Goal: Task Accomplishment & Management: Manage account settings

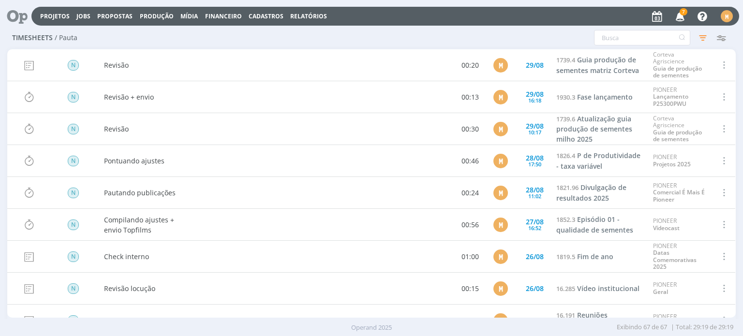
click at [683, 13] on span "7" at bounding box center [683, 11] width 8 height 7
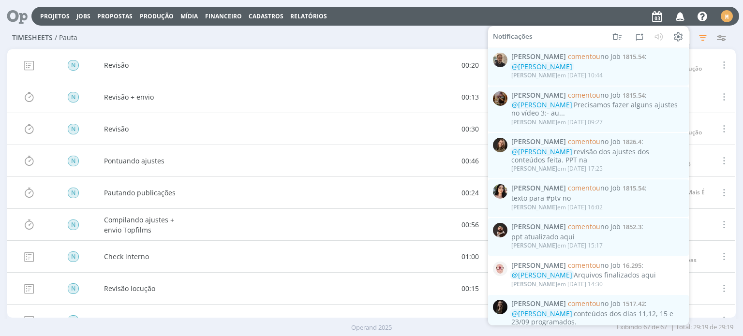
click at [683, 13] on icon "button" at bounding box center [680, 16] width 17 height 16
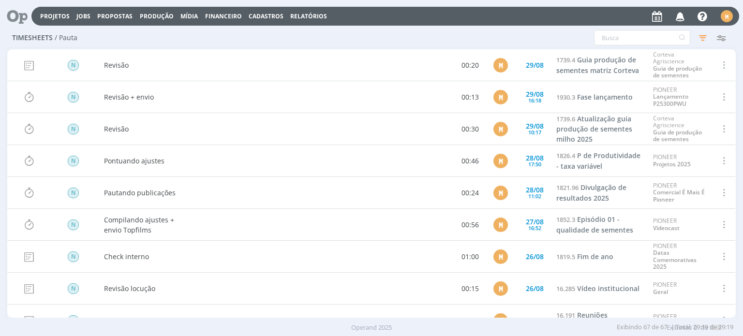
click at [12, 21] on icon at bounding box center [14, 16] width 20 height 19
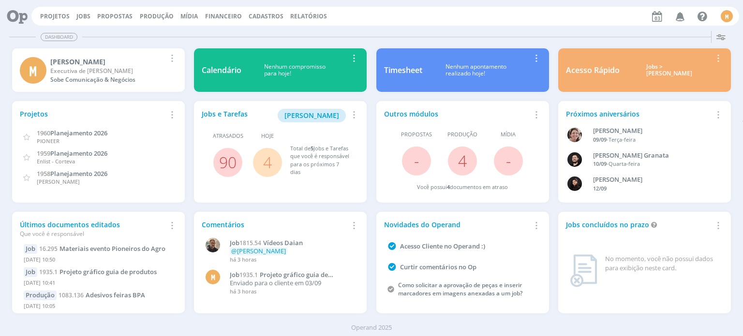
click at [266, 164] on link "4" at bounding box center [267, 162] width 9 height 21
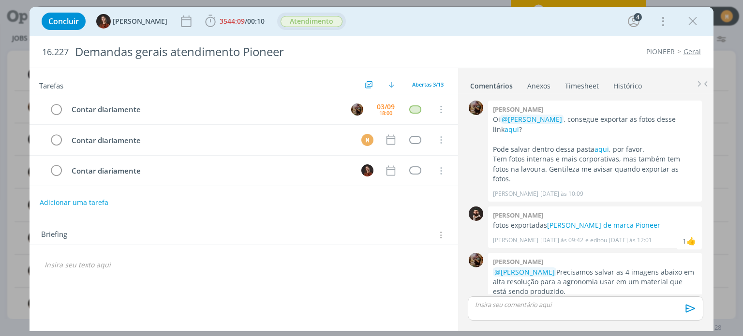
scroll to position [176, 0]
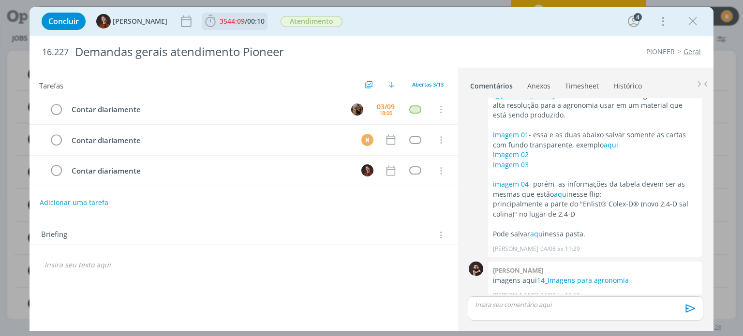
click at [248, 25] on span "00:10" at bounding box center [255, 20] width 17 height 9
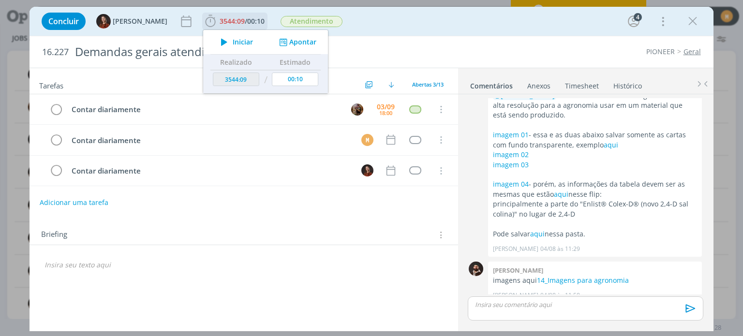
click at [289, 44] on button "Apontar" at bounding box center [297, 42] width 40 height 10
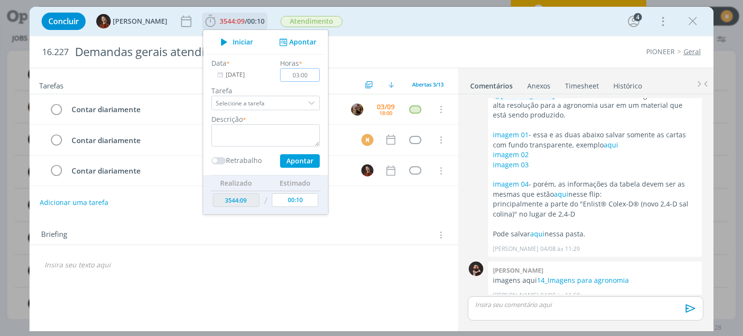
type input "03:00"
click at [248, 140] on textarea "dialog" at bounding box center [265, 135] width 108 height 22
type textarea "Atendimento"
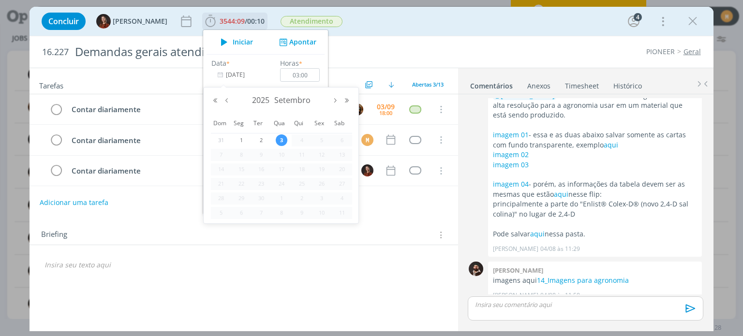
click at [220, 76] on input "[DATE]" at bounding box center [241, 75] width 60 height 14
click at [226, 99] on button "Mês anterior" at bounding box center [227, 100] width 12 height 7
click at [336, 99] on button "Próximo mês" at bounding box center [335, 100] width 12 height 7
click at [323, 138] on span "1" at bounding box center [322, 140] width 12 height 12
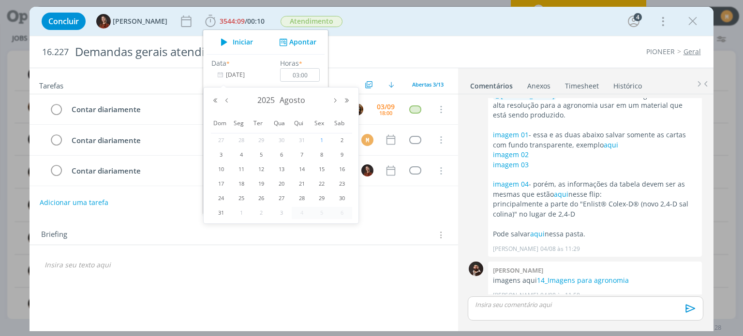
type input "[DATE]"
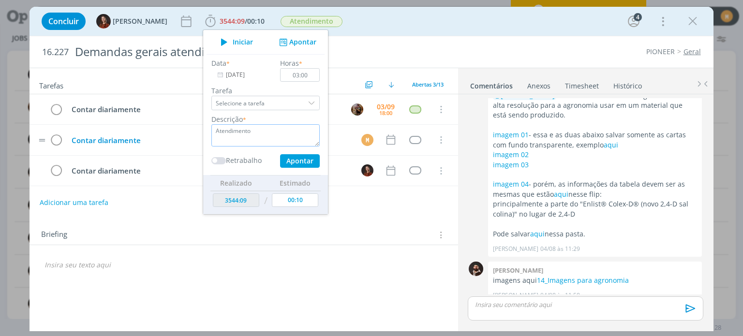
drag, startPoint x: 230, startPoint y: 133, endPoint x: 168, endPoint y: 140, distance: 62.2
click at [168, 140] on div "Concluir Marina Weber 3544:09 / 00:10 Iniciar Apontar Data * 01/08/2025 Horas *…" at bounding box center [370, 169] width 683 height 324
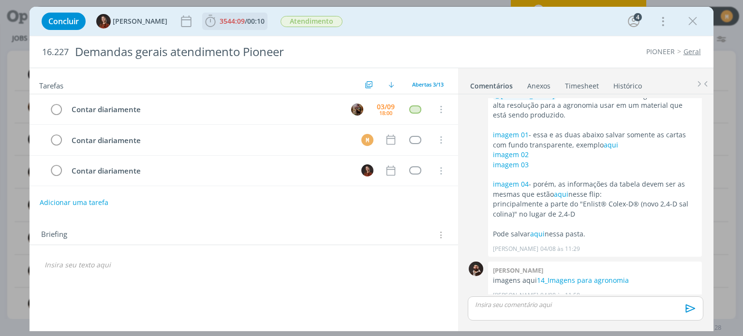
click at [245, 25] on span "/" at bounding box center [246, 20] width 2 height 9
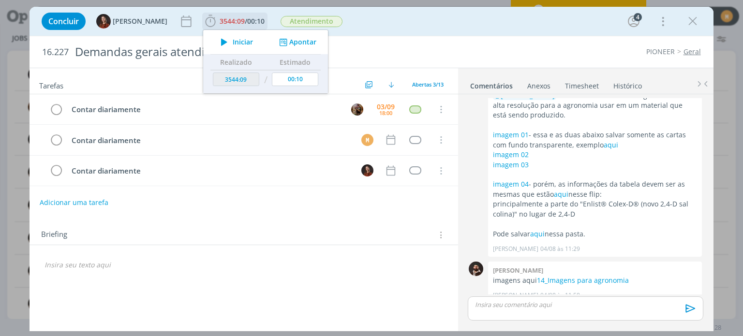
click at [277, 44] on icon "dialog" at bounding box center [283, 42] width 12 height 9
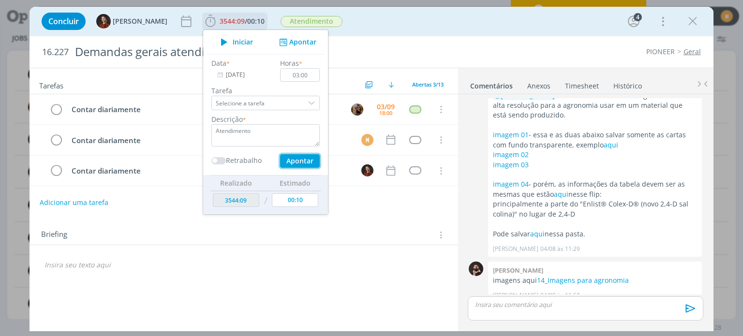
click at [290, 158] on button "Apontar" at bounding box center [300, 161] width 40 height 14
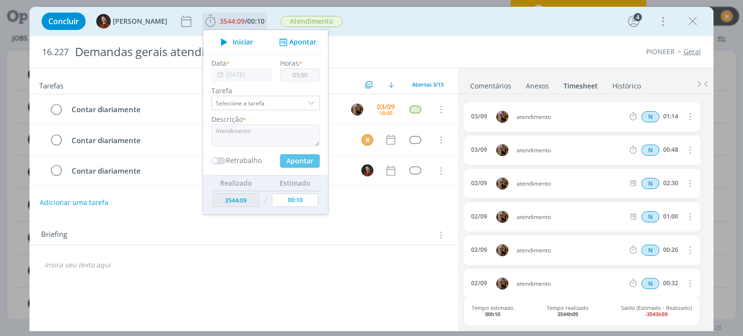
type input "3548:23"
type input "[DATE]"
type input "00:00"
type input "3547:09"
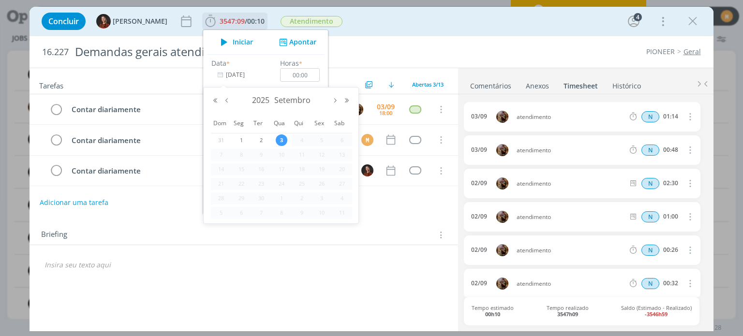
click at [239, 75] on input "[DATE]" at bounding box center [241, 75] width 60 height 14
click at [229, 98] on button "Mês anterior" at bounding box center [227, 100] width 12 height 7
click at [322, 140] on span "1" at bounding box center [322, 140] width 12 height 12
type input "[DATE]"
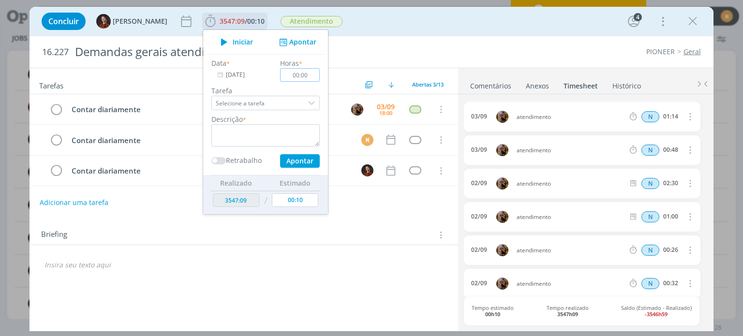
click at [304, 71] on input "00:00" at bounding box center [300, 75] width 40 height 14
type input "03:10"
click at [258, 133] on textarea "dialog" at bounding box center [265, 135] width 108 height 22
paste textarea "Reunião de pauta"
drag, startPoint x: 263, startPoint y: 137, endPoint x: 201, endPoint y: 133, distance: 62.0
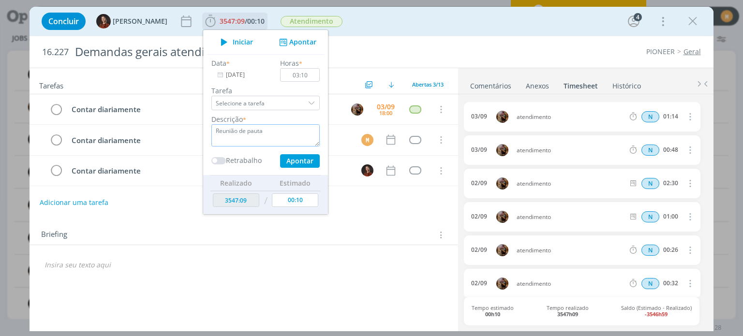
click at [206, 133] on div "Descrição * Reunião de pauta" at bounding box center [265, 130] width 118 height 32
type textarea "Atendimento"
drag, startPoint x: 249, startPoint y: 135, endPoint x: 185, endPoint y: 132, distance: 64.9
click at [185, 132] on div "Concluir Marina Weber 3547:09 / 00:10 Iniciar Apontar Data * 01/08/2025 Horas *…" at bounding box center [370, 169] width 683 height 324
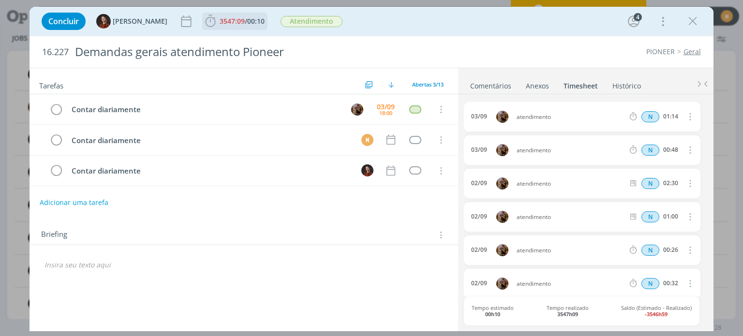
click at [245, 19] on span "/" at bounding box center [246, 20] width 2 height 9
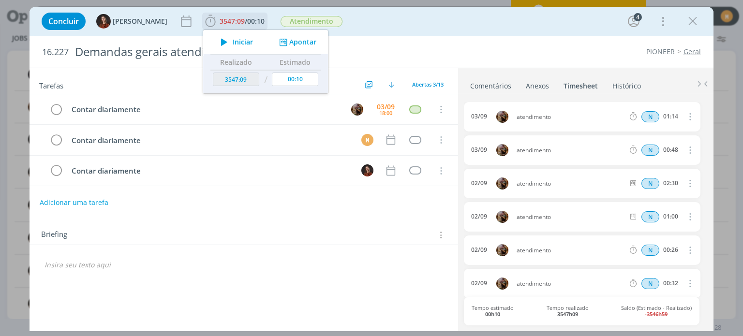
click at [282, 40] on button "Apontar" at bounding box center [297, 42] width 40 height 10
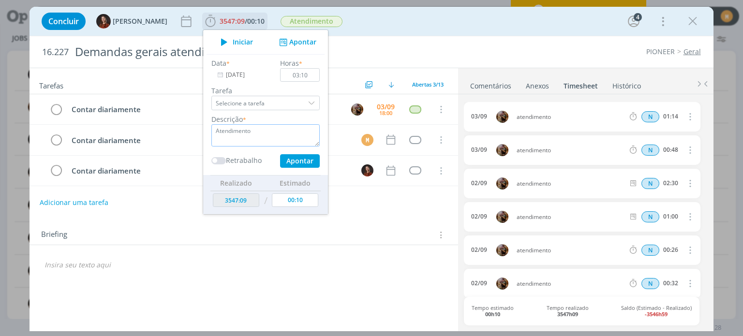
drag, startPoint x: 254, startPoint y: 131, endPoint x: 206, endPoint y: 134, distance: 48.0
click at [211, 134] on textarea "Atendimento" at bounding box center [265, 135] width 108 height 22
click at [301, 159] on button "Apontar" at bounding box center [300, 161] width 40 height 14
type input "3551:33"
type input "[DATE]"
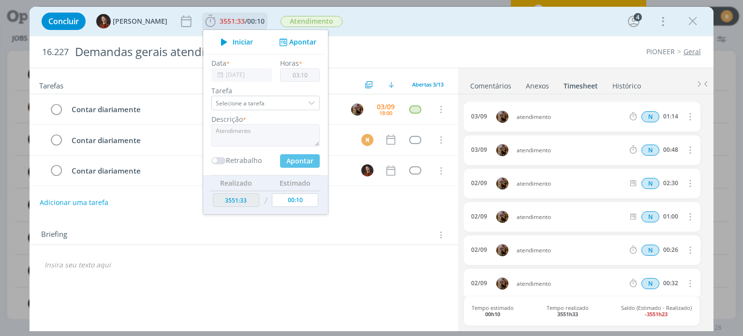
type input "00:00"
type input "3550:19"
click at [285, 32] on div "Iniciar Apontar" at bounding box center [265, 42] width 125 height 24
click at [278, 47] on div "Iniciar Apontar" at bounding box center [265, 42] width 125 height 24
click at [280, 42] on icon "dialog" at bounding box center [283, 42] width 12 height 9
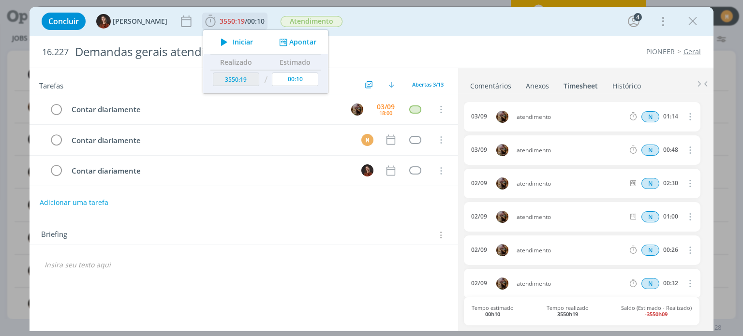
click at [280, 44] on icon "dialog" at bounding box center [283, 42] width 12 height 9
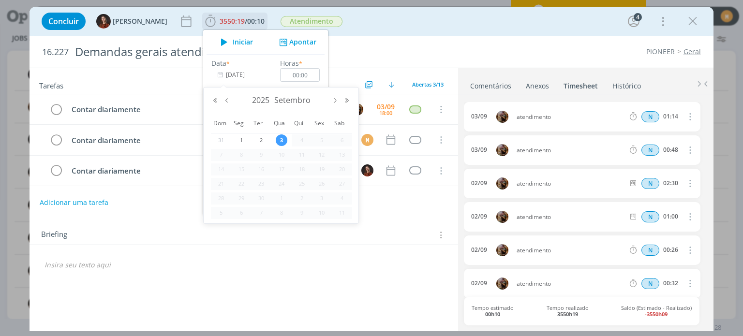
click at [225, 79] on input "[DATE]" at bounding box center [241, 75] width 60 height 14
click at [223, 102] on button "Mês anterior" at bounding box center [227, 100] width 12 height 7
click at [243, 151] on span "4" at bounding box center [241, 155] width 12 height 12
type input "04/08/2025"
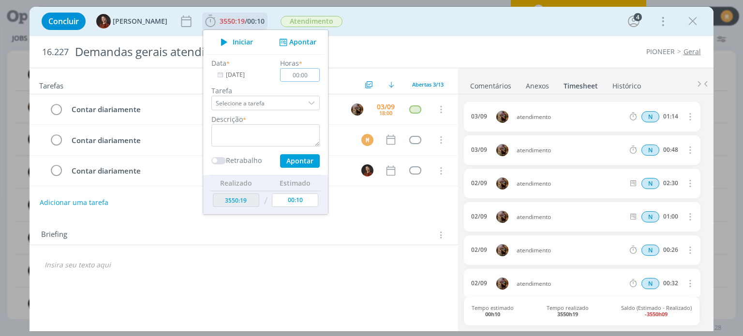
click at [302, 78] on input "00:00" at bounding box center [300, 75] width 40 height 14
type input "02:30"
click at [222, 141] on textarea "dialog" at bounding box center [265, 135] width 108 height 22
paste textarea "Atendimento"
type textarea "Atendimento"
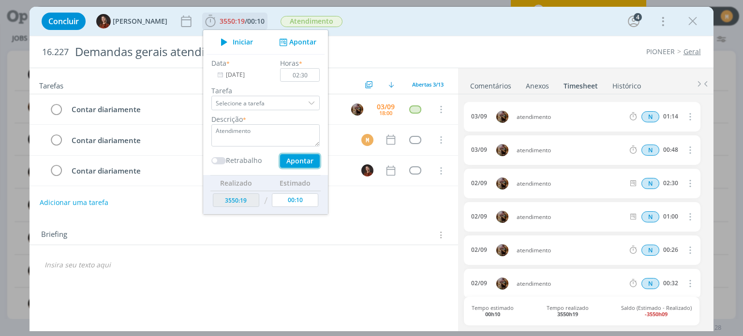
click at [290, 159] on button "Apontar" at bounding box center [300, 161] width 40 height 14
type input "3554:03"
type input "[DATE]"
type input "00:00"
type input "3552:49"
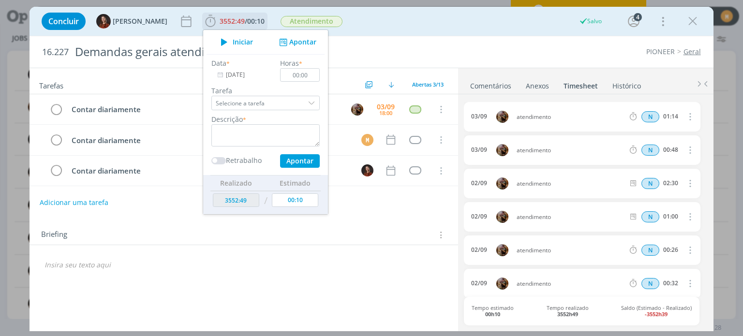
click at [284, 42] on button "Apontar" at bounding box center [297, 42] width 40 height 10
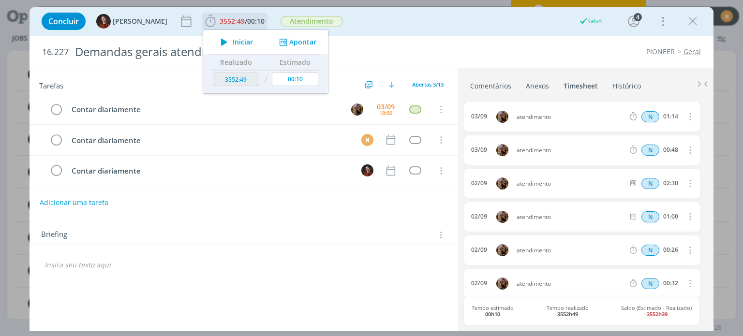
click at [283, 44] on button "Apontar" at bounding box center [297, 42] width 40 height 10
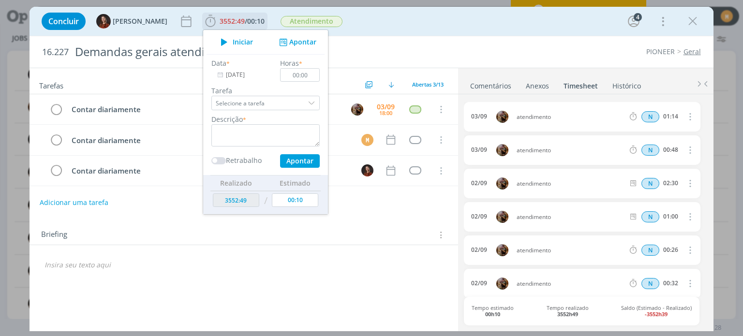
click at [222, 82] on div "Data * 03/09/2025 Horas * 00:00 Tarefa Selecione a tarefa Descrição * Retrabalh…" at bounding box center [265, 113] width 118 height 110
click at [223, 77] on input "[DATE]" at bounding box center [241, 75] width 60 height 14
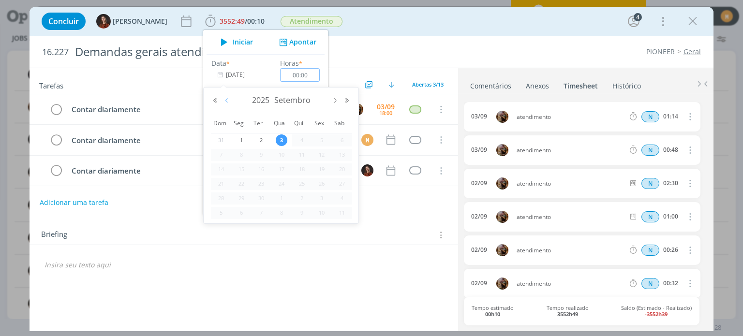
click at [228, 102] on button "Mês anterior" at bounding box center [227, 100] width 12 height 7
click at [238, 155] on span "4" at bounding box center [241, 155] width 12 height 12
type input "04/08/2025"
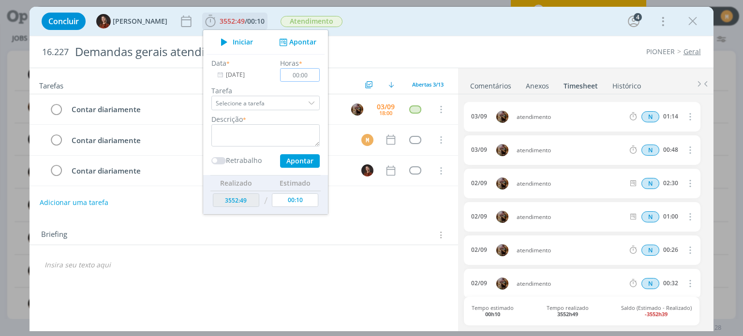
click at [302, 75] on input "00:00" at bounding box center [300, 75] width 40 height 14
type input "05:00"
click at [273, 134] on textarea "dialog" at bounding box center [265, 135] width 108 height 22
paste textarea "Atendimento"
type textarea "Atendimento"
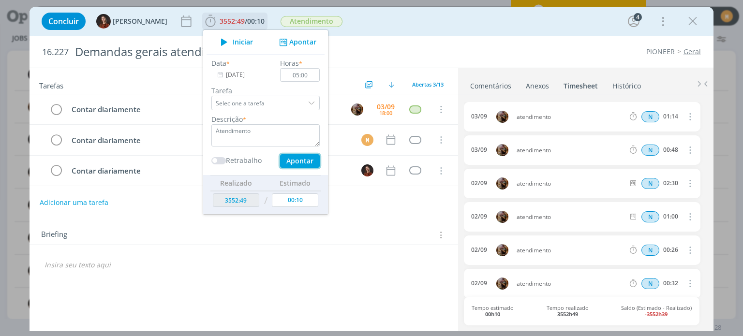
click at [295, 163] on button "Apontar" at bounding box center [300, 161] width 40 height 14
type input "[DATE]"
type input "00:00"
type input "3557:49"
click at [233, 76] on input "[DATE]" at bounding box center [241, 75] width 60 height 14
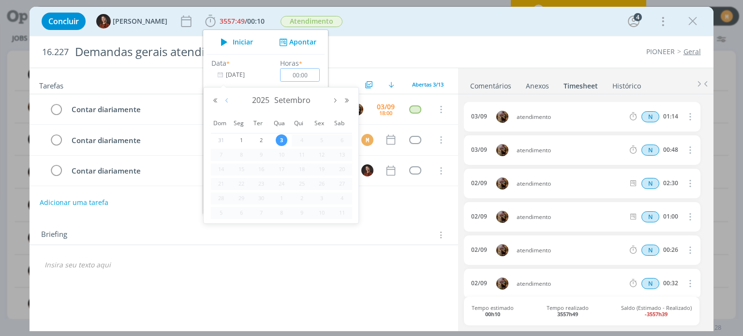
click at [229, 98] on button "Mês anterior" at bounding box center [227, 100] width 12 height 7
click at [262, 153] on span "5" at bounding box center [261, 155] width 12 height 12
type input "05/08/2025"
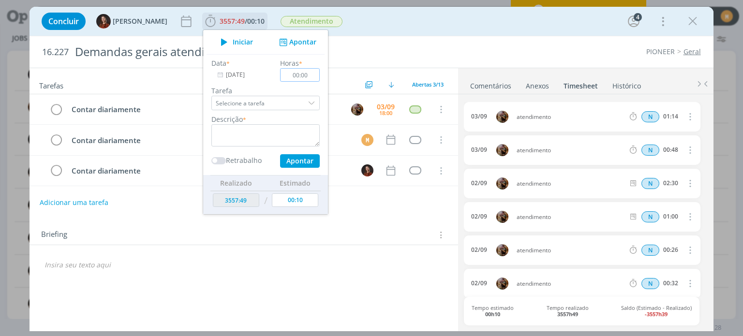
click at [302, 78] on input "00:00" at bounding box center [300, 75] width 40 height 14
type input "03:00"
click at [249, 132] on textarea "dialog" at bounding box center [265, 135] width 108 height 22
paste textarea "Atendimento"
type textarea "Atendimento"
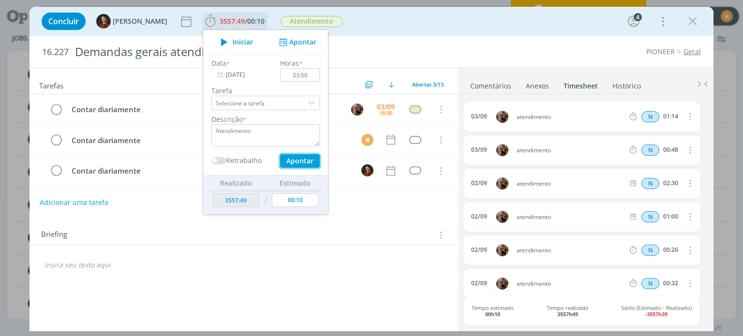
click at [293, 162] on button "Apontar" at bounding box center [300, 161] width 40 height 14
type input "3562:03"
type input "[DATE]"
type input "00:00"
type input "3560:49"
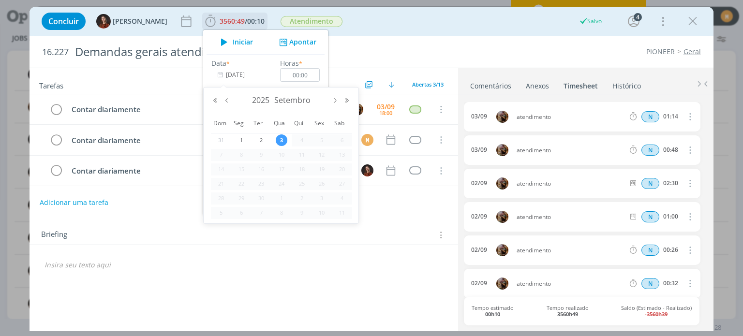
click at [231, 79] on input "[DATE]" at bounding box center [241, 75] width 60 height 14
click at [226, 93] on div "2025 Setembro" at bounding box center [280, 100] width 143 height 15
click at [224, 96] on div "2025 Setembro" at bounding box center [280, 100] width 143 height 15
click at [226, 98] on button "Mês anterior" at bounding box center [227, 100] width 12 height 7
click at [261, 150] on span "5" at bounding box center [261, 155] width 12 height 12
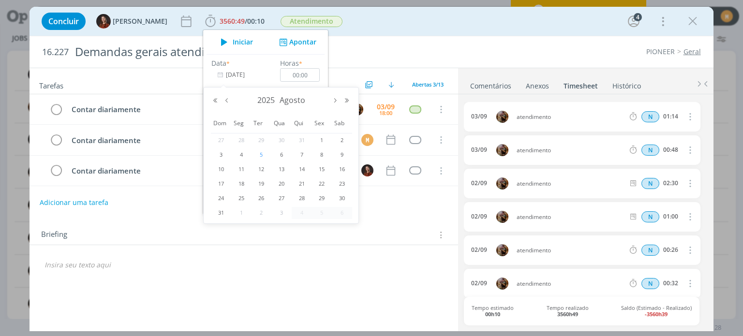
type input "05/08/2025"
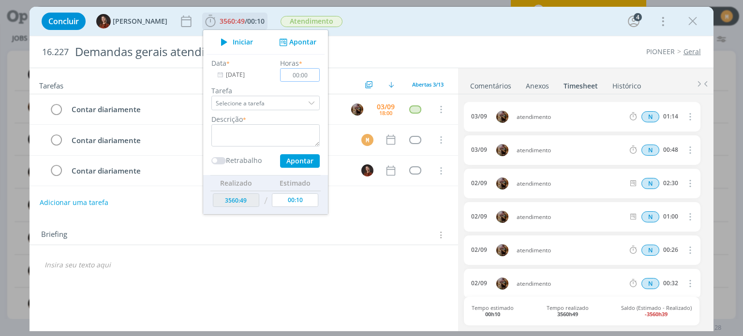
click at [302, 75] on input "00:00" at bounding box center [300, 75] width 40 height 14
type input "02:30"
click at [264, 127] on textarea "dialog" at bounding box center [265, 135] width 108 height 22
paste textarea "Atendimento"
type textarea "Atendimento"
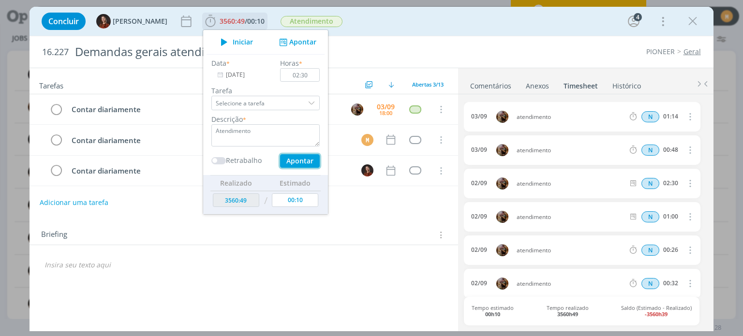
click at [286, 160] on button "Apontar" at bounding box center [300, 161] width 40 height 14
type input "3564:33"
type input "[DATE]"
type input "00:00"
type input "3563:19"
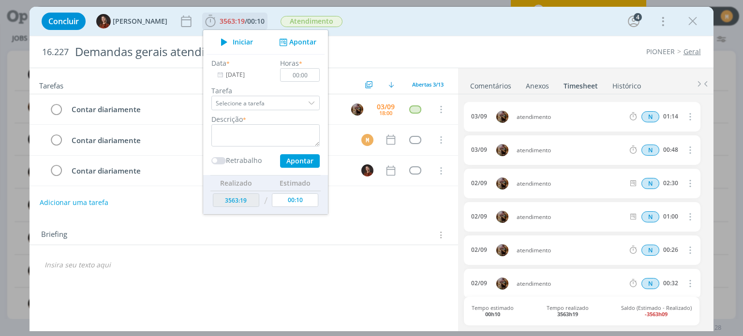
click at [241, 73] on input "[DATE]" at bounding box center [241, 75] width 60 height 14
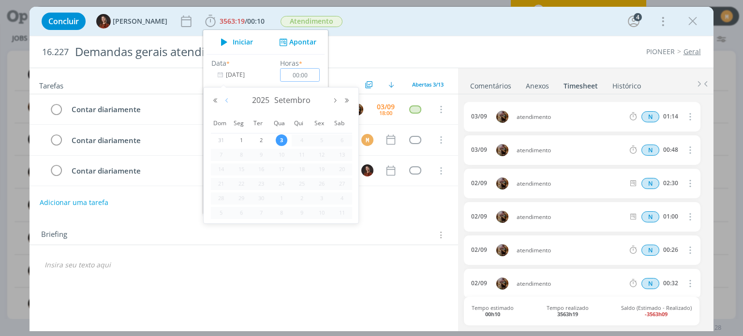
click at [228, 100] on button "Mês anterior" at bounding box center [227, 100] width 12 height 7
click at [279, 156] on span "6" at bounding box center [282, 155] width 12 height 12
type input "06/08/2025"
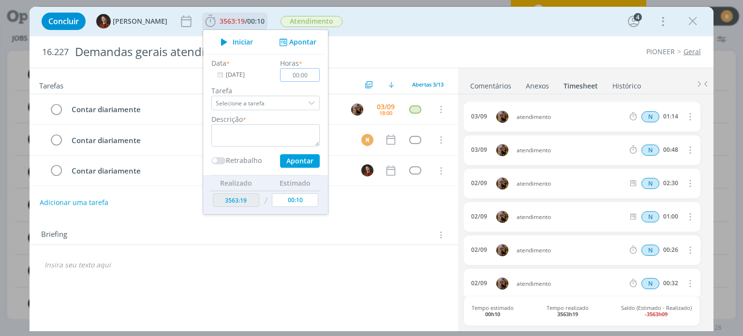
click at [303, 75] on input "00:00" at bounding box center [300, 75] width 40 height 14
type input "02:00"
click at [239, 139] on textarea "dialog" at bounding box center [265, 135] width 108 height 22
paste textarea "Atendimento"
type textarea "Atendimento"
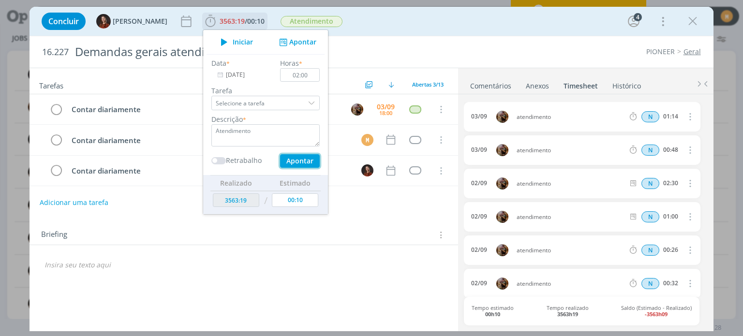
click at [300, 160] on button "Apontar" at bounding box center [300, 161] width 40 height 14
type input "3566:33"
type input "[DATE]"
type input "00:00"
type input "3565:19"
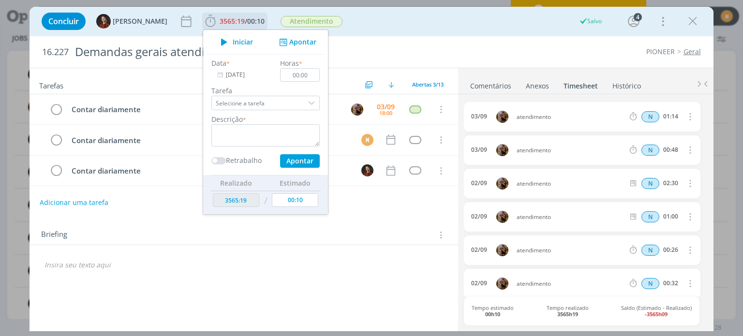
click at [225, 73] on input "[DATE]" at bounding box center [241, 75] width 60 height 14
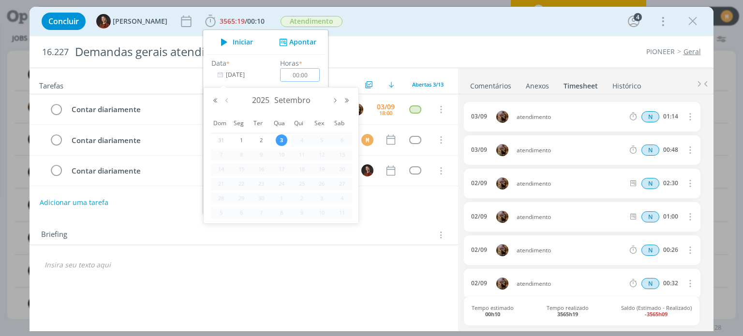
click at [224, 101] on button "Mês anterior" at bounding box center [227, 100] width 12 height 7
click at [278, 154] on span "6" at bounding box center [282, 155] width 12 height 12
type input "06/08/2025"
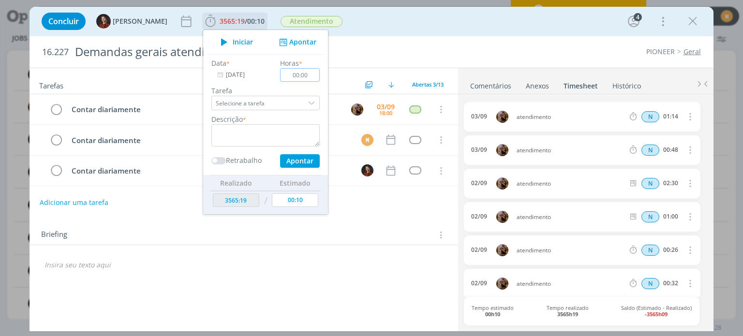
click at [306, 74] on input "00:00" at bounding box center [300, 75] width 40 height 14
type input "03:00"
click at [241, 142] on textarea "dialog" at bounding box center [265, 135] width 108 height 22
paste textarea "Atendimento"
type textarea "Atendimento"
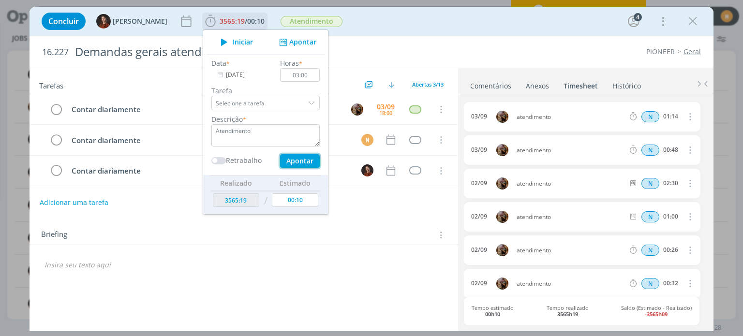
click at [297, 156] on button "Apontar" at bounding box center [300, 161] width 40 height 14
type input "3569:33"
type input "[DATE]"
type input "00:00"
type input "3568:19"
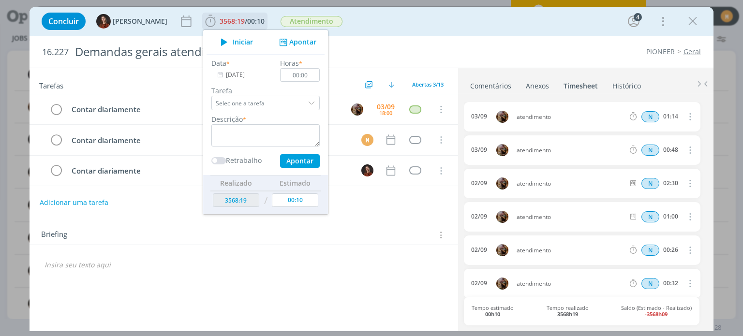
click at [231, 77] on input "[DATE]" at bounding box center [241, 75] width 60 height 14
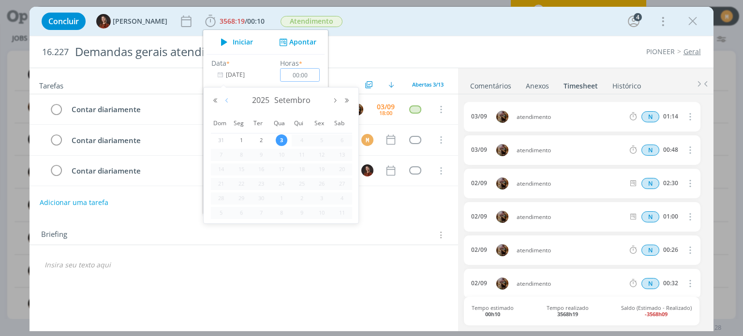
click at [225, 100] on button "Mês anterior" at bounding box center [227, 100] width 12 height 7
click at [302, 152] on span "7" at bounding box center [302, 155] width 12 height 12
type input "07/08/2025"
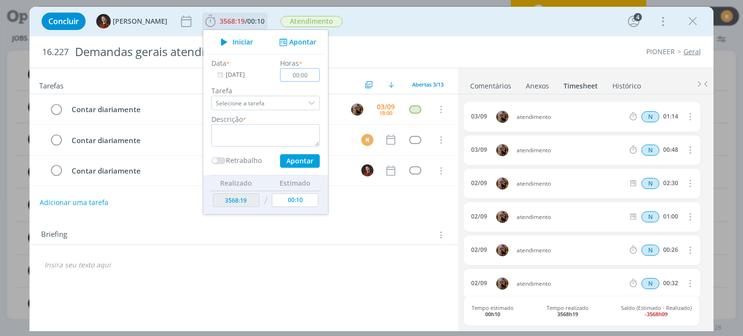
click at [307, 75] on input "00:00" at bounding box center [300, 75] width 40 height 14
type input "03:30"
click at [278, 130] on textarea "dialog" at bounding box center [265, 135] width 108 height 22
paste textarea "Atendimento"
type textarea "Atendimento"
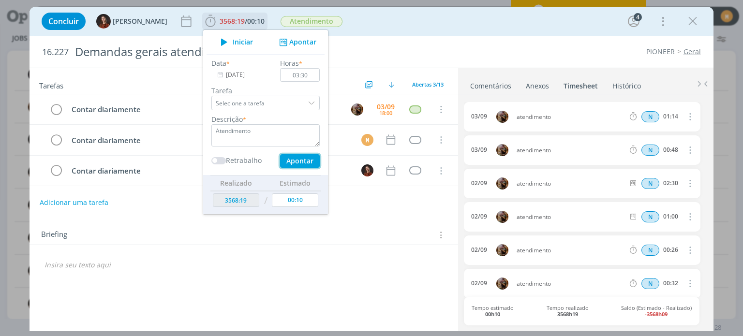
click at [290, 160] on button "Apontar" at bounding box center [300, 161] width 40 height 14
type input "3573:03"
type input "[DATE]"
type input "00:00"
type input "3571:49"
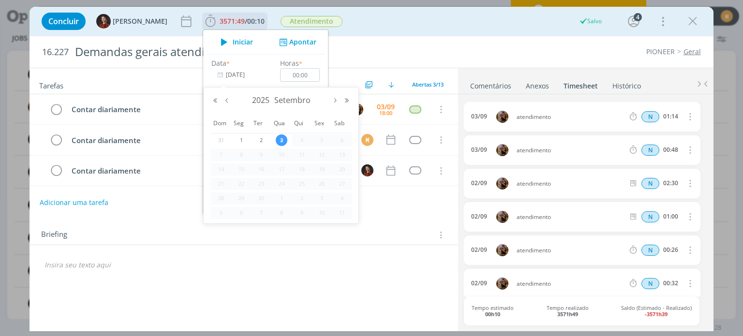
click at [236, 76] on input "[DATE]" at bounding box center [241, 75] width 60 height 14
click at [225, 100] on button "Mês anterior" at bounding box center [227, 100] width 12 height 7
click at [302, 154] on span "7" at bounding box center [302, 155] width 12 height 12
type input "07/08/2025"
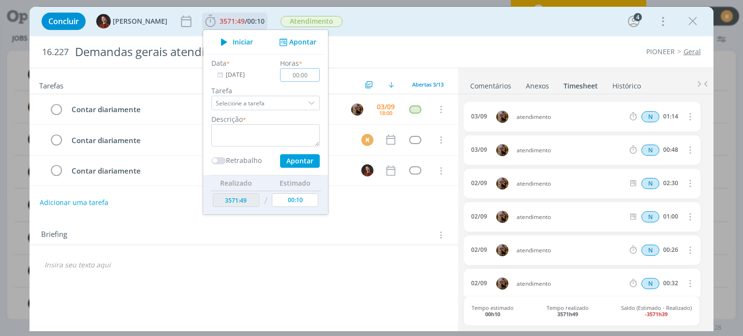
click at [301, 73] on input "00:00" at bounding box center [300, 75] width 40 height 14
type input "03:00"
click at [282, 135] on textarea "dialog" at bounding box center [265, 135] width 108 height 22
paste textarea "Atendimento"
type textarea "Atendimento"
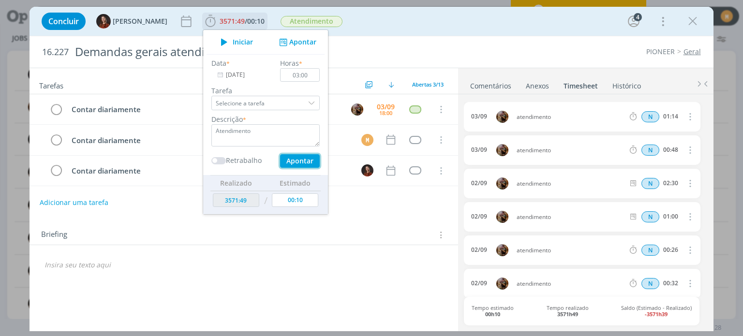
click at [309, 161] on button "Apontar" at bounding box center [300, 161] width 40 height 14
type input "3576:03"
type input "[DATE]"
type input "00:00"
type input "3574:49"
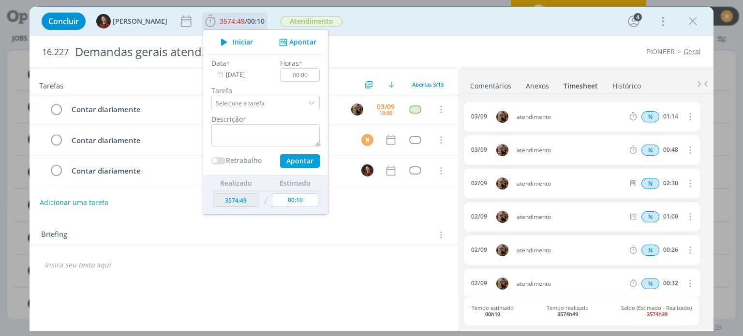
click at [231, 79] on input "[DATE]" at bounding box center [241, 75] width 60 height 14
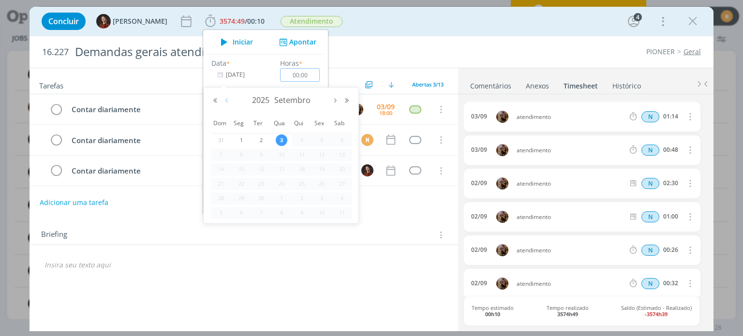
click at [228, 99] on button "Mês anterior" at bounding box center [227, 100] width 12 height 7
click at [318, 158] on span "8" at bounding box center [322, 155] width 12 height 12
type input "08/08/2025"
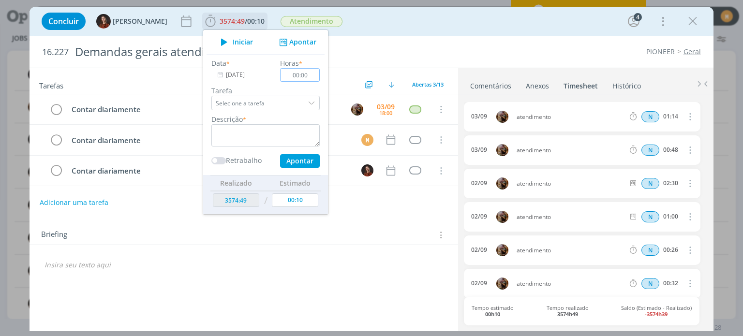
click at [303, 79] on input "00:00" at bounding box center [300, 75] width 40 height 14
type input "04:00"
click at [294, 128] on textarea "dialog" at bounding box center [265, 135] width 108 height 22
paste textarea "Atendimento"
type textarea "Atendimento"
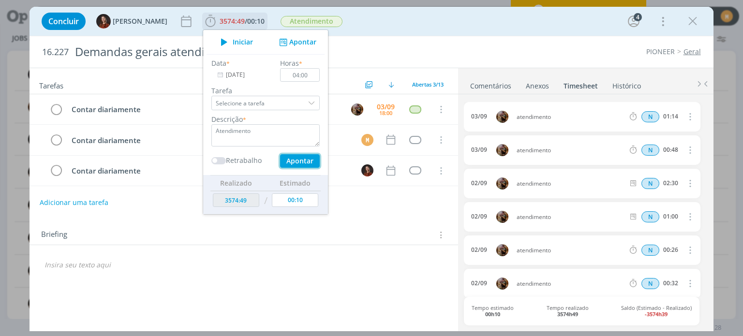
click at [300, 162] on button "Apontar" at bounding box center [300, 161] width 40 height 14
type input "3580:03"
type input "[DATE]"
type input "00:00"
type input "3578:49"
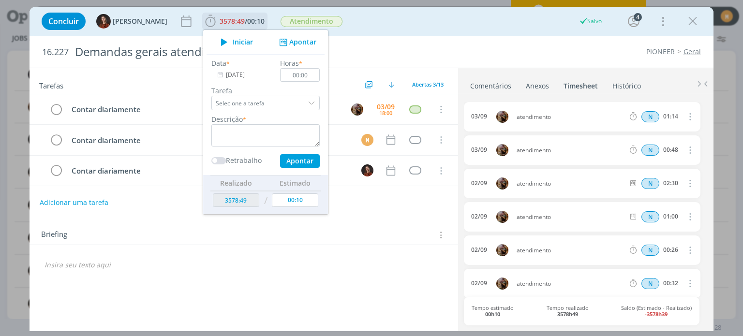
click at [224, 77] on input "[DATE]" at bounding box center [241, 75] width 60 height 14
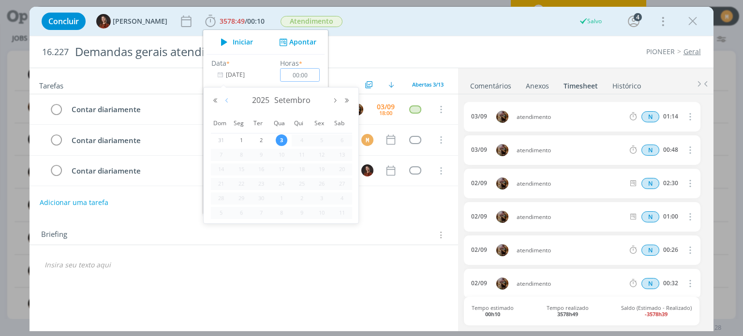
click at [228, 99] on button "Mês anterior" at bounding box center [227, 100] width 12 height 7
click at [322, 156] on span "8" at bounding box center [322, 155] width 12 height 12
type input "08/08/2025"
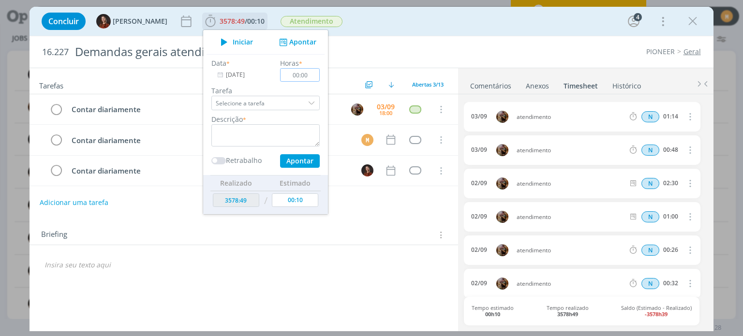
click at [299, 75] on input "00:00" at bounding box center [300, 75] width 40 height 14
type input "02:30"
click at [288, 130] on textarea "dialog" at bounding box center [265, 135] width 108 height 22
paste textarea "Atendimento"
type textarea "Atendimento"
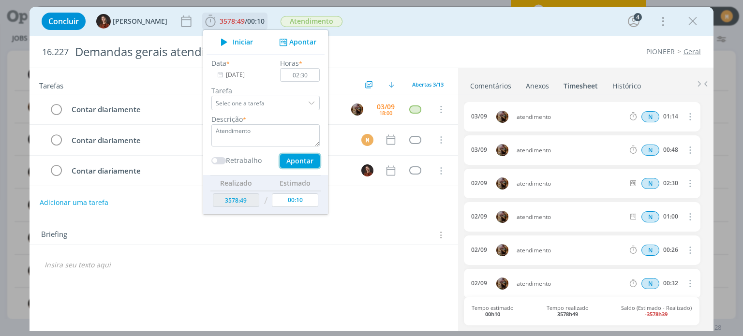
click at [301, 162] on button "Apontar" at bounding box center [300, 161] width 40 height 14
type input "3582:33"
type input "[DATE]"
type input "00:00"
type input "3581:19"
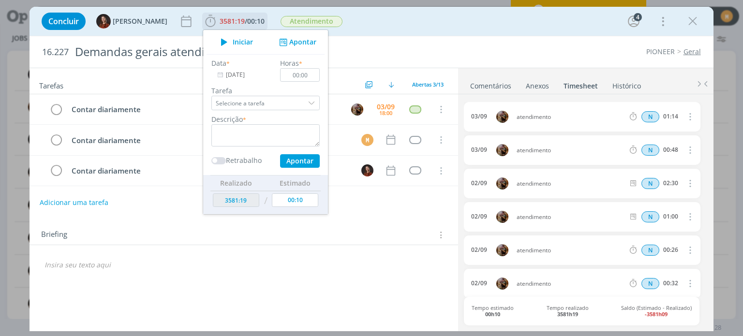
click at [220, 73] on input "[DATE]" at bounding box center [241, 75] width 60 height 14
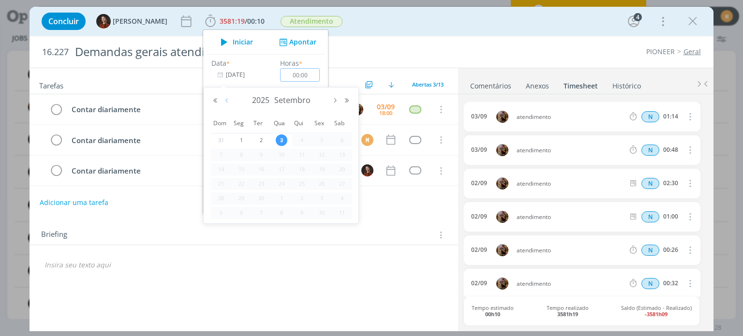
click at [224, 97] on button "Mês anterior" at bounding box center [227, 100] width 12 height 7
click at [243, 172] on span "11" at bounding box center [241, 169] width 12 height 12
type input "11/08/2025"
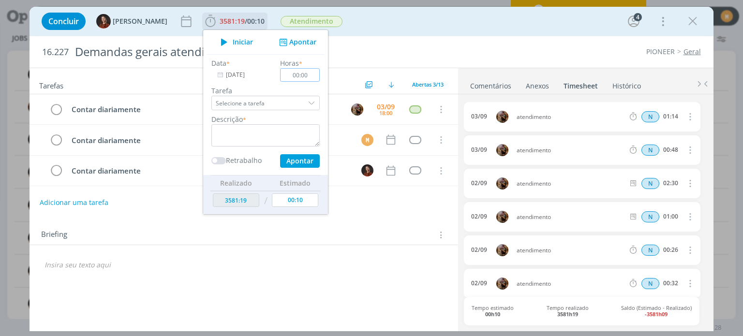
click at [302, 73] on input "00:00" at bounding box center [300, 75] width 40 height 14
type input "04:00"
click at [264, 133] on textarea "dialog" at bounding box center [265, 135] width 108 height 22
paste textarea "Atendimento"
type textarea "Atendimento"
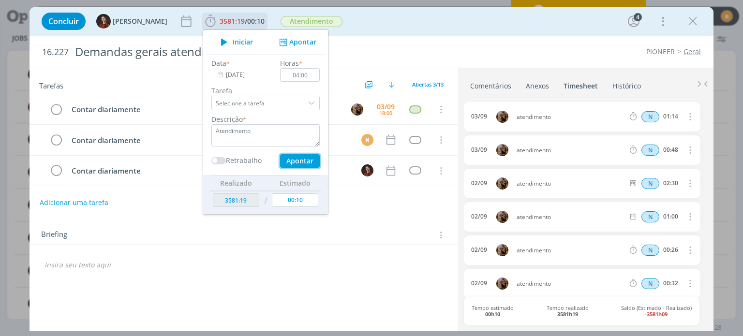
click at [283, 164] on button "Apontar" at bounding box center [300, 161] width 40 height 14
type input "[DATE]"
type input "00:00"
type input "3585:19"
click at [235, 66] on div "Data * 03/09/2025" at bounding box center [240, 70] width 69 height 24
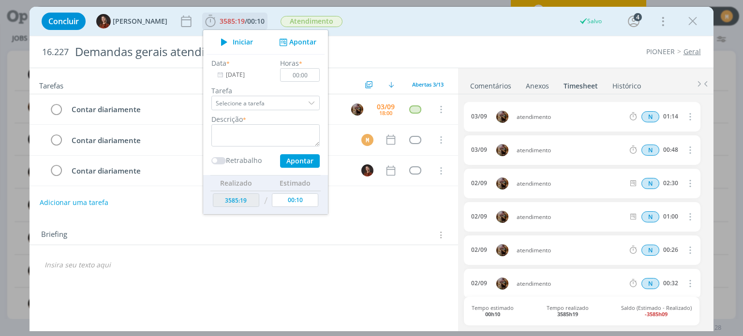
click at [239, 73] on input "[DATE]" at bounding box center [241, 75] width 60 height 14
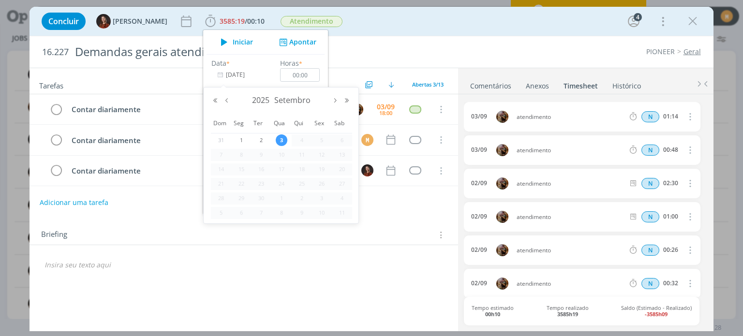
click at [226, 105] on div "2025 Setembro" at bounding box center [280, 100] width 143 height 15
click at [226, 102] on button "Mês anterior" at bounding box center [227, 100] width 12 height 7
click at [241, 172] on span "11" at bounding box center [241, 169] width 12 height 12
type input "11/08/2025"
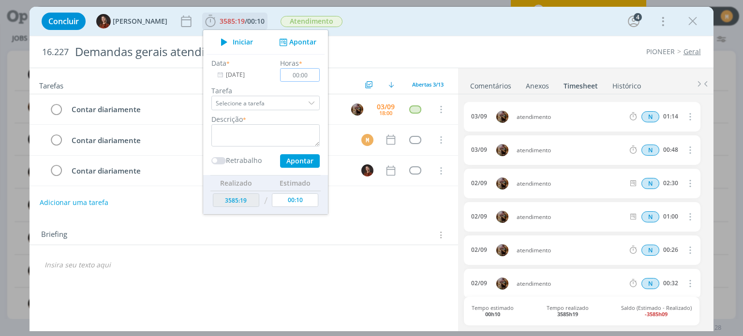
click at [300, 78] on input "00:00" at bounding box center [300, 75] width 40 height 14
type input "03:00"
click at [258, 129] on textarea "dialog" at bounding box center [265, 135] width 108 height 22
paste textarea "Atendimento"
type textarea "Atendimento"
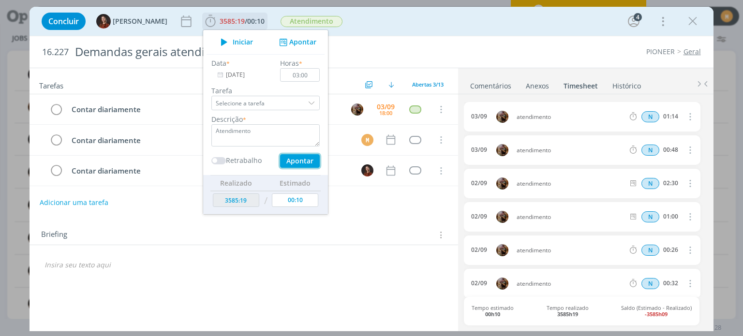
click at [303, 165] on button "Apontar" at bounding box center [300, 161] width 40 height 14
type input "3589:33"
type input "[DATE]"
type input "00:00"
type input "3588:19"
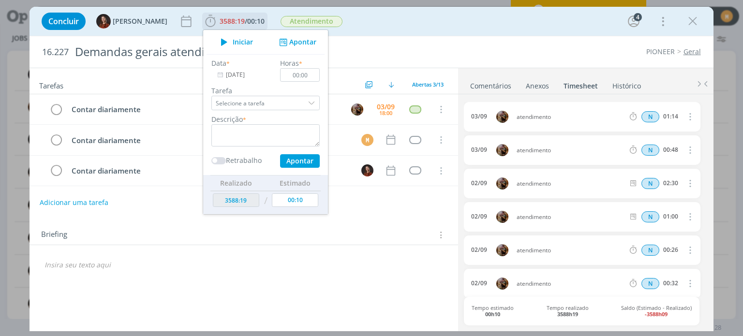
click at [236, 67] on div "Data * 03/09/2025" at bounding box center [240, 70] width 69 height 24
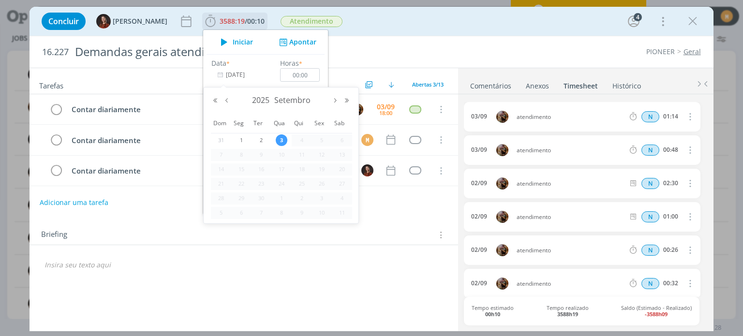
click at [243, 75] on input "[DATE]" at bounding box center [241, 75] width 60 height 14
click at [226, 102] on button "Mês anterior" at bounding box center [227, 100] width 12 height 7
click at [263, 173] on span "12" at bounding box center [261, 169] width 12 height 12
type input "12/08/2025"
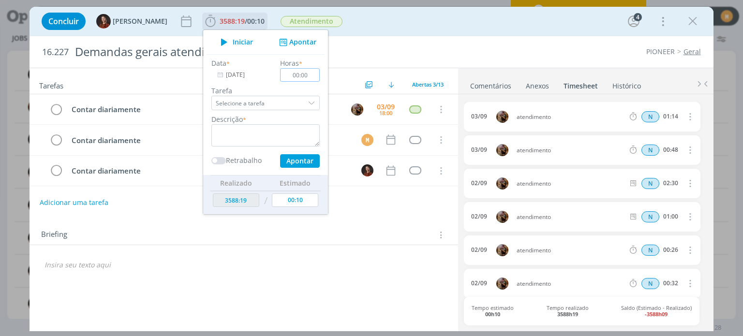
click at [306, 76] on input "00:00" at bounding box center [300, 75] width 40 height 14
type input "03:00"
click at [280, 129] on textarea "dialog" at bounding box center [265, 135] width 108 height 22
paste textarea "Atendimento"
type textarea "Atendimento"
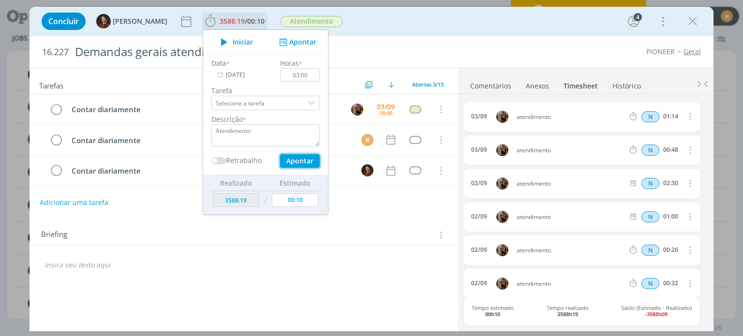
click at [305, 156] on button "Apontar" at bounding box center [300, 161] width 40 height 14
type input "3592:33"
type input "[DATE]"
type input "00:00"
type input "3591:19"
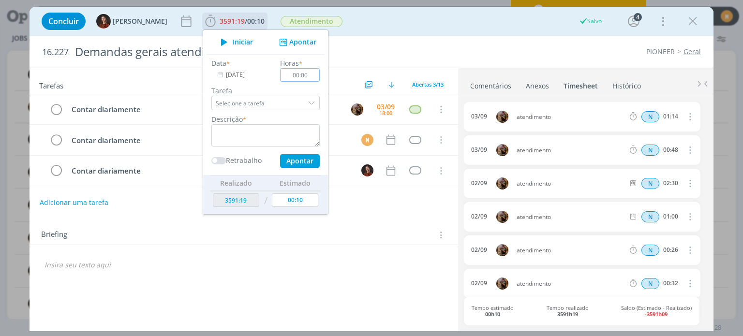
click at [306, 74] on input "00:00" at bounding box center [300, 75] width 40 height 14
type input "02:00"
click at [237, 72] on input "[DATE]" at bounding box center [241, 75] width 60 height 14
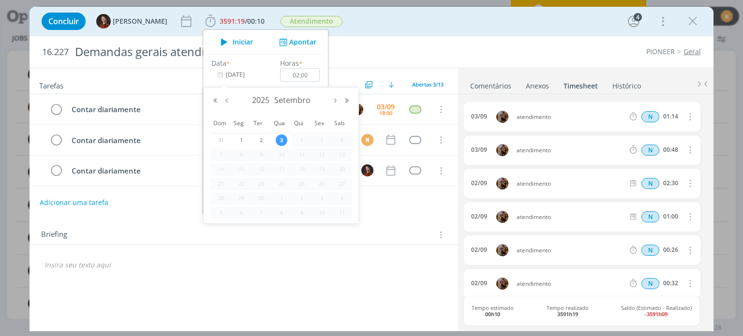
click at [229, 104] on div "2025 Setembro" at bounding box center [280, 100] width 143 height 15
click at [224, 100] on button "Mês anterior" at bounding box center [227, 100] width 12 height 7
click at [261, 169] on span "12" at bounding box center [261, 169] width 12 height 12
type input "12/08/2025"
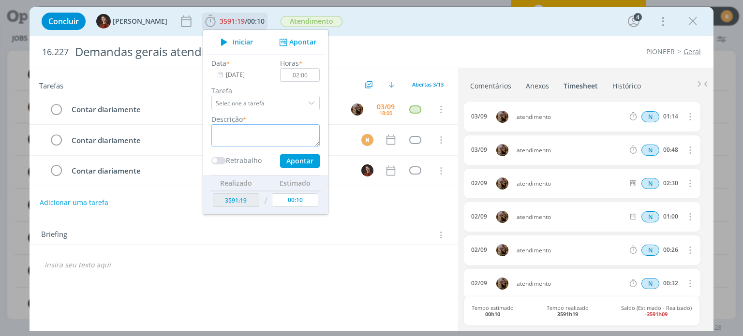
click at [253, 137] on textarea "dialog" at bounding box center [265, 135] width 108 height 22
paste textarea "Atendimento"
type textarea "Atendimento"
click at [284, 156] on button "Apontar" at bounding box center [300, 161] width 40 height 14
type input "[DATE]"
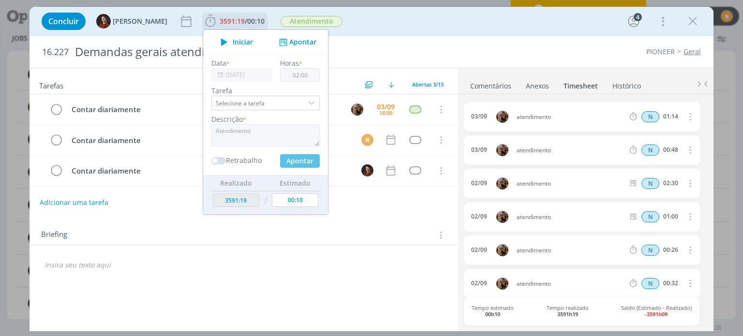
type input "00:00"
type input "3593:19"
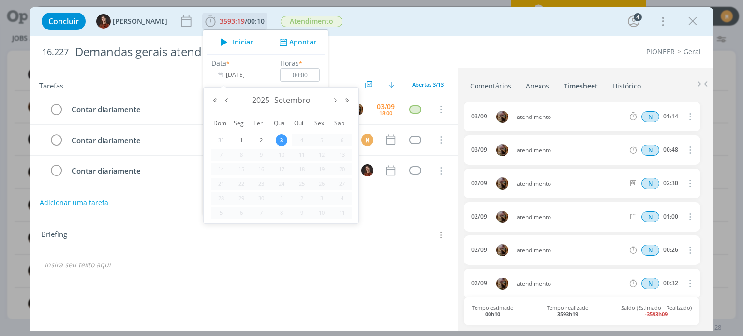
click at [242, 78] on input "[DATE]" at bounding box center [241, 75] width 60 height 14
click at [228, 103] on button "Mês anterior" at bounding box center [227, 100] width 12 height 7
click at [284, 168] on span "13" at bounding box center [282, 169] width 12 height 12
type input "[DATE]"
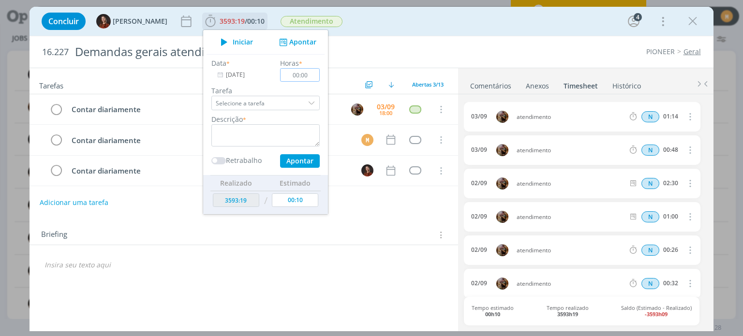
click at [304, 76] on input "00:00" at bounding box center [300, 75] width 40 height 14
type input "04:00"
click at [288, 124] on textarea "dialog" at bounding box center [265, 135] width 108 height 22
paste textarea "Atendimento"
type textarea "Atendimento"
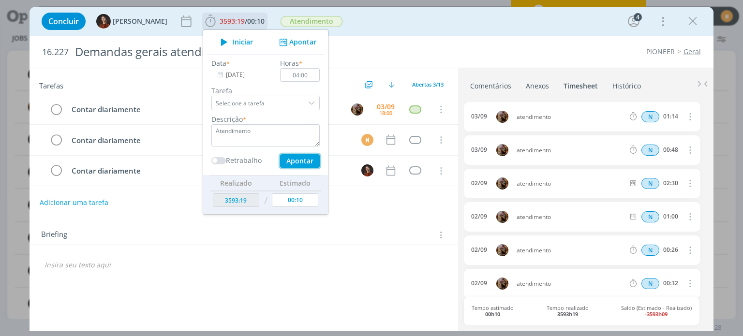
click at [291, 166] on button "Apontar" at bounding box center [300, 161] width 40 height 14
type input "[DATE]"
type input "00:00"
type input "3597:19"
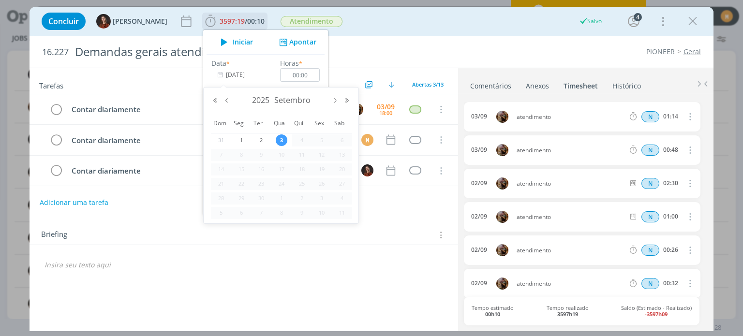
click at [225, 75] on input "[DATE]" at bounding box center [241, 75] width 60 height 14
click at [223, 100] on button "Mês anterior" at bounding box center [227, 100] width 12 height 7
click at [288, 170] on div "13" at bounding box center [281, 169] width 20 height 12
type input "[DATE]"
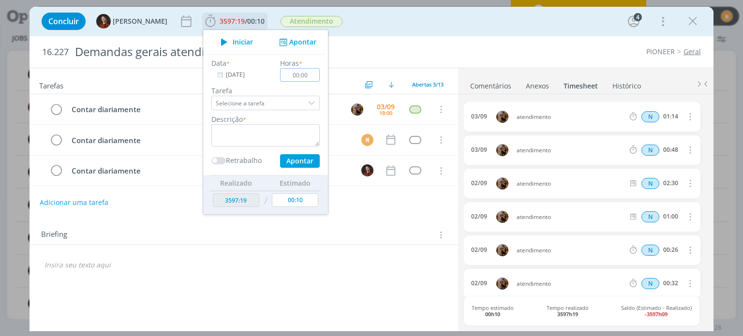
click at [310, 77] on input "00:00" at bounding box center [300, 75] width 40 height 14
type input "02:30"
click at [265, 129] on textarea "dialog" at bounding box center [265, 135] width 108 height 22
paste textarea "Atendimento"
type textarea "Atendimento"
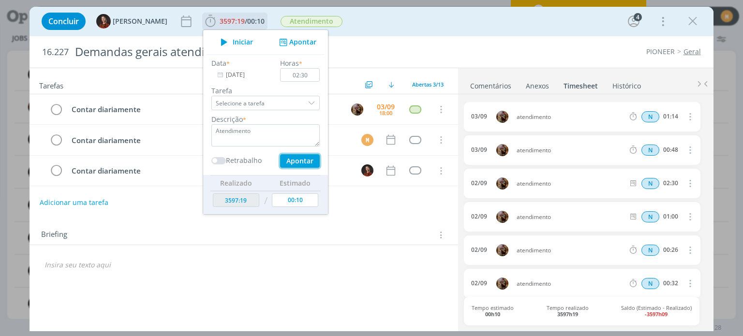
click at [291, 161] on button "Apontar" at bounding box center [300, 161] width 40 height 14
type input "3601:03"
type input "[DATE]"
type input "00:00"
type input "3599:49"
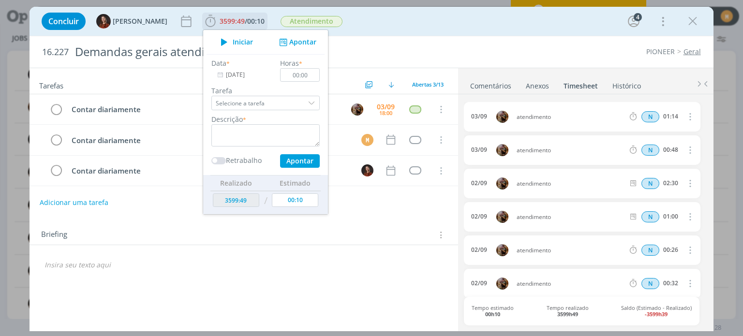
click at [244, 76] on input "[DATE]" at bounding box center [241, 75] width 60 height 14
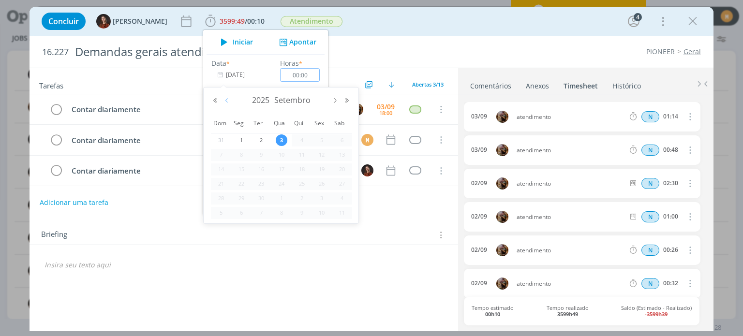
click at [228, 101] on button "Mês anterior" at bounding box center [227, 100] width 12 height 7
click at [303, 172] on span "14" at bounding box center [302, 169] width 12 height 12
type input "[DATE]"
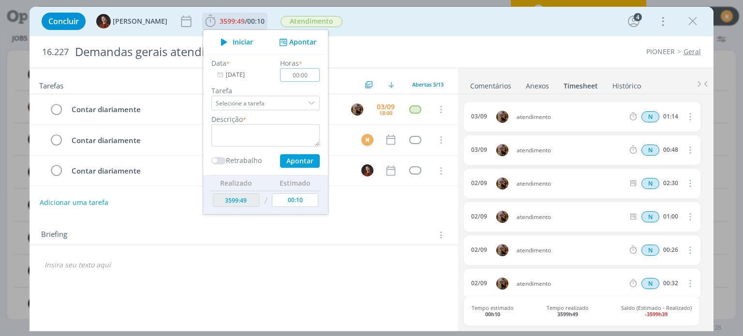
click at [299, 79] on input "00:00" at bounding box center [300, 75] width 40 height 14
type input "03:30"
click at [246, 130] on textarea "dialog" at bounding box center [265, 135] width 108 height 22
paste textarea "Atendimento"
type textarea "Atendimento"
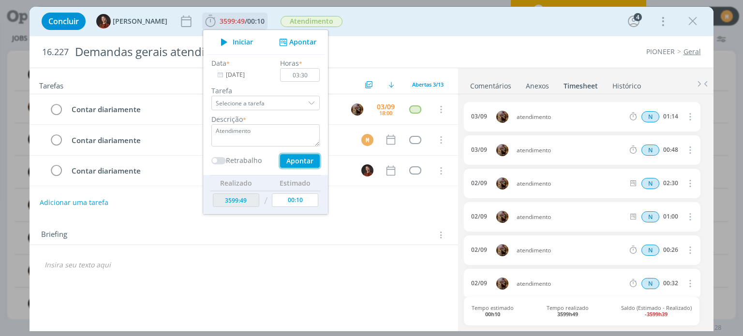
click at [283, 160] on button "Apontar" at bounding box center [300, 161] width 40 height 14
type input "[DATE]"
type input "00:00"
type input "3603:19"
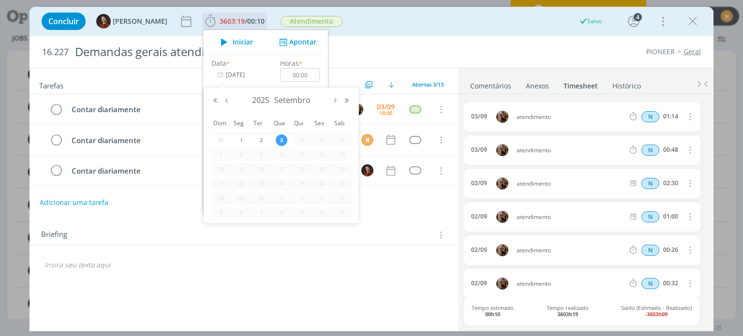
click at [233, 77] on input "[DATE]" at bounding box center [241, 75] width 60 height 14
click at [228, 97] on button "Mês anterior" at bounding box center [227, 100] width 12 height 7
click at [298, 170] on span "14" at bounding box center [302, 169] width 12 height 12
type input "[DATE]"
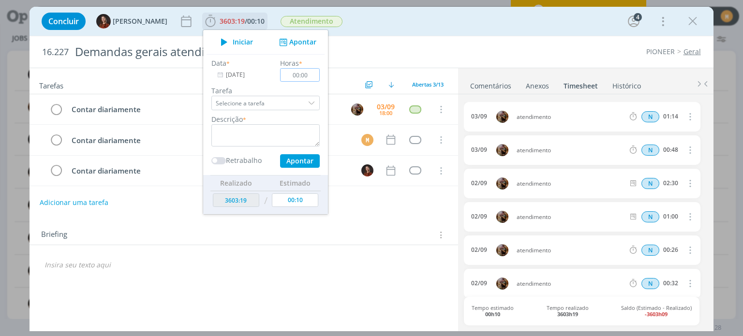
click at [305, 74] on input "00:00" at bounding box center [300, 75] width 40 height 14
type input "02:30"
click at [269, 135] on textarea "dialog" at bounding box center [265, 135] width 108 height 22
paste textarea "Atendimento"
type textarea "Atendimento"
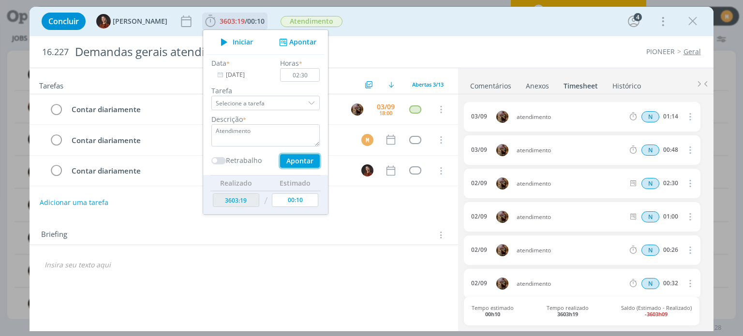
click at [292, 158] on button "Apontar" at bounding box center [300, 161] width 40 height 14
type input "3607:03"
type input "[DATE]"
type input "00:00"
type input "3605:49"
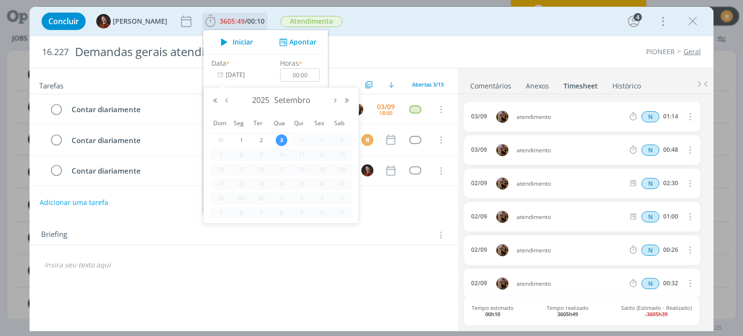
click at [232, 77] on input "[DATE]" at bounding box center [241, 75] width 60 height 14
click at [226, 100] on button "Mês anterior" at bounding box center [227, 100] width 12 height 7
click at [325, 167] on span "15" at bounding box center [322, 169] width 12 height 12
type input "[DATE]"
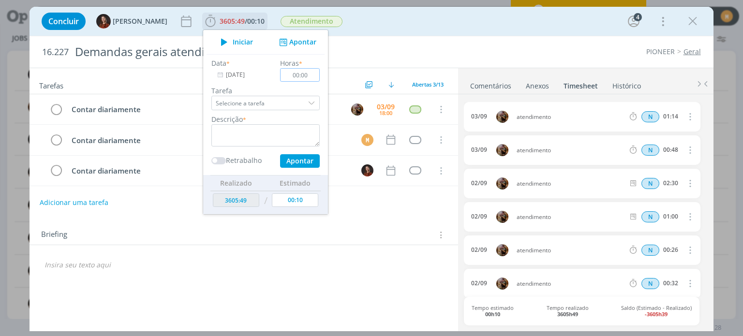
click at [301, 79] on input "00:00" at bounding box center [300, 75] width 40 height 14
type input "04:00"
click at [259, 146] on div "Data * 15/08/2025 Horas * 04:00 Tarefa Selecione a tarefa Descrição * Retrabalh…" at bounding box center [265, 113] width 118 height 110
click at [259, 137] on textarea "dialog" at bounding box center [265, 135] width 108 height 22
paste textarea "Atendimento"
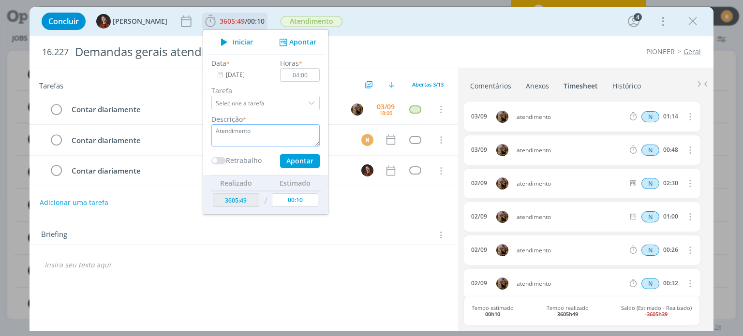
type textarea "Atendimento"
click at [290, 159] on button "Apontar" at bounding box center [300, 161] width 40 height 14
type input "[DATE]"
type input "00:00"
type input "3609:49"
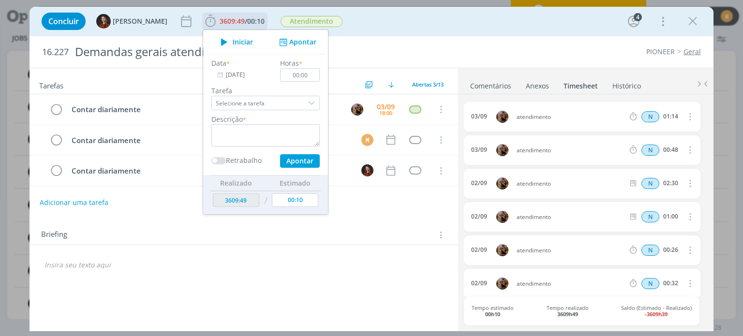
click at [245, 71] on input "[DATE]" at bounding box center [241, 75] width 60 height 14
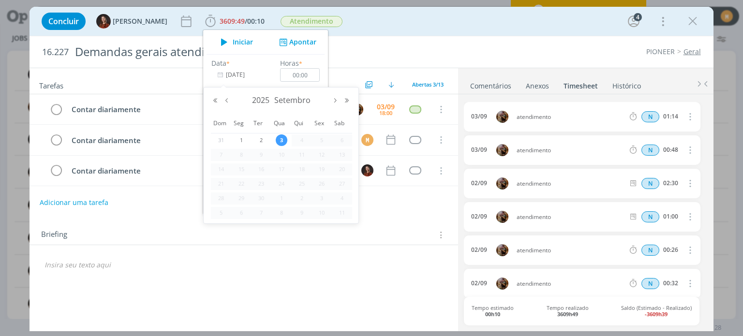
click at [225, 95] on div "2025 Setembro" at bounding box center [280, 100] width 143 height 15
click at [228, 101] on button "Mês anterior" at bounding box center [227, 100] width 12 height 7
click at [321, 169] on span "15" at bounding box center [322, 169] width 12 height 12
type input "[DATE]"
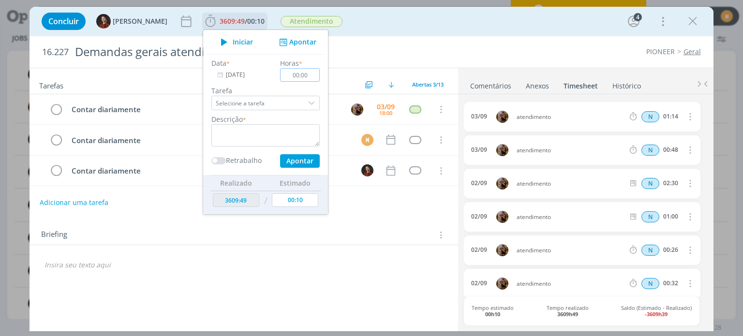
click at [304, 75] on input "00:00" at bounding box center [300, 75] width 40 height 14
type input "02:00"
click at [269, 128] on textarea "dialog" at bounding box center [265, 135] width 108 height 22
paste textarea "Atendimento"
type textarea "Atendimento"
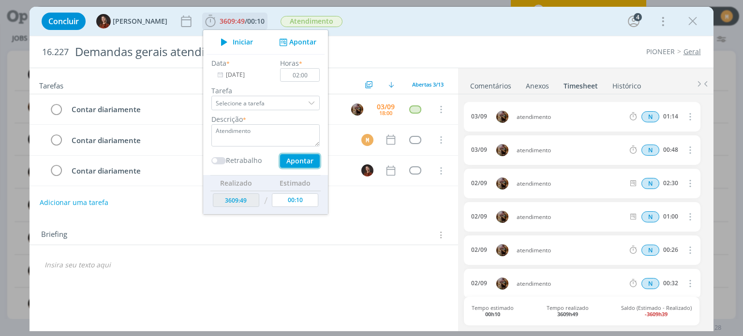
click at [284, 166] on button "Apontar" at bounding box center [300, 161] width 40 height 14
type input "3613:03"
type input "[DATE]"
type input "00:00"
type input "3611:49"
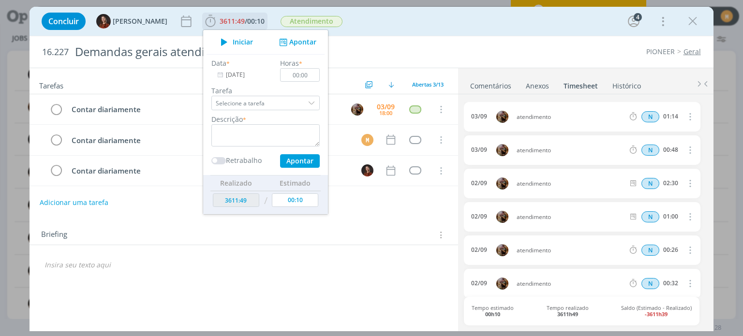
click at [224, 74] on input "[DATE]" at bounding box center [241, 75] width 60 height 14
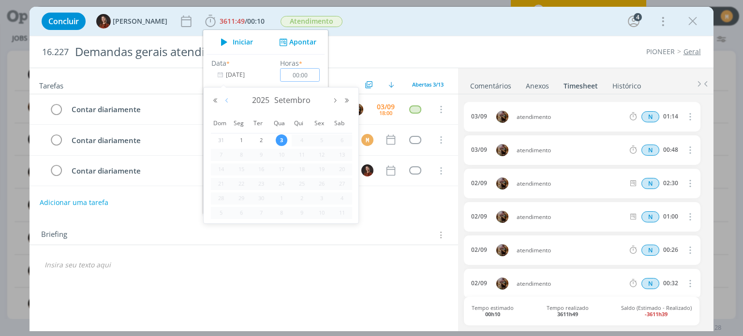
click at [224, 102] on button "Mês anterior" at bounding box center [227, 100] width 12 height 7
click at [242, 187] on span "18" at bounding box center [241, 184] width 12 height 12
type input "[DATE]"
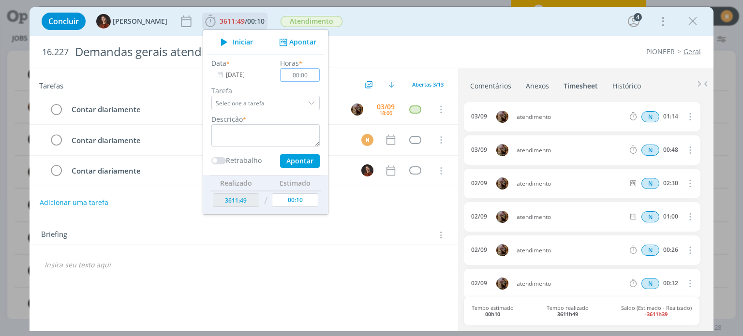
click at [306, 77] on input "00:00" at bounding box center [300, 75] width 40 height 14
type input "04:00"
click at [269, 133] on textarea "dialog" at bounding box center [265, 135] width 108 height 22
paste textarea "Atendimento"
type textarea "Atendimento"
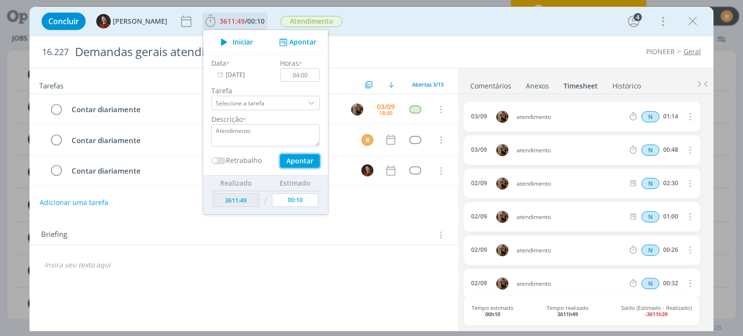
click at [290, 159] on button "Apontar" at bounding box center [300, 161] width 40 height 14
type input "3617:03"
type input "[DATE]"
type input "00:00"
type input "3615:49"
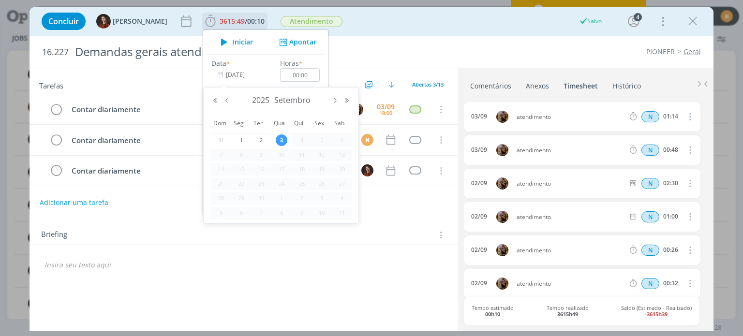
click at [228, 68] on input "[DATE]" at bounding box center [241, 75] width 60 height 14
click at [226, 95] on div "2025 Setembro" at bounding box center [280, 100] width 143 height 15
click at [226, 100] on button "Mês anterior" at bounding box center [227, 100] width 12 height 7
click at [238, 186] on span "18" at bounding box center [241, 184] width 12 height 12
type input "[DATE]"
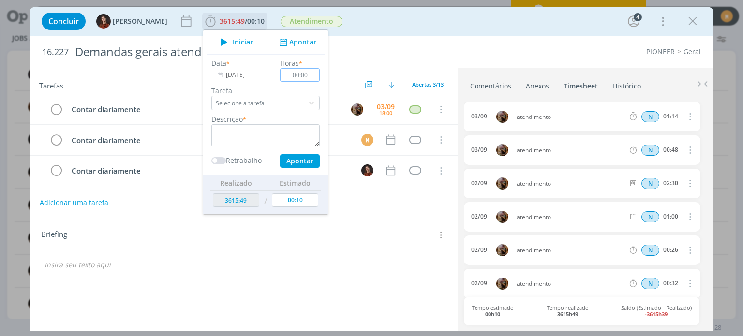
click at [298, 71] on input "00:00" at bounding box center [300, 75] width 40 height 14
type input "03:00"
click at [229, 137] on textarea "dialog" at bounding box center [265, 135] width 108 height 22
paste textarea "Atendimento"
type textarea "Atendimento"
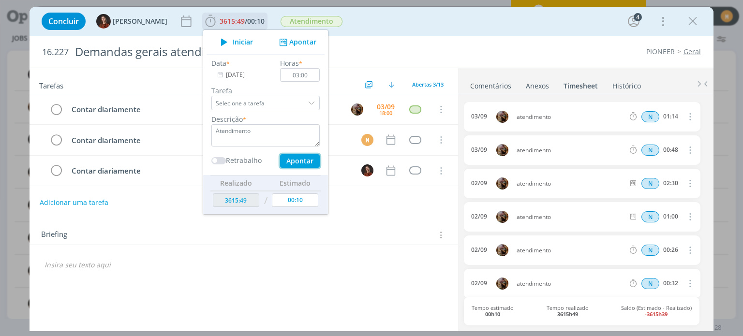
click at [280, 162] on button "Apontar" at bounding box center [300, 161] width 40 height 14
type input "3620:03"
type input "[DATE]"
type input "00:00"
type input "3618:49"
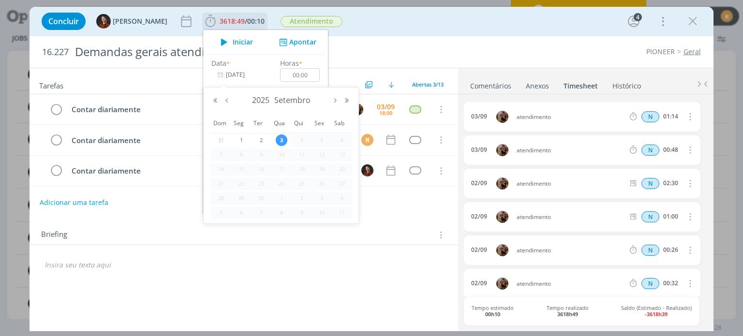
click at [247, 75] on input "[DATE]" at bounding box center [241, 75] width 60 height 14
click at [227, 101] on button "Mês anterior" at bounding box center [227, 100] width 12 height 7
click at [262, 182] on span "19" at bounding box center [261, 184] width 12 height 12
type input "[DATE]"
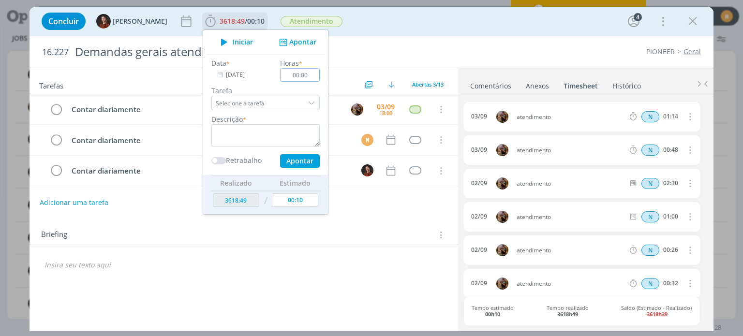
click at [305, 73] on input "00:00" at bounding box center [300, 75] width 40 height 14
type input "04:30"
click at [295, 132] on textarea "dialog" at bounding box center [265, 135] width 108 height 22
paste textarea "Atendimento"
type textarea "Atendimento"
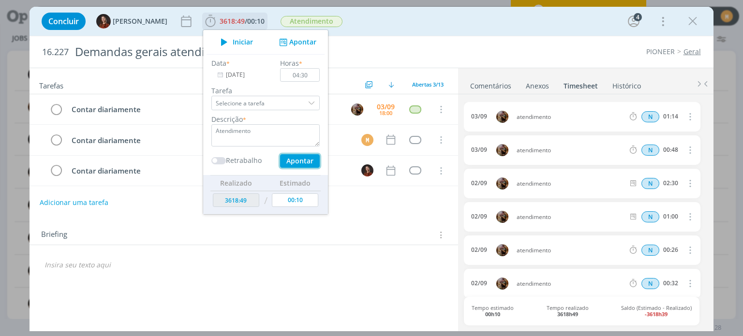
click at [295, 161] on button "Apontar" at bounding box center [300, 161] width 40 height 14
type input "3624:33"
type input "[DATE]"
type input "00:00"
type input "3623:19"
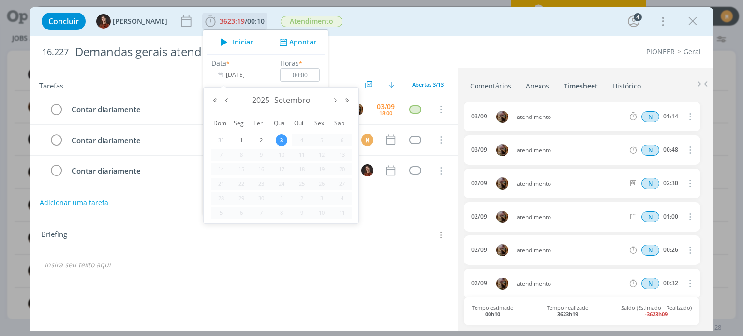
click at [238, 73] on input "[DATE]" at bounding box center [241, 75] width 60 height 14
click at [228, 102] on button "Mês anterior" at bounding box center [227, 100] width 12 height 7
click at [280, 185] on span "20" at bounding box center [282, 184] width 12 height 12
type input "[DATE]"
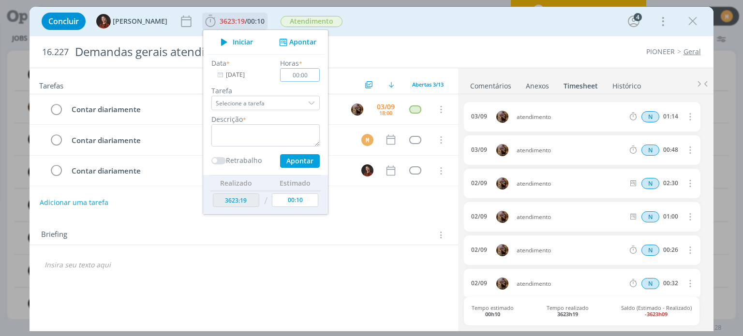
click at [302, 75] on input "00:00" at bounding box center [300, 75] width 40 height 14
type input "03:00"
click at [273, 128] on textarea "dialog" at bounding box center [265, 135] width 108 height 22
paste textarea "Atendimento"
type textarea "Atendimento"
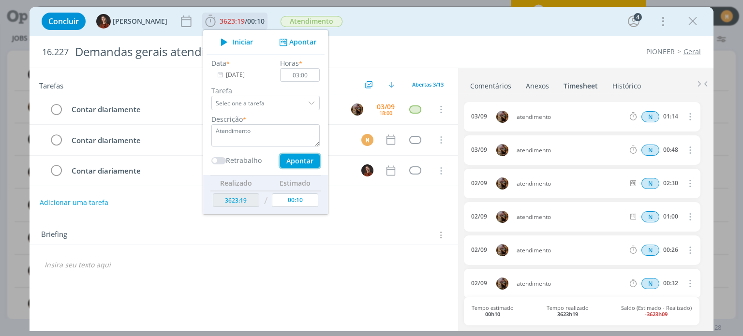
click at [296, 163] on button "Apontar" at bounding box center [300, 161] width 40 height 14
type input "3627:33"
type input "[DATE]"
type input "00:00"
click at [234, 77] on input "[DATE]" at bounding box center [241, 75] width 60 height 14
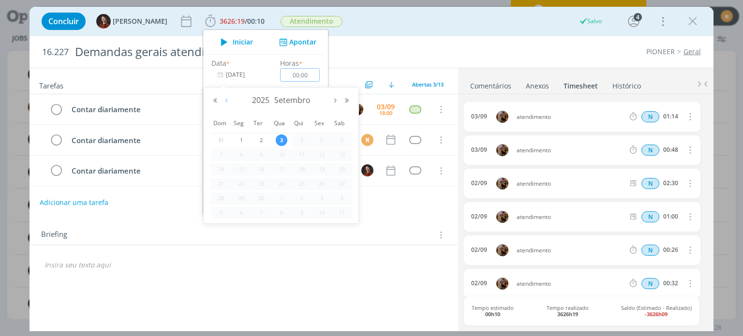
click at [226, 98] on button "Mês anterior" at bounding box center [227, 100] width 12 height 7
click at [282, 183] on span "20" at bounding box center [282, 184] width 12 height 12
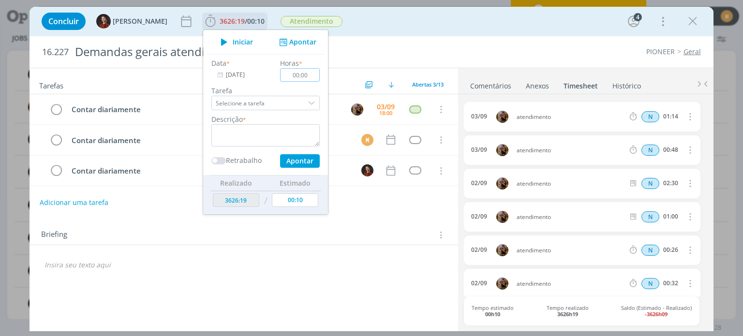
click at [300, 79] on input "00:00" at bounding box center [300, 75] width 40 height 14
click at [251, 145] on textarea "dialog" at bounding box center [265, 135] width 108 height 22
paste textarea "Atendimento"
click at [293, 162] on button "Apontar" at bounding box center [300, 161] width 40 height 14
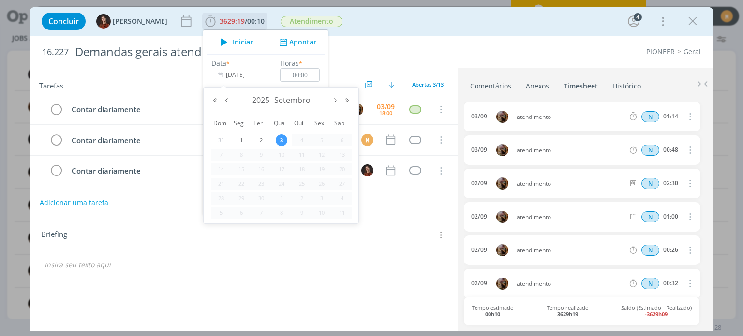
click at [238, 78] on input "[DATE]" at bounding box center [241, 75] width 60 height 14
click at [227, 100] on button "Mês anterior" at bounding box center [227, 100] width 12 height 7
click at [302, 182] on span "21" at bounding box center [302, 184] width 12 height 12
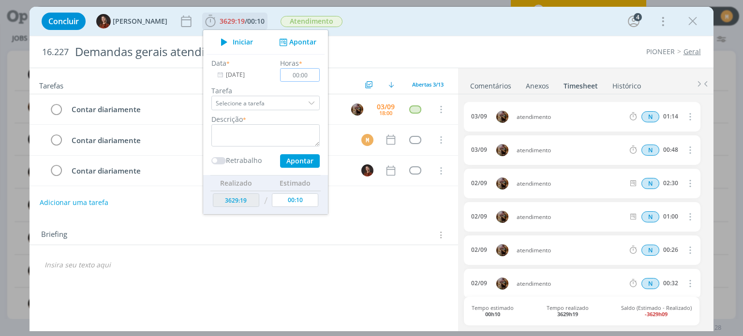
click at [304, 79] on input "00:00" at bounding box center [300, 75] width 40 height 14
click at [263, 141] on textarea "dialog" at bounding box center [265, 135] width 108 height 22
paste textarea "Atendimento"
click at [292, 158] on button "Apontar" at bounding box center [300, 161] width 40 height 14
click at [230, 76] on input "[DATE]" at bounding box center [241, 75] width 60 height 14
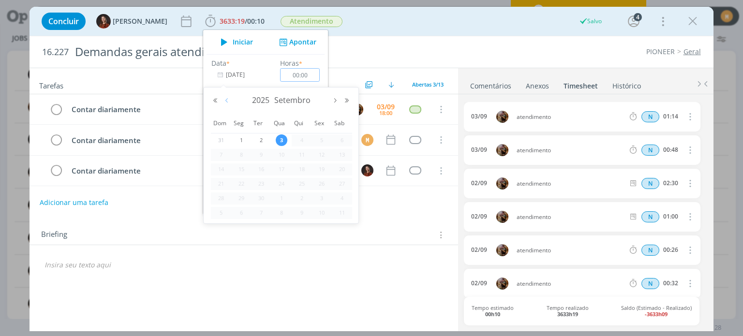
click at [228, 99] on button "Mês anterior" at bounding box center [227, 100] width 12 height 7
click at [300, 180] on span "21" at bounding box center [302, 184] width 12 height 12
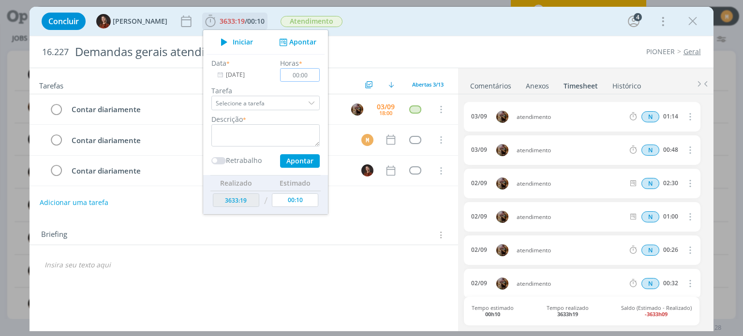
click at [304, 79] on input "00:00" at bounding box center [300, 75] width 40 height 14
click at [273, 129] on textarea "dialog" at bounding box center [265, 135] width 108 height 22
paste textarea "Atendimento"
click at [294, 165] on button "Apontar" at bounding box center [300, 161] width 40 height 14
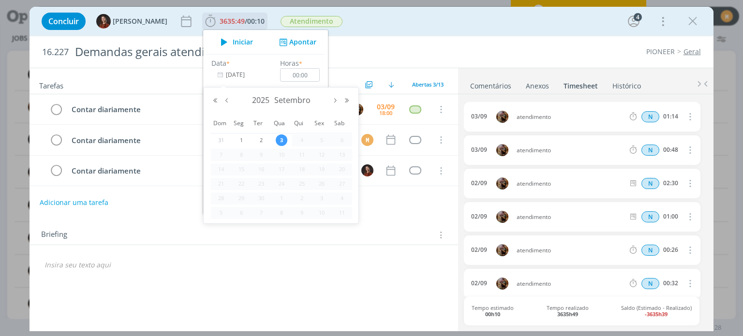
click at [234, 76] on input "[DATE]" at bounding box center [241, 75] width 60 height 14
click at [222, 96] on div "2025 Setembro" at bounding box center [280, 100] width 143 height 15
click at [230, 102] on button "Mês anterior" at bounding box center [227, 100] width 12 height 7
click at [325, 179] on span "22" at bounding box center [322, 184] width 12 height 12
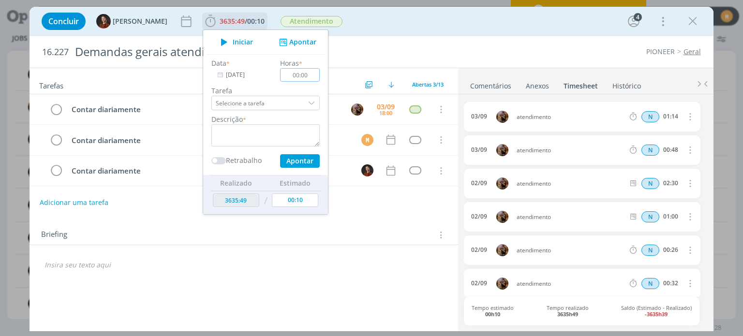
click at [302, 77] on input "00:00" at bounding box center [300, 75] width 40 height 14
click at [251, 145] on textarea "dialog" at bounding box center [265, 135] width 108 height 22
paste textarea "Atendimento"
click at [299, 160] on button "Apontar" at bounding box center [300, 161] width 40 height 14
click at [245, 77] on input "[DATE]" at bounding box center [241, 75] width 60 height 14
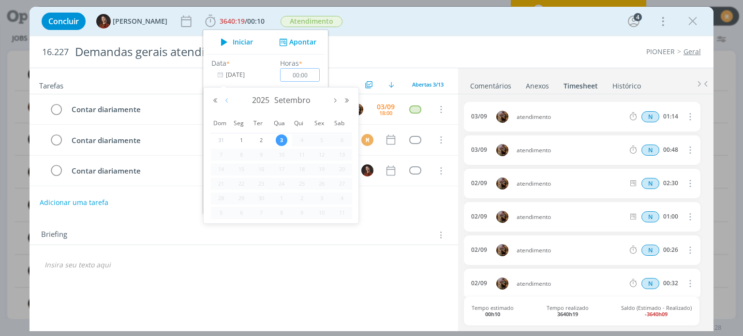
click at [225, 97] on button "Mês anterior" at bounding box center [227, 100] width 12 height 7
click at [319, 185] on span "22" at bounding box center [322, 184] width 12 height 12
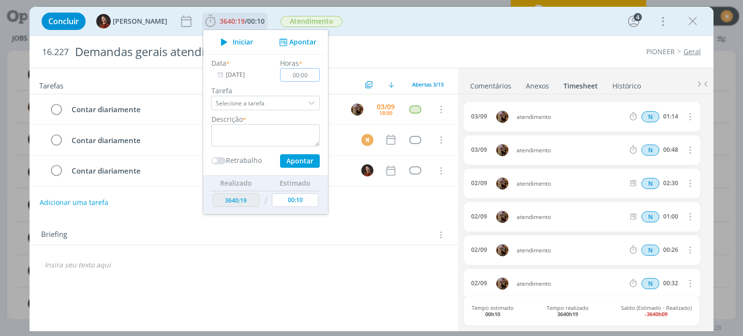
click at [304, 79] on input "00:00" at bounding box center [300, 75] width 40 height 14
click at [259, 138] on textarea "dialog" at bounding box center [265, 135] width 108 height 22
paste textarea "Atendimento"
click at [284, 161] on button "Apontar" at bounding box center [300, 161] width 40 height 14
click at [226, 73] on input "[DATE]" at bounding box center [241, 75] width 60 height 14
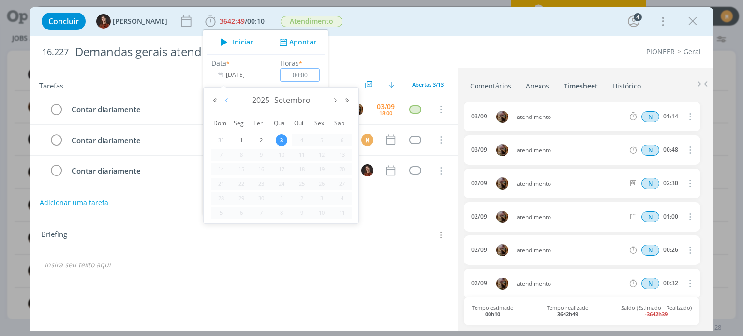
click at [228, 98] on button "Mês anterior" at bounding box center [227, 100] width 12 height 7
click at [241, 197] on span "25" at bounding box center [241, 198] width 12 height 12
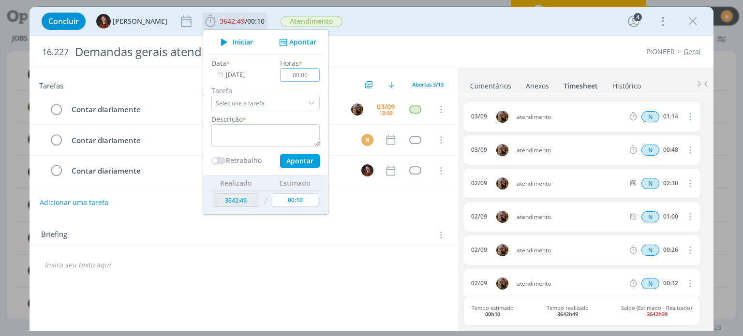
click at [306, 73] on input "00:00" at bounding box center [300, 75] width 40 height 14
click at [270, 134] on textarea "dialog" at bounding box center [265, 135] width 108 height 22
paste textarea "Atendimento"
click at [297, 164] on button "Apontar" at bounding box center [300, 161] width 40 height 14
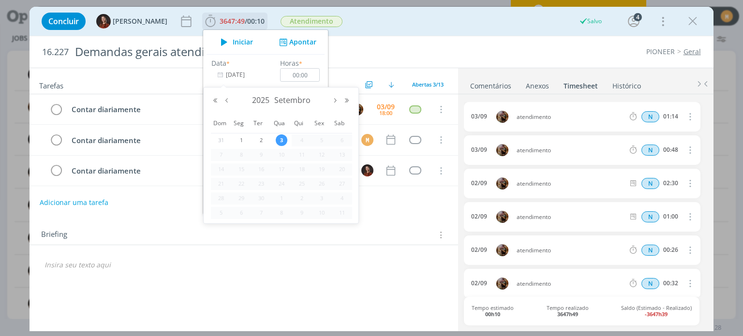
click at [238, 75] on input "[DATE]" at bounding box center [241, 75] width 60 height 14
click at [224, 102] on button "Mês anterior" at bounding box center [227, 100] width 12 height 7
click at [240, 199] on span "25" at bounding box center [241, 198] width 12 height 12
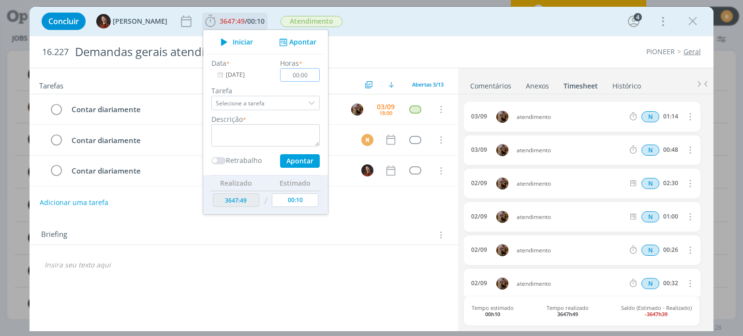
click at [302, 81] on input "00:00" at bounding box center [300, 75] width 40 height 14
click at [257, 143] on textarea "dialog" at bounding box center [265, 135] width 108 height 22
paste textarea "Atendimento"
click at [293, 162] on button "Apontar" at bounding box center [300, 161] width 40 height 14
click at [235, 74] on input "[DATE]" at bounding box center [241, 75] width 60 height 14
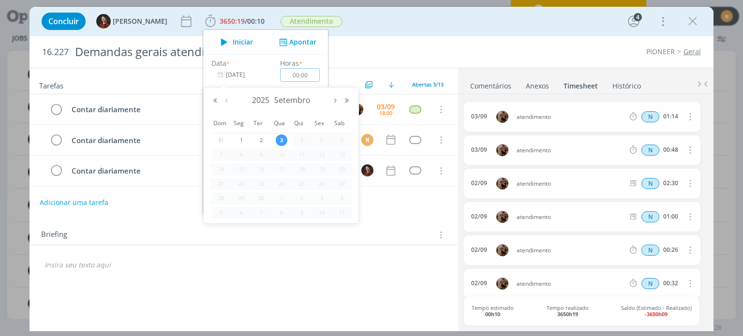
click at [225, 102] on button "Mês anterior" at bounding box center [227, 100] width 12 height 7
click at [261, 201] on span "26" at bounding box center [261, 198] width 12 height 12
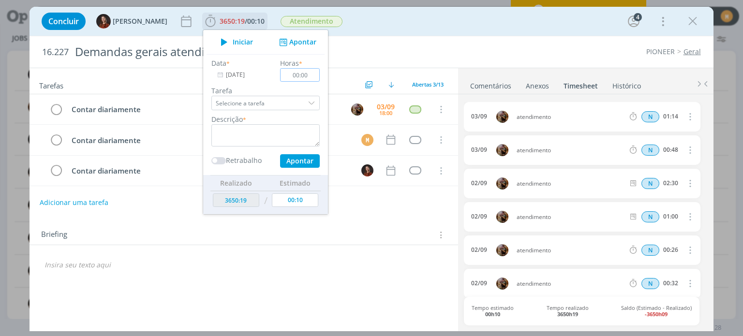
click at [302, 79] on input "00:00" at bounding box center [300, 75] width 40 height 14
click at [265, 132] on textarea "dialog" at bounding box center [265, 135] width 108 height 22
paste textarea "Atendimento"
click at [298, 159] on button "Apontar" at bounding box center [300, 161] width 40 height 14
click at [228, 80] on input "[DATE]" at bounding box center [241, 75] width 60 height 14
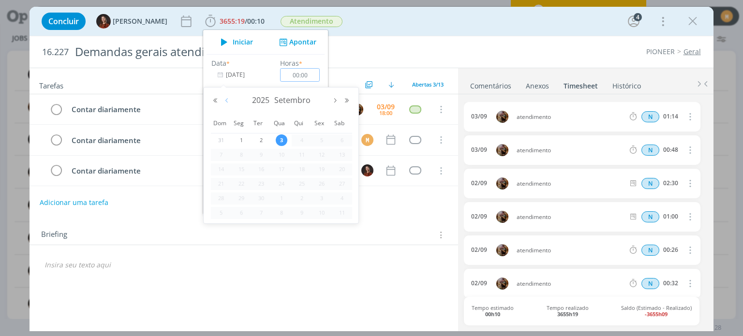
click at [228, 102] on button "Mês anterior" at bounding box center [227, 100] width 12 height 7
click at [278, 203] on span "27" at bounding box center [282, 198] width 12 height 12
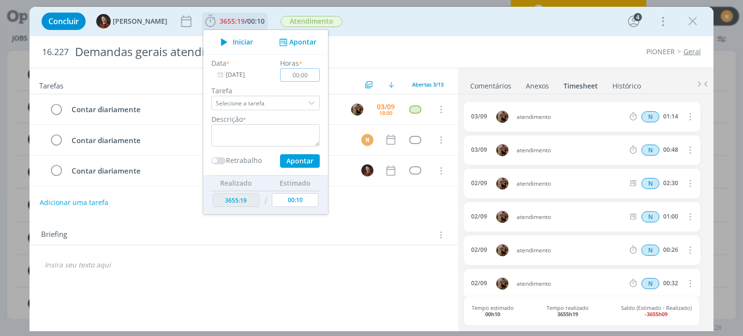
click at [301, 79] on input "00:00" at bounding box center [300, 75] width 40 height 14
click at [263, 128] on textarea "dialog" at bounding box center [265, 135] width 108 height 22
paste textarea "Atendimento"
click at [291, 161] on button "Apontar" at bounding box center [300, 161] width 40 height 14
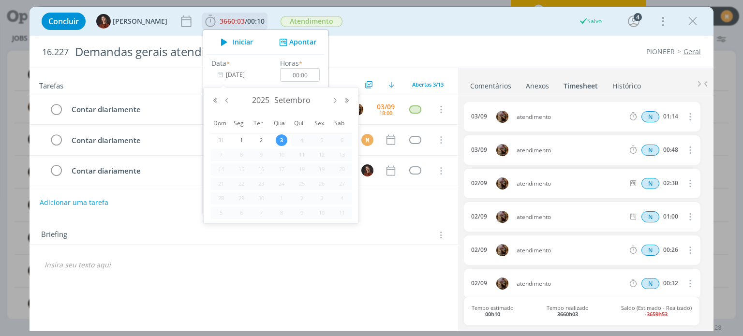
click at [229, 73] on input "[DATE]" at bounding box center [241, 75] width 60 height 14
click at [231, 102] on button "Mês anterior" at bounding box center [227, 100] width 12 height 7
click at [281, 198] on span "27" at bounding box center [282, 198] width 12 height 12
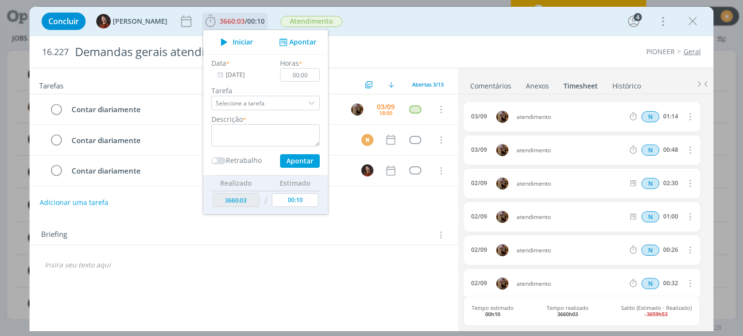
click at [305, 67] on div "Horas * 00:00" at bounding box center [300, 70] width 49 height 24
click at [307, 71] on input "00:00" at bounding box center [300, 75] width 40 height 14
click at [278, 131] on textarea "dialog" at bounding box center [265, 135] width 108 height 22
paste textarea "Atendimento"
click at [297, 156] on button "Apontar" at bounding box center [300, 161] width 40 height 14
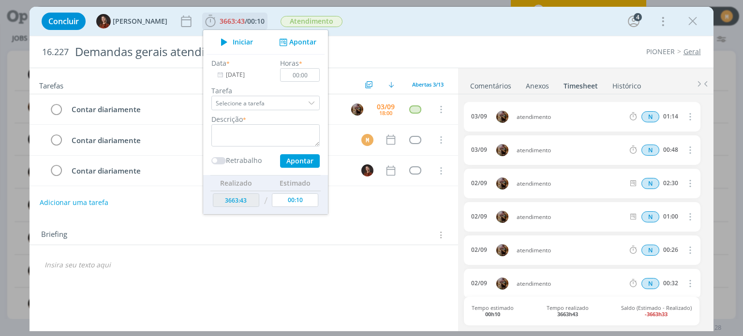
click at [237, 78] on input "[DATE]" at bounding box center [241, 75] width 60 height 14
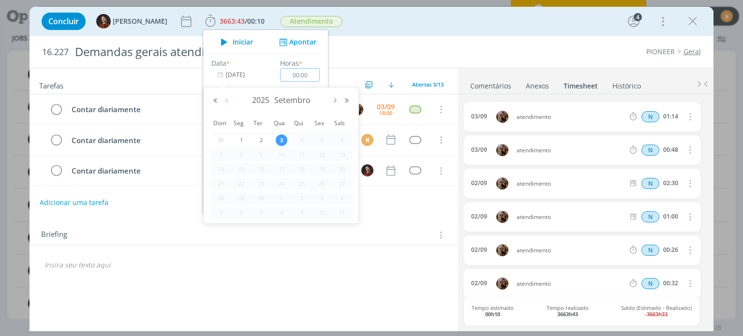
click at [228, 97] on button "Mês anterior" at bounding box center [227, 100] width 12 height 7
click at [297, 201] on span "28" at bounding box center [302, 198] width 12 height 12
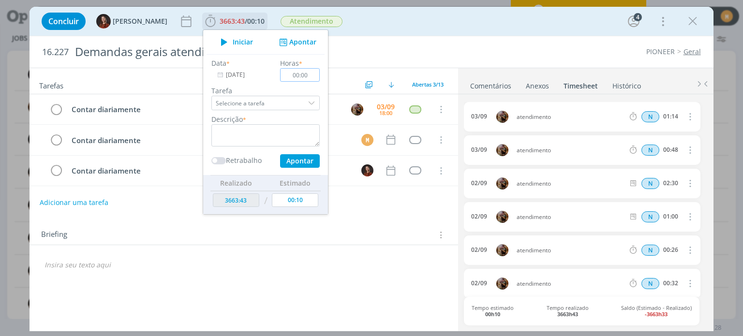
click at [303, 75] on input "00:00" at bounding box center [300, 75] width 40 height 14
click at [276, 125] on textarea "dialog" at bounding box center [265, 135] width 108 height 22
paste textarea "Atendimento"
click at [294, 161] on button "Apontar" at bounding box center [300, 161] width 40 height 14
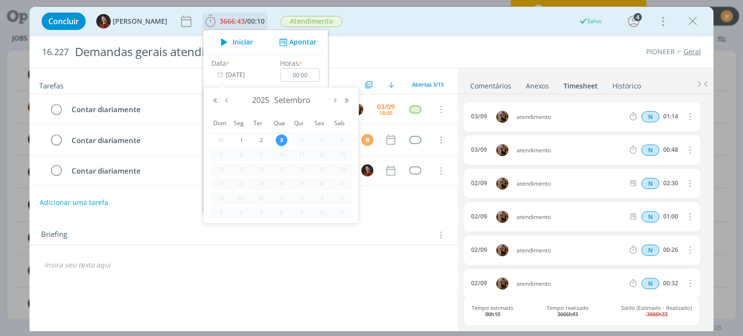
click at [240, 76] on input "[DATE]" at bounding box center [241, 75] width 60 height 14
click at [224, 102] on button "Mês anterior" at bounding box center [227, 100] width 12 height 7
click at [304, 202] on span "28" at bounding box center [302, 198] width 12 height 12
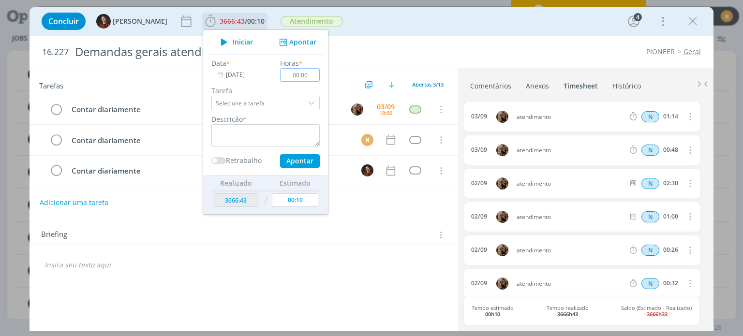
click at [303, 77] on input "00:00" at bounding box center [300, 75] width 40 height 14
click at [286, 129] on textarea "dialog" at bounding box center [265, 135] width 108 height 22
paste textarea "Atendimento"
click at [300, 163] on button "Apontar" at bounding box center [300, 161] width 40 height 14
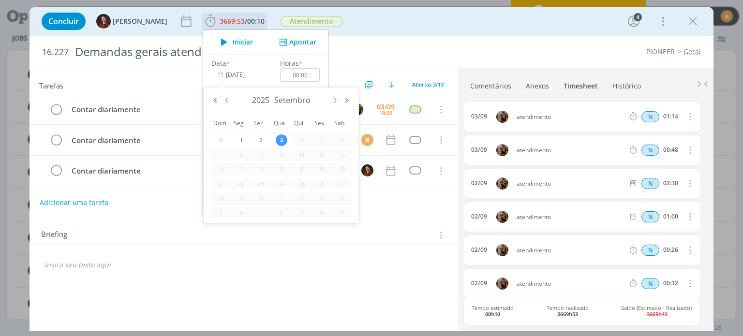
click at [236, 81] on input "[DATE]" at bounding box center [241, 75] width 60 height 14
click at [226, 101] on button "Mês anterior" at bounding box center [227, 100] width 12 height 7
click at [322, 197] on span "29" at bounding box center [322, 198] width 12 height 12
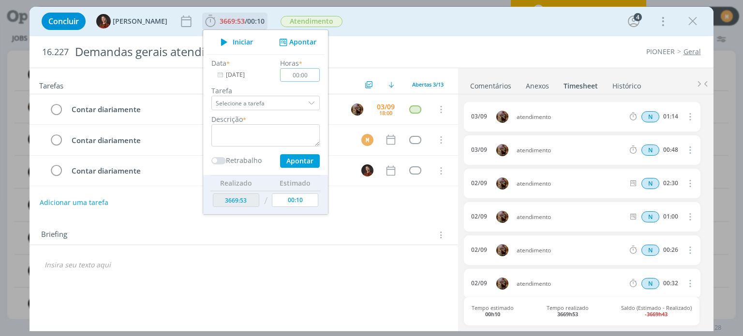
click at [305, 76] on input "00:00" at bounding box center [300, 75] width 40 height 14
click at [256, 146] on div "Data * 29/08/2025 Horas * 03:00 Tarefa Selecione a tarefa Descrição * Retrabalh…" at bounding box center [265, 113] width 118 height 110
click at [255, 138] on textarea "dialog" at bounding box center [265, 135] width 108 height 22
paste textarea "Atendimento"
click at [296, 164] on button "Apontar" at bounding box center [300, 161] width 40 height 14
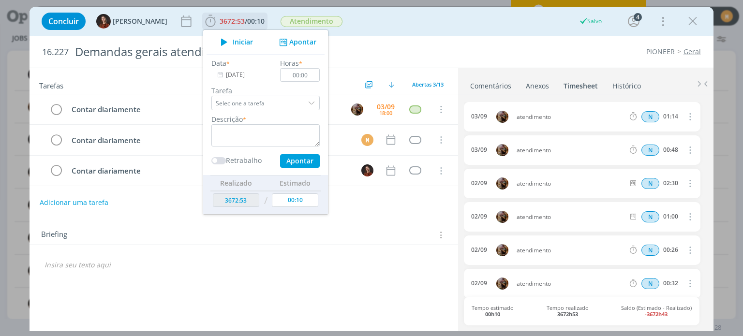
click at [245, 77] on input "[DATE]" at bounding box center [241, 75] width 60 height 14
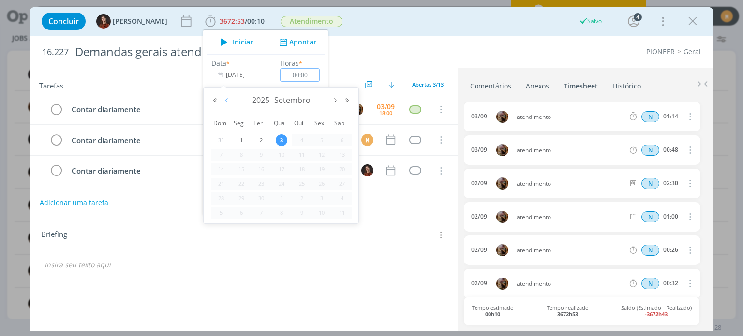
click at [228, 97] on button "Mês anterior" at bounding box center [227, 100] width 12 height 7
click at [322, 200] on span "29" at bounding box center [322, 198] width 12 height 12
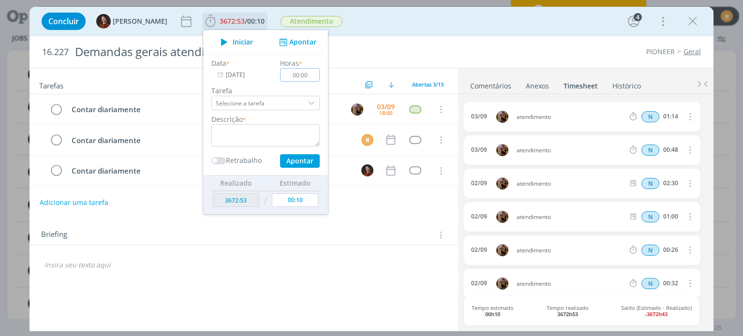
click at [304, 73] on input "00:00" at bounding box center [300, 75] width 40 height 14
click at [218, 135] on textarea "dialog" at bounding box center [265, 135] width 108 height 22
paste textarea "Atendimento"
click at [283, 159] on button "Apontar" at bounding box center [300, 161] width 40 height 14
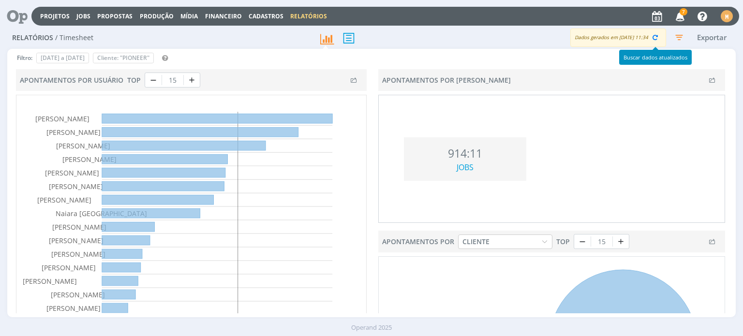
click at [655, 42] on button "button" at bounding box center [655, 38] width 14 height 14
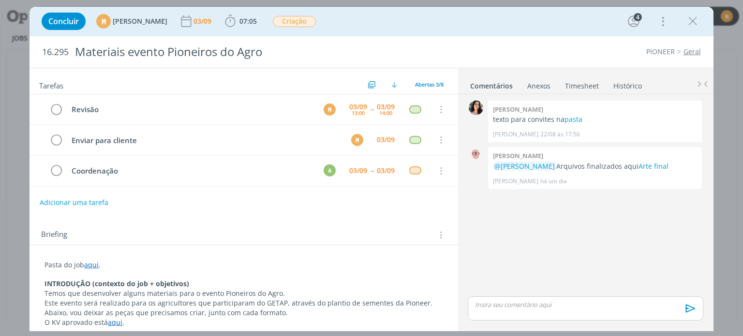
click at [89, 264] on link "aqui" at bounding box center [91, 264] width 15 height 9
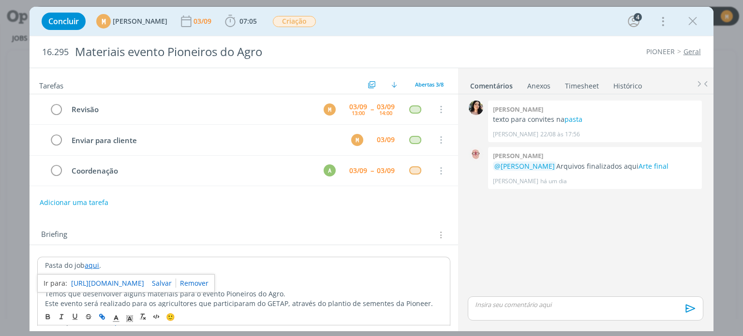
click at [91, 279] on link "https://sobeae.sharepoint.com/:f:/s/SOBEAE/ErYrECZmwChPlIgD5ve3we8BDRKTp0Yz7Gpb…" at bounding box center [107, 283] width 73 height 13
click at [96, 261] on link "aqui" at bounding box center [92, 265] width 15 height 9
click at [104, 278] on link "https://sobeae.sharepoint.com/:f:/s/SOBEAE/ErYrECZmwChPlIgD5ve3we8BDRKTp0Yz7Gpb…" at bounding box center [107, 284] width 73 height 13
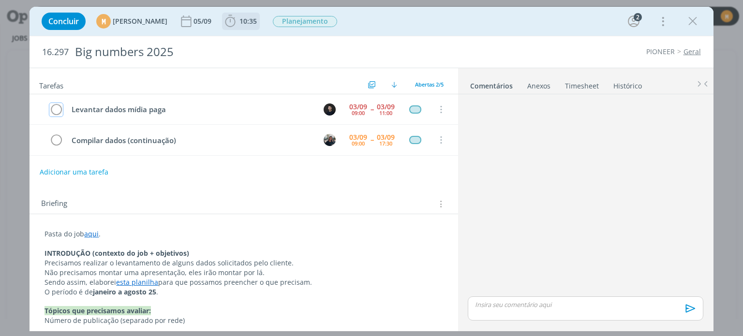
click at [237, 15] on icon "dialog" at bounding box center [230, 21] width 15 height 15
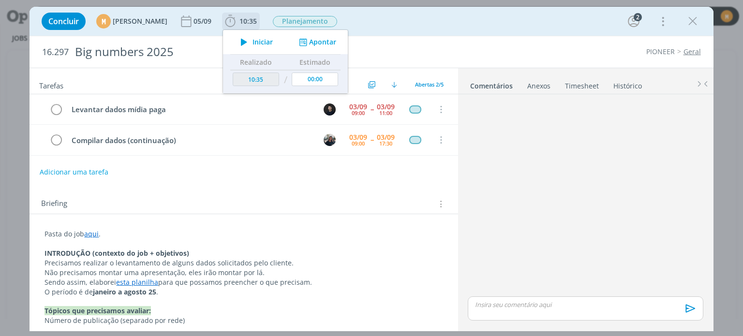
click at [273, 43] on span "Iniciar" at bounding box center [262, 42] width 20 height 7
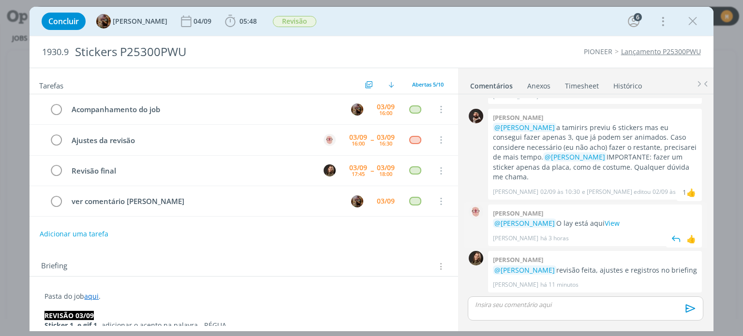
scroll to position [95, 0]
click at [615, 218] on link "View" at bounding box center [611, 222] width 15 height 9
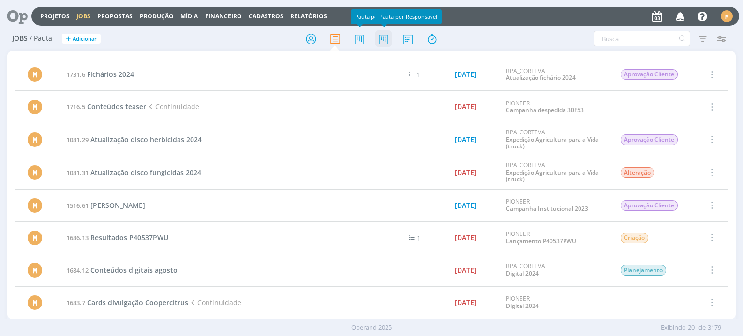
click at [381, 39] on icon at bounding box center [383, 38] width 17 height 19
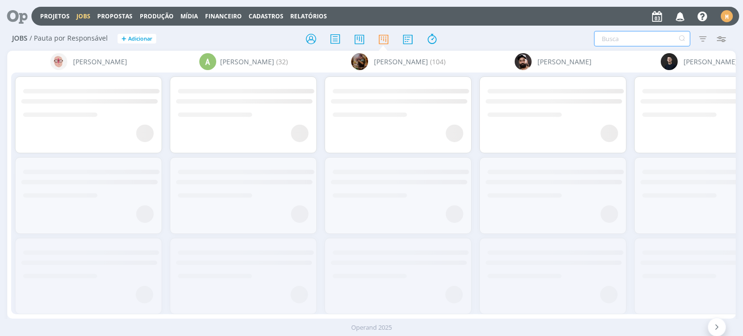
click at [605, 35] on input "text" at bounding box center [642, 38] width 96 height 15
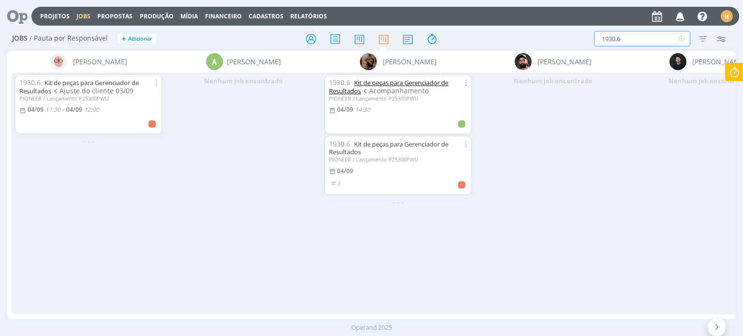
type input "1930.6"
click at [384, 86] on link "Kit de peças para Gerenciador de Resultados" at bounding box center [388, 86] width 119 height 17
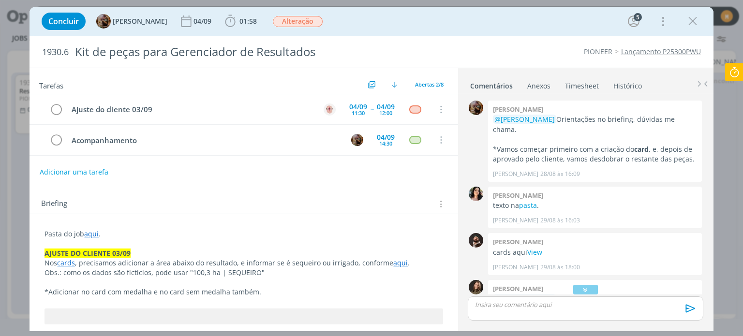
click at [88, 233] on link "aqui" at bounding box center [91, 233] width 15 height 9
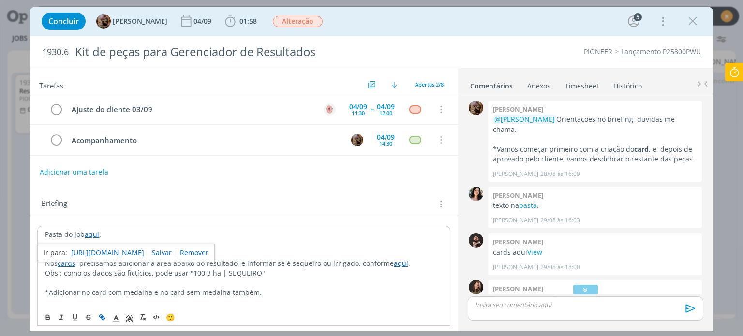
click at [97, 249] on link "[URL][DOMAIN_NAME]" at bounding box center [107, 253] width 73 height 13
drag, startPoint x: 698, startPoint y: 23, endPoint x: 613, endPoint y: 8, distance: 85.9
click at [696, 23] on icon "dialog" at bounding box center [692, 21] width 15 height 15
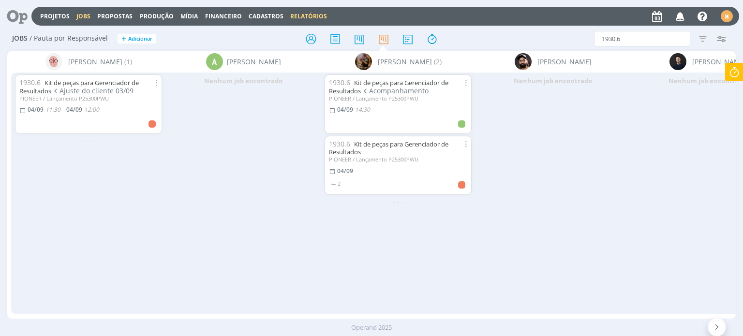
click at [290, 19] on link "Relatórios" at bounding box center [308, 16] width 37 height 8
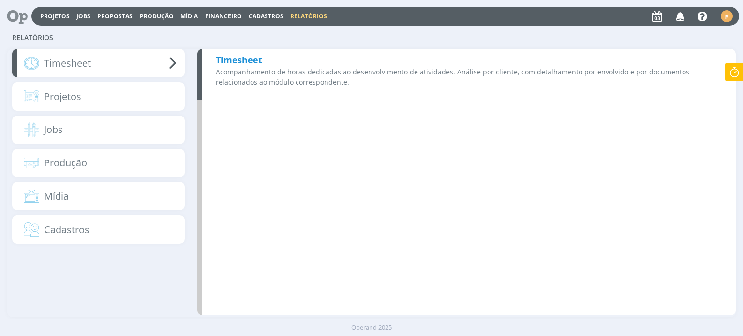
click at [228, 60] on b "Timesheet" at bounding box center [239, 60] width 46 height 12
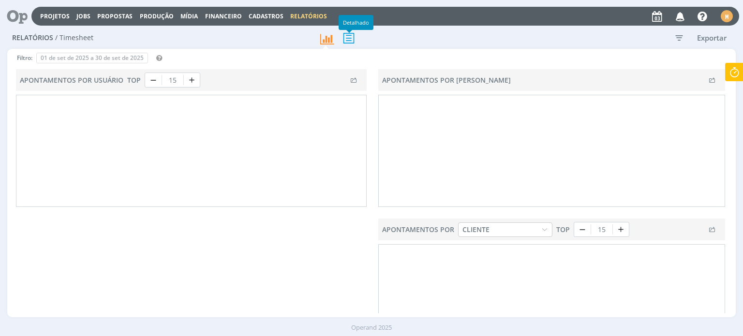
click at [347, 38] on icon at bounding box center [348, 38] width 20 height 20
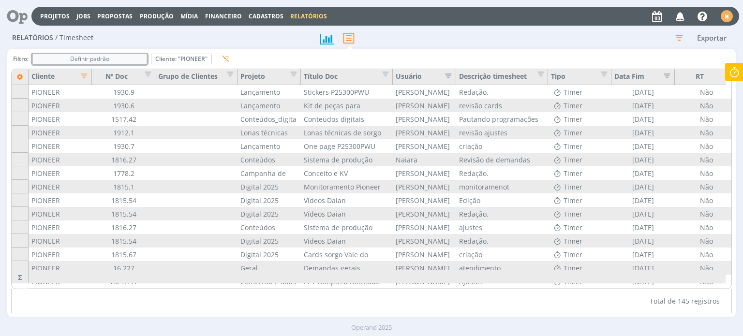
click at [132, 56] on div "Definir padrão" at bounding box center [90, 59] width 114 height 10
click at [677, 32] on icon "button" at bounding box center [678, 37] width 17 height 17
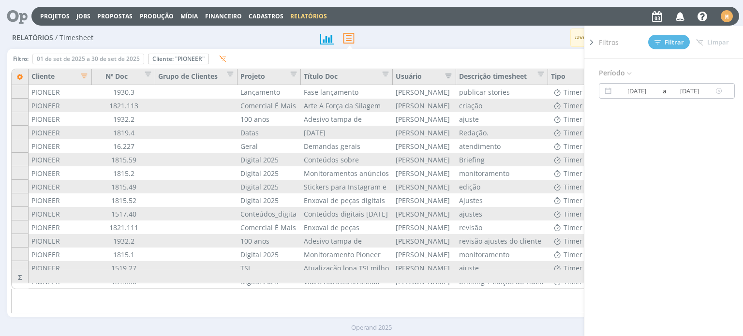
click at [719, 89] on icon at bounding box center [719, 91] width 12 height 12
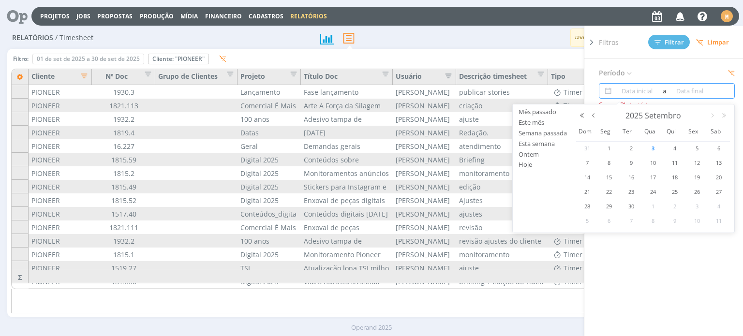
click at [614, 91] on input at bounding box center [637, 91] width 46 height 12
click at [592, 116] on button "button" at bounding box center [593, 115] width 12 height 7
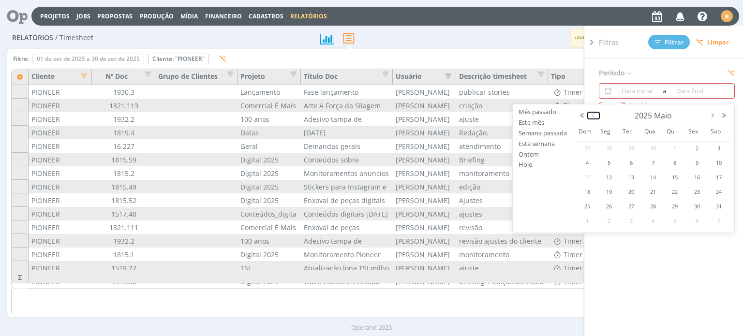
click at [592, 116] on button "button" at bounding box center [593, 115] width 12 height 7
click at [653, 149] on span "1" at bounding box center [653, 149] width 12 height 12
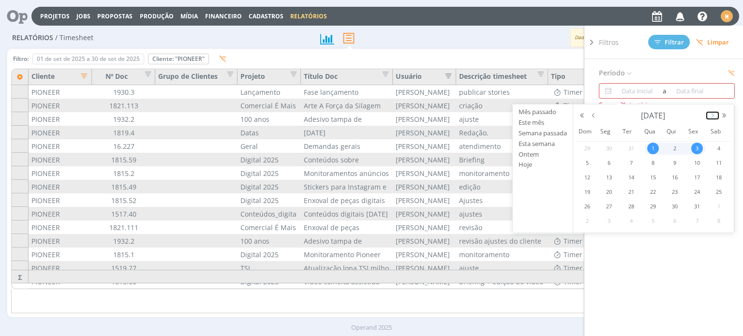
click at [717, 114] on button "button" at bounding box center [712, 115] width 12 height 7
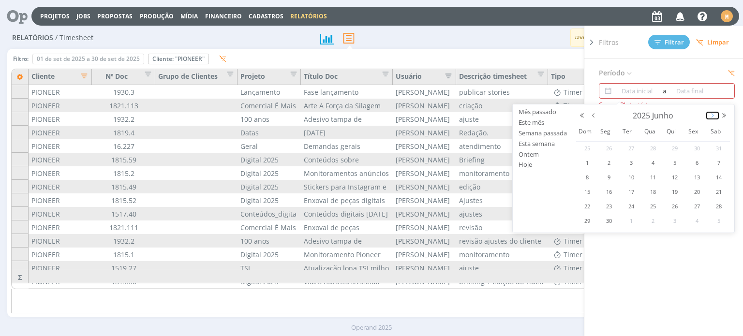
click at [717, 114] on button "button" at bounding box center [712, 115] width 12 height 7
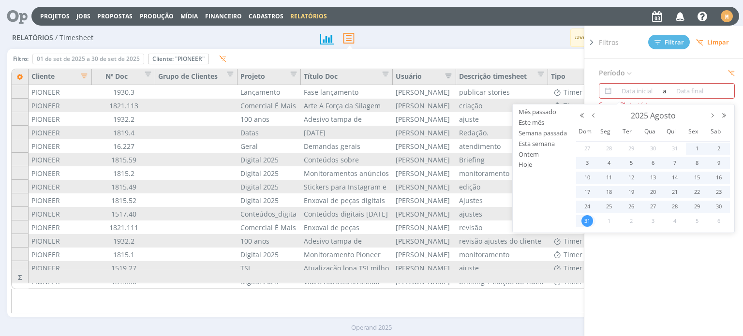
click at [586, 224] on span "31" at bounding box center [587, 221] width 12 height 12
type input "[DATE]"
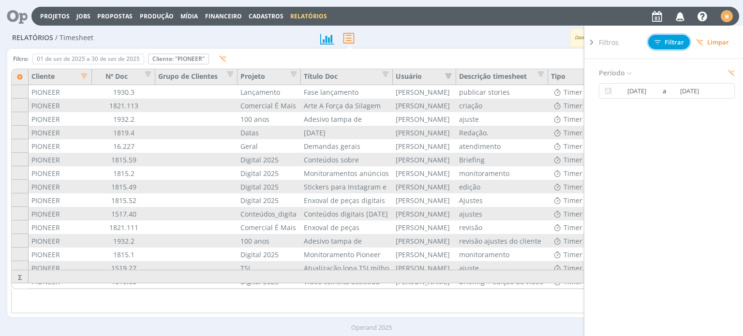
click at [671, 41] on span "Filtrar" at bounding box center [668, 42] width 29 height 6
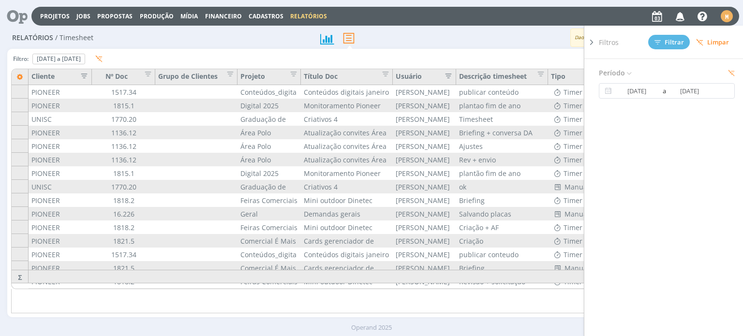
click at [86, 78] on icon "button" at bounding box center [81, 75] width 10 height 10
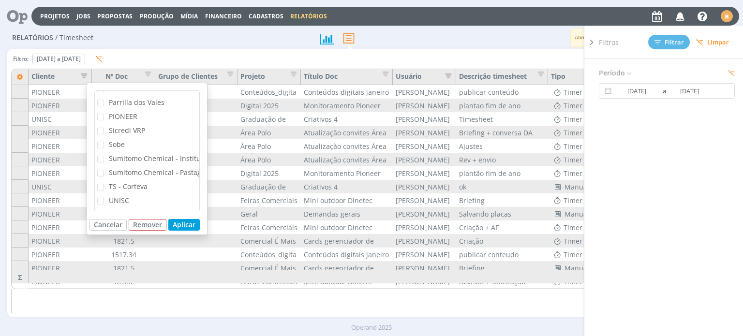
scroll to position [242, 0]
click at [115, 113] on span "PIONEER" at bounding box center [123, 116] width 29 height 9
click at [104, 114] on input "PIONEER" at bounding box center [104, 114] width 0 height 0
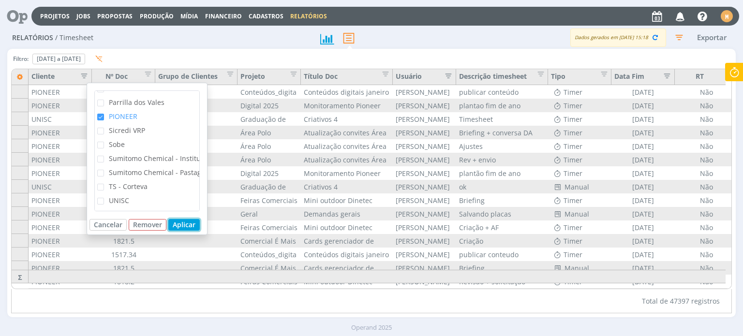
click at [186, 223] on button "Aplicar" at bounding box center [183, 225] width 31 height 12
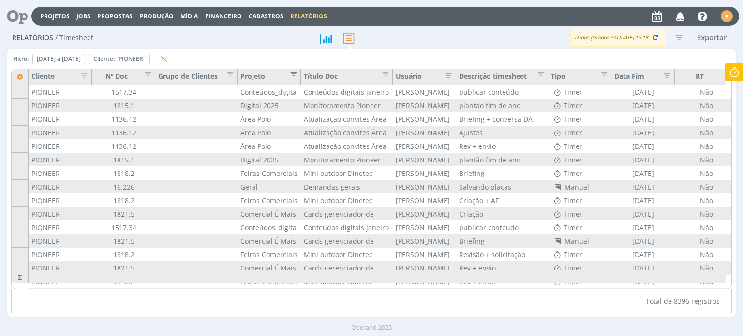
click at [294, 73] on span "Editar filtro para Coluna Projeto" at bounding box center [291, 73] width 10 height 10
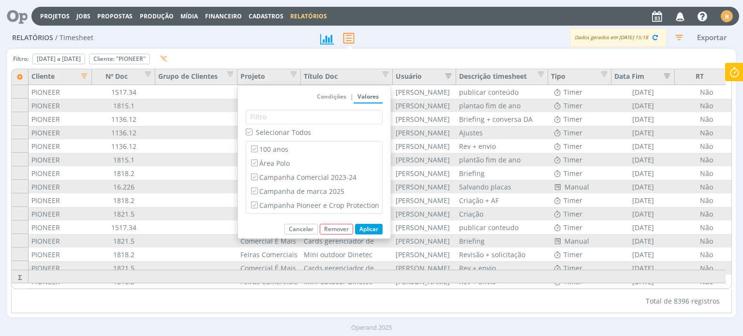
click at [260, 130] on span "Selecionar Todos" at bounding box center [283, 132] width 55 height 9
click at [252, 130] on input "Selecionar Todos" at bounding box center [249, 132] width 6 height 6
checkbox input "false"
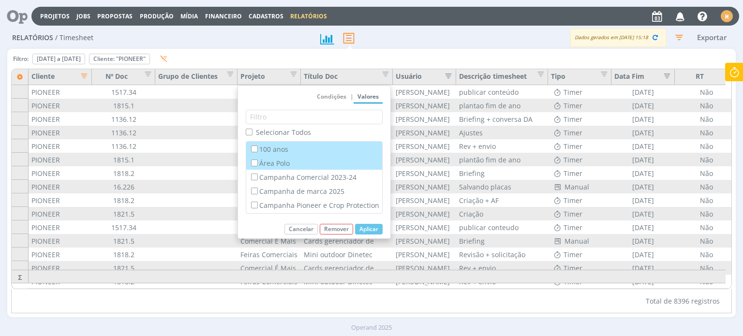
click at [277, 166] on label "Área Polo" at bounding box center [314, 163] width 130 height 11
click at [257, 166] on input "Área Polo" at bounding box center [254, 163] width 6 height 6
checkbox input "true"
checkbox input "false"
click at [375, 227] on button "Aplicar" at bounding box center [369, 229] width 28 height 11
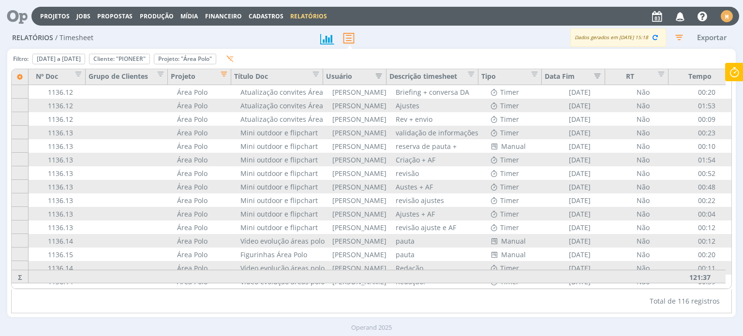
scroll to position [0, 75]
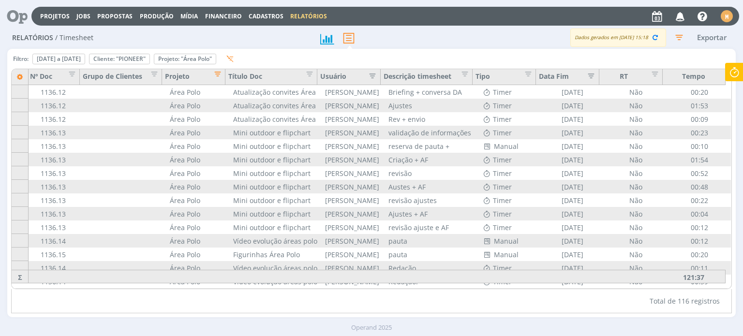
click at [211, 73] on span "Editar filtro para Coluna Projeto" at bounding box center [215, 73] width 10 height 10
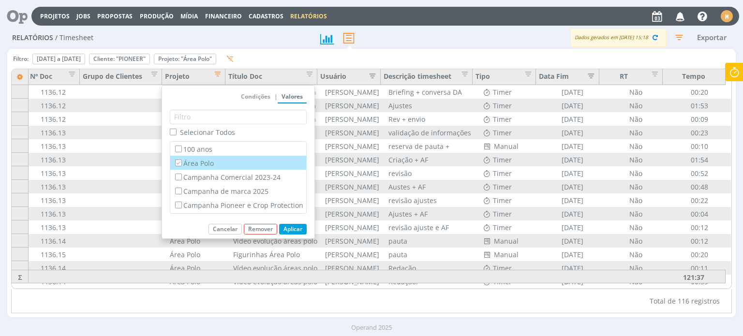
click at [186, 158] on label "Área Polo" at bounding box center [238, 163] width 130 height 11
click at [181, 160] on input "Área Polo" at bounding box center [178, 163] width 6 height 6
checkbox input "false"
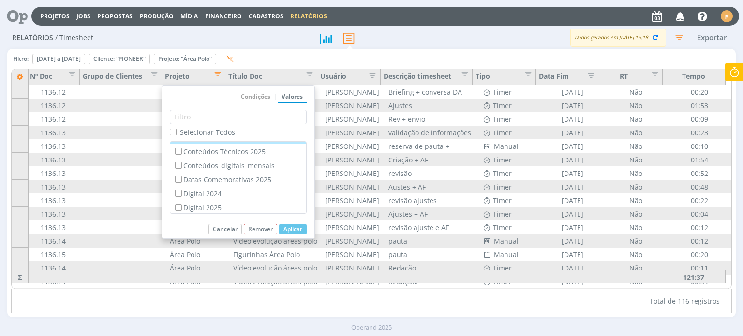
scroll to position [97, 0]
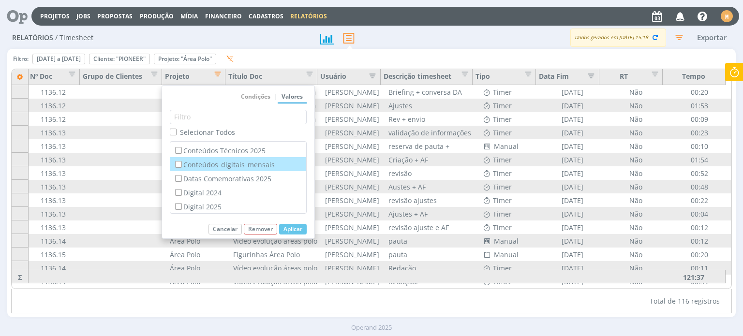
click at [263, 167] on label "Conteúdos_digitais_mensais" at bounding box center [238, 164] width 130 height 11
click at [181, 167] on input "Conteúdos_digitais_mensais" at bounding box center [178, 164] width 6 height 6
checkbox input "true"
checkbox input "false"
click at [297, 227] on button "Aplicar" at bounding box center [293, 229] width 28 height 11
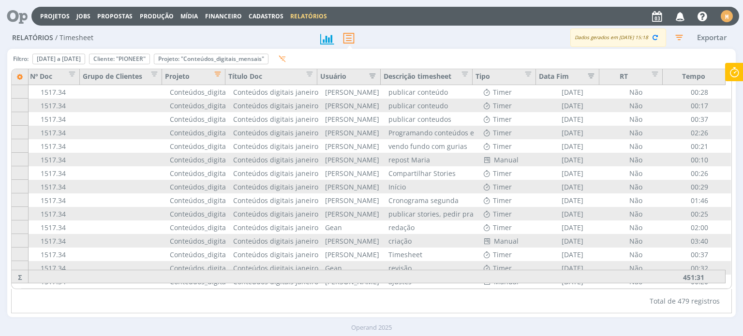
click at [390, 53] on div "Filtro: [DATE] a [DATE] Definir padrão Cliente: "PIONEER" Remover Projeto: "Con…" at bounding box center [371, 61] width 720 height 16
click at [216, 71] on span "Editar filtro para Coluna Projeto" at bounding box center [215, 73] width 10 height 10
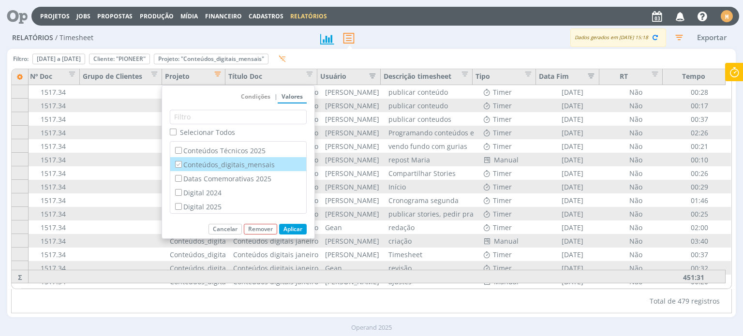
click at [219, 165] on label "Conteúdos_digitais_mensais" at bounding box center [238, 164] width 130 height 11
click at [181, 165] on input "Conteúdos_digitais_mensais" at bounding box center [178, 164] width 6 height 6
checkbox input "false"
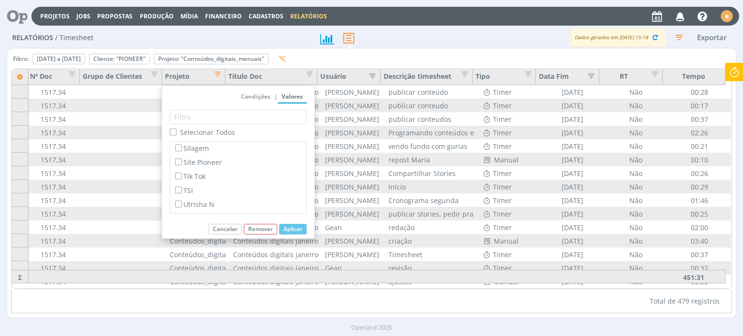
scroll to position [338, 0]
click at [219, 185] on label "TSI" at bounding box center [238, 189] width 130 height 11
click at [181, 186] on input "TSI" at bounding box center [178, 189] width 6 height 6
checkbox input "true"
checkbox input "false"
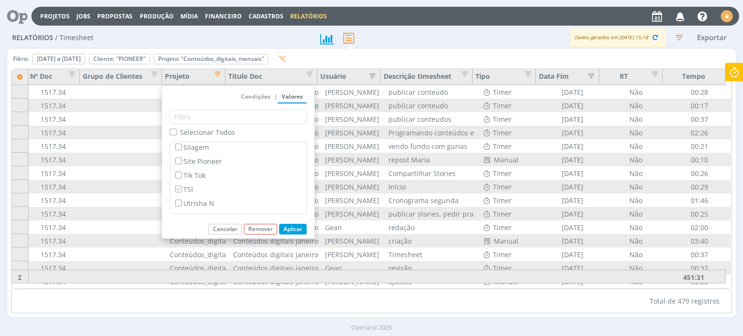
click at [293, 229] on button "Aplicar" at bounding box center [293, 229] width 28 height 11
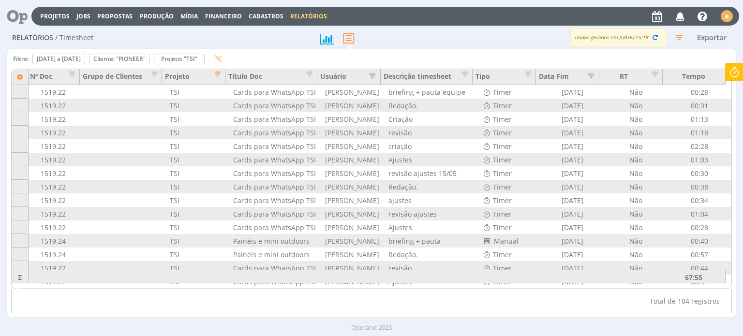
click at [217, 77] on span "Editar filtro para Coluna Projeto" at bounding box center [215, 73] width 10 height 10
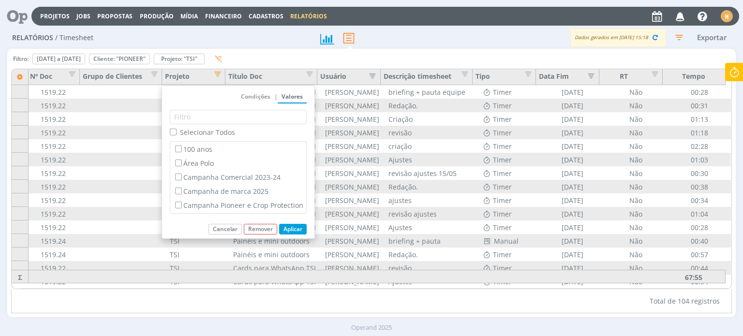
click at [196, 134] on span "Selecionar Todos" at bounding box center [207, 132] width 55 height 9
click at [176, 134] on input "Selecionar Todos" at bounding box center [173, 132] width 6 height 6
click at [194, 132] on span "Selecionar Todos" at bounding box center [207, 132] width 55 height 9
click at [176, 132] on input "Selecionar Todos" at bounding box center [173, 132] width 6 height 6
checkbox input "false"
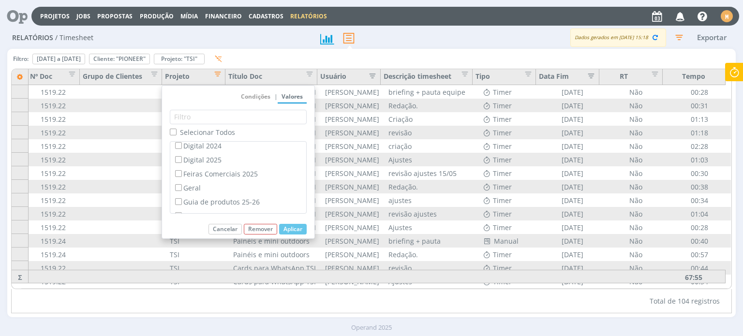
scroll to position [145, 0]
click at [194, 187] on label "Geral" at bounding box center [238, 186] width 130 height 11
click at [181, 187] on input "Geral" at bounding box center [178, 186] width 6 height 6
checkbox input "true"
checkbox input "false"
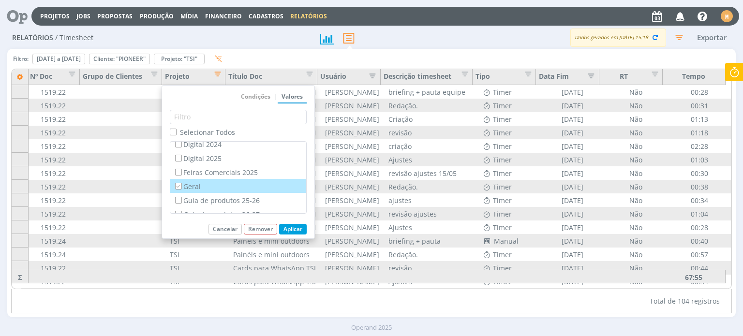
click at [290, 232] on button "Aplicar" at bounding box center [293, 229] width 28 height 11
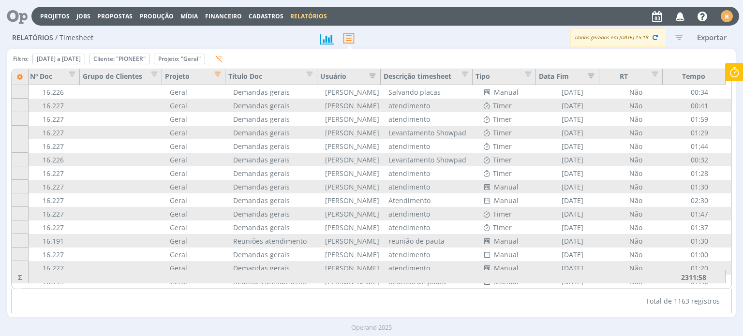
click at [543, 46] on div "Dados gerados em [DATE] 15:18 Exportar" at bounding box center [583, 38] width 303 height 18
click at [220, 69] on span "Editar filtro para Coluna Projeto" at bounding box center [215, 73] width 10 height 10
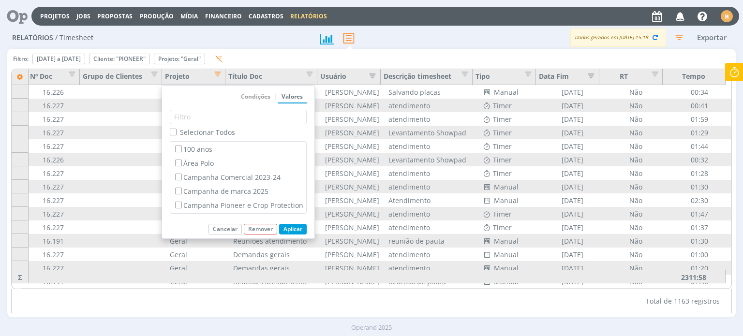
click at [199, 131] on span "Selecionar Todos" at bounding box center [207, 132] width 55 height 9
click at [176, 131] on input "Selecionar Todos" at bounding box center [173, 132] width 6 height 6
click at [199, 131] on span "Selecionar Todos" at bounding box center [207, 132] width 55 height 9
click at [176, 131] on input "Selecionar Todos" at bounding box center [173, 132] width 6 height 6
checkbox input "false"
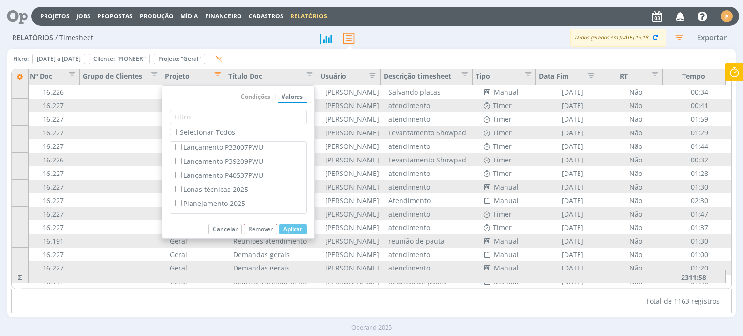
scroll to position [242, 0]
click at [262, 171] on label "Lançamento P40537PWU" at bounding box center [238, 173] width 130 height 11
click at [181, 171] on input "Lançamento P40537PWU" at bounding box center [178, 173] width 6 height 6
checkbox input "true"
checkbox input "false"
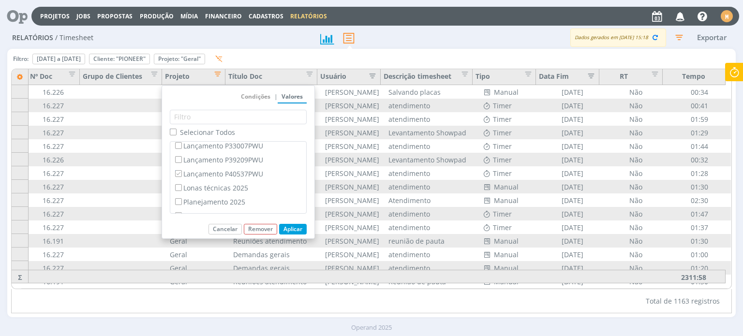
click at [303, 225] on button "Aplicar" at bounding box center [293, 229] width 28 height 11
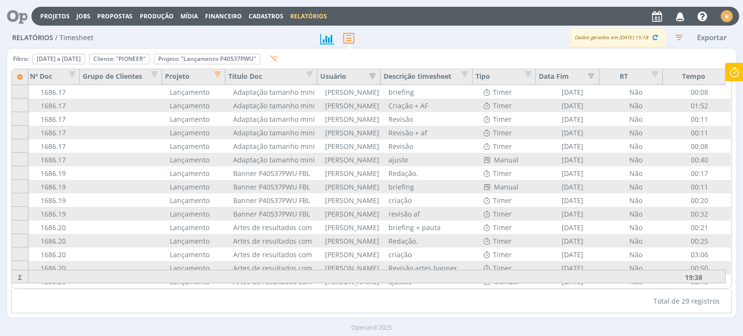
click at [555, 313] on div "Total de 29 registros" at bounding box center [371, 301] width 720 height 24
click at [214, 77] on span "Editar filtro para Coluna Projeto" at bounding box center [215, 73] width 10 height 10
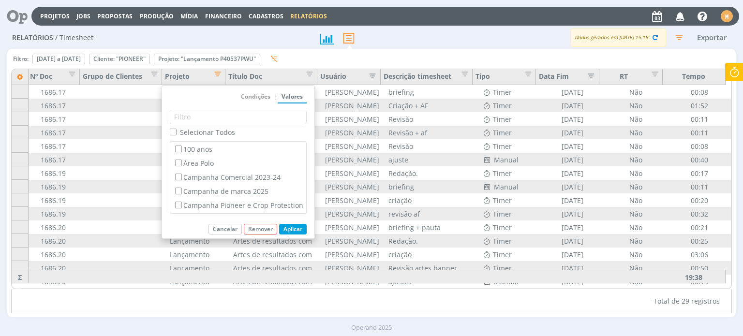
click at [201, 135] on span "Selecionar Todos" at bounding box center [207, 132] width 55 height 9
click at [176, 135] on input "Selecionar Todos" at bounding box center [173, 132] width 6 height 6
click at [200, 133] on span "Selecionar Todos" at bounding box center [207, 132] width 55 height 9
click at [176, 133] on input "Selecionar Todos" at bounding box center [173, 132] width 6 height 6
checkbox input "false"
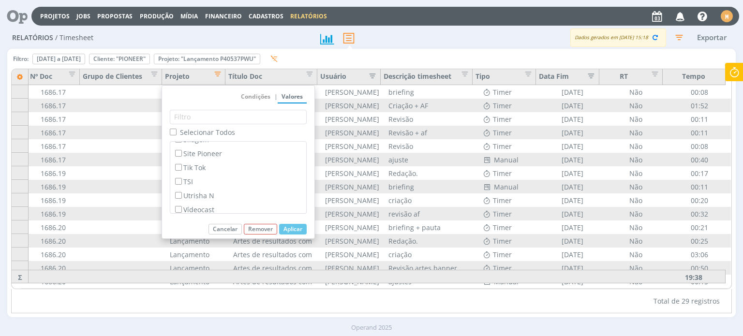
scroll to position [349, 0]
click at [218, 147] on label "Site Pioneer" at bounding box center [238, 151] width 130 height 11
click at [181, 147] on input "Site Pioneer" at bounding box center [178, 150] width 6 height 6
checkbox input "true"
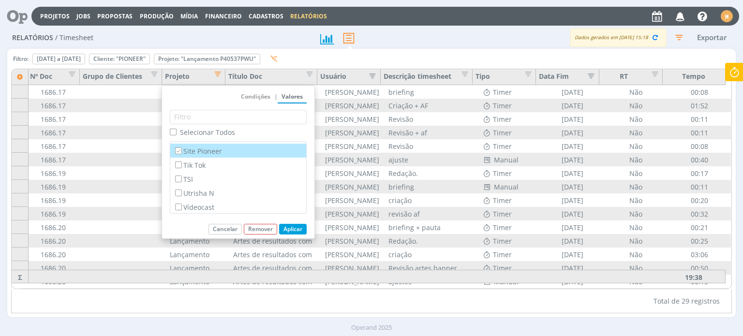
checkbox input "false"
click at [292, 230] on button "Aplicar" at bounding box center [293, 229] width 28 height 11
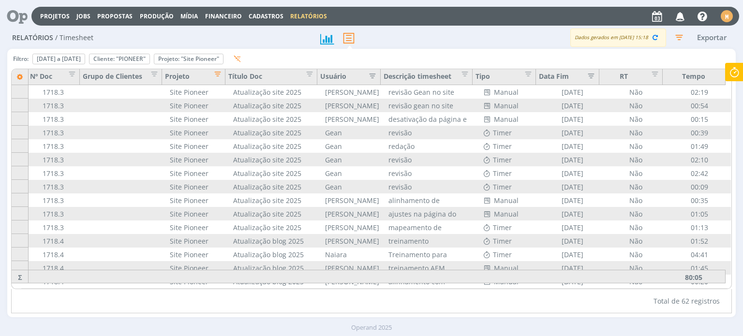
click at [566, 323] on div "Operand 2025" at bounding box center [371, 328] width 743 height 10
click at [220, 76] on span "Editar filtro para Coluna Projeto" at bounding box center [215, 73] width 10 height 10
click at [223, 56] on div "Remover" at bounding box center [188, 59] width 69 height 10
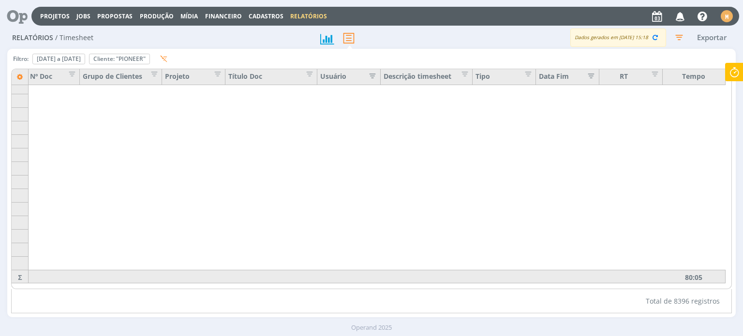
scroll to position [654, 75]
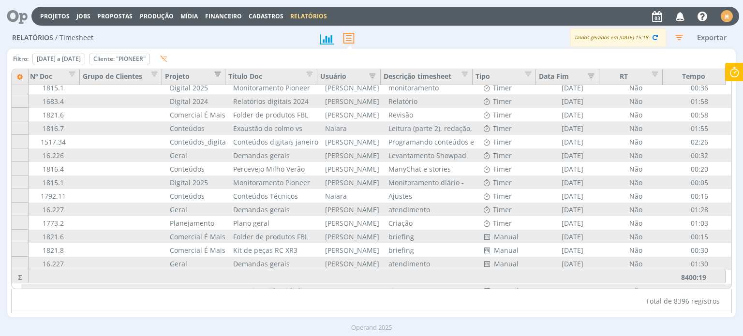
click at [217, 75] on span "Editar filtro para Coluna Projeto" at bounding box center [215, 73] width 10 height 10
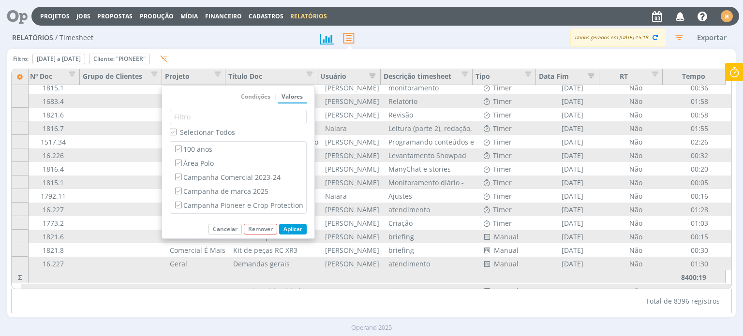
click at [201, 131] on span "Selecionar Todos" at bounding box center [207, 132] width 55 height 9
click at [176, 131] on input "Selecionar Todos" at bounding box center [173, 132] width 6 height 6
checkbox input "false"
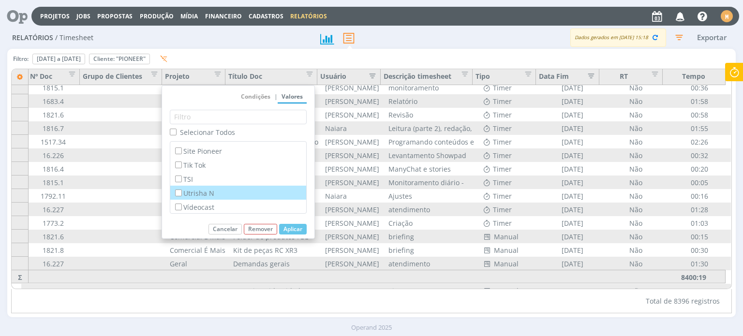
click at [203, 198] on div "Utrisha N" at bounding box center [238, 193] width 136 height 14
click at [217, 189] on label "Utrisha N" at bounding box center [238, 193] width 130 height 11
click at [181, 190] on input "Utrisha N" at bounding box center [178, 193] width 6 height 6
checkbox input "true"
checkbox input "false"
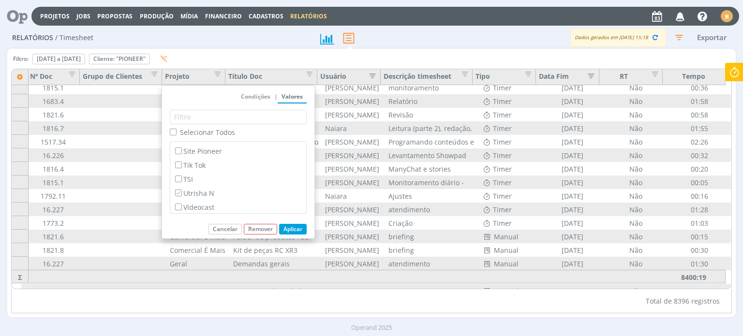
click at [285, 230] on button "Aplicar" at bounding box center [293, 229] width 28 height 11
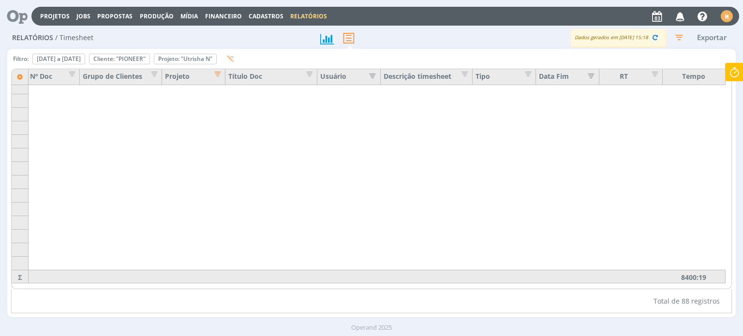
scroll to position [1006, 75]
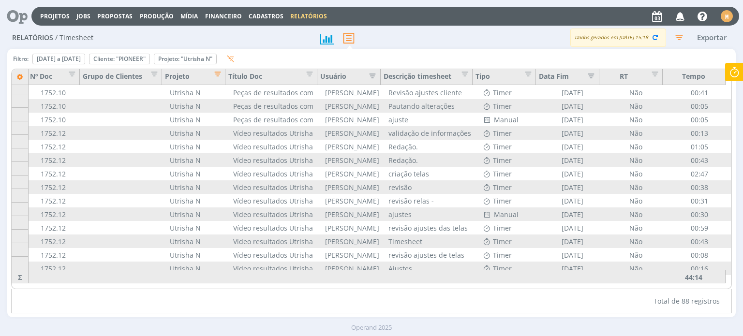
click at [568, 327] on div "Operand 2025" at bounding box center [371, 328] width 743 height 10
click at [216, 73] on span "Editar filtro para Coluna Projeto" at bounding box center [215, 73] width 10 height 10
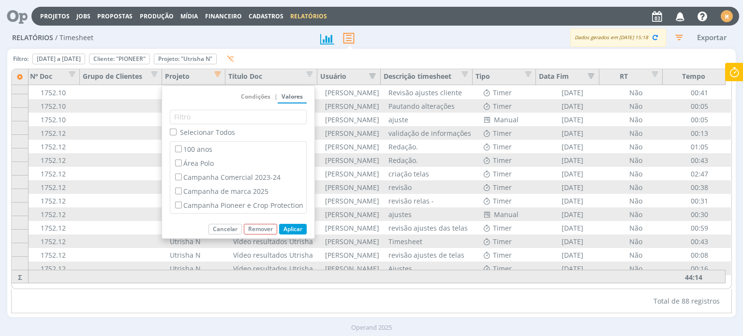
click at [209, 132] on span "Selecionar Todos" at bounding box center [207, 132] width 55 height 9
click at [176, 132] on input "Selecionar Todos" at bounding box center [173, 132] width 6 height 6
click at [209, 132] on span "Selecionar Todos" at bounding box center [207, 132] width 55 height 9
click at [176, 132] on input "Selecionar Todos" at bounding box center [173, 132] width 6 height 6
checkbox input "false"
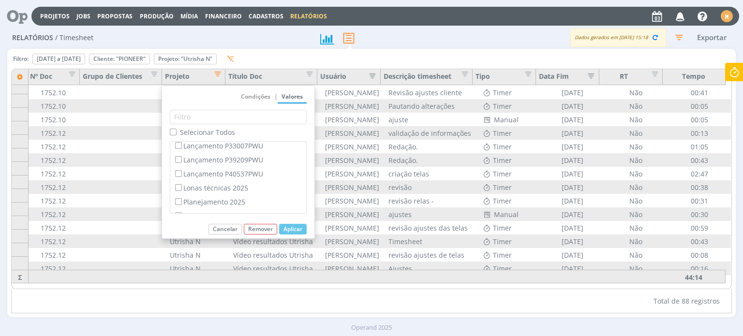
scroll to position [242, 0]
click at [233, 160] on label "Lançamento P39209PWU" at bounding box center [238, 159] width 130 height 11
click at [181, 160] on input "Lançamento P39209PWU" at bounding box center [178, 159] width 6 height 6
checkbox input "true"
checkbox input "false"
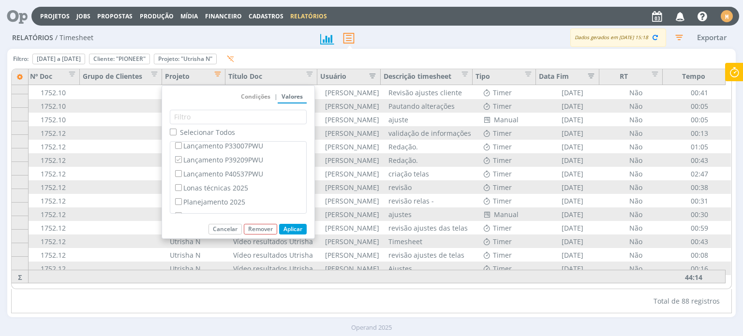
click at [298, 230] on button "Aplicar" at bounding box center [293, 229] width 28 height 11
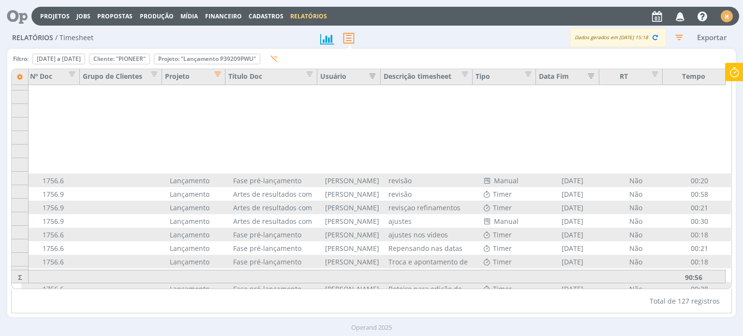
scroll to position [1006, 75]
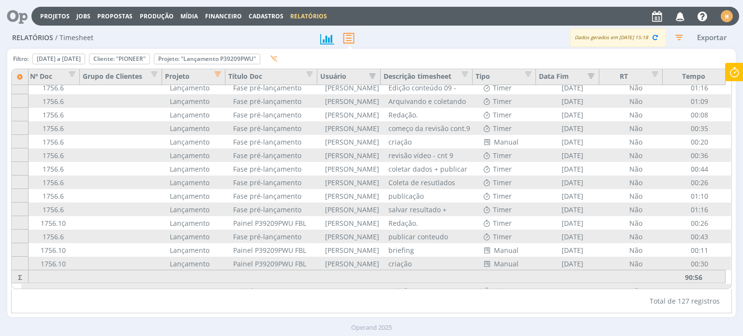
click at [542, 321] on div "Operand 2025" at bounding box center [371, 327] width 743 height 17
click at [218, 73] on span "Editar filtro para Coluna Projeto" at bounding box center [215, 73] width 10 height 10
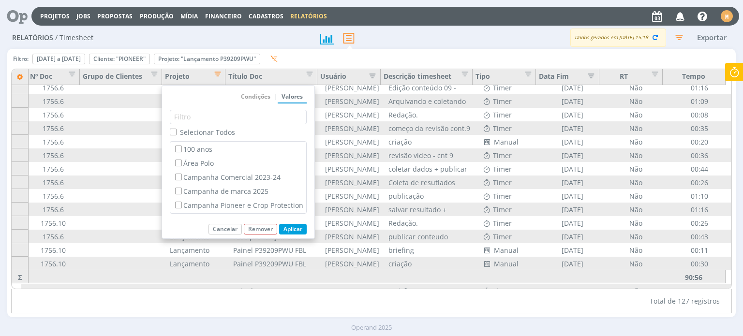
click at [186, 130] on span "Selecionar Todos" at bounding box center [207, 132] width 55 height 9
click at [176, 130] on input "Selecionar Todos" at bounding box center [173, 132] width 6 height 6
click at [186, 130] on span "Selecionar Todos" at bounding box center [207, 132] width 55 height 9
click at [176, 130] on input "Selecionar Todos" at bounding box center [173, 132] width 6 height 6
checkbox input "false"
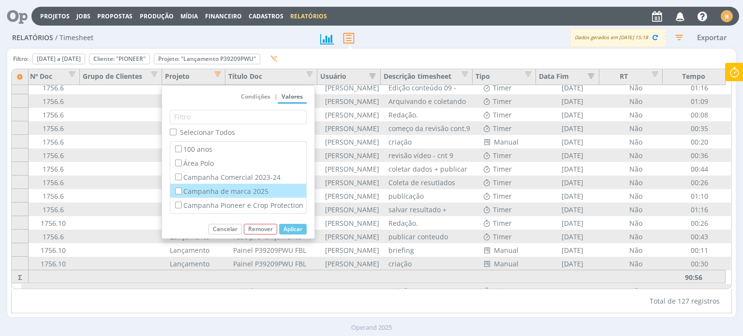
click at [227, 192] on label "Campanha de marca 2025" at bounding box center [238, 191] width 130 height 11
click at [181, 192] on input "Campanha de marca 2025" at bounding box center [178, 191] width 6 height 6
checkbox input "true"
checkbox input "false"
click at [298, 231] on button "Aplicar" at bounding box center [293, 229] width 28 height 11
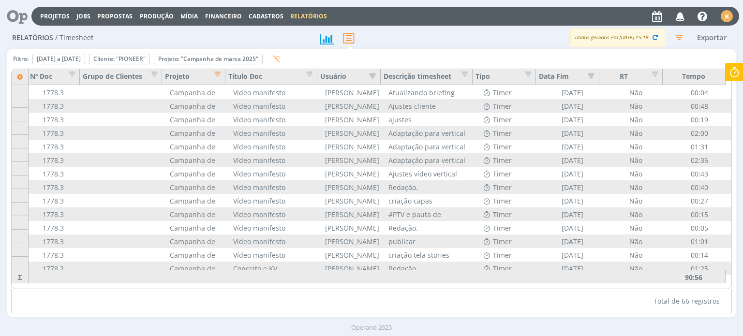
scroll to position [708, 75]
click at [556, 318] on div "Relatórios / Timesheet Dados gerados em [DATE] 15:18 Exportar Filtro: [DATE] a …" at bounding box center [371, 181] width 743 height 309
click at [215, 76] on span "Editar filtro para Coluna Projeto" at bounding box center [215, 73] width 10 height 10
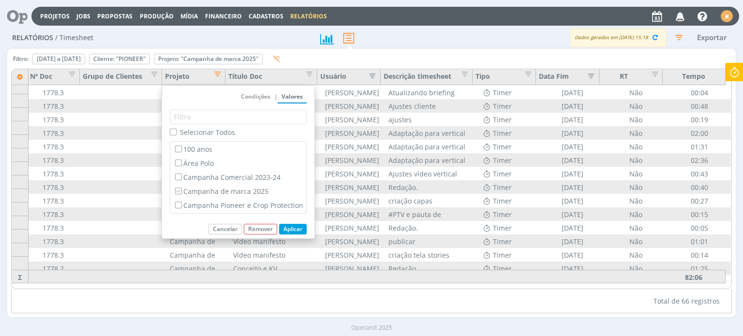
click at [208, 132] on span "Selecionar Todos" at bounding box center [207, 132] width 55 height 9
click at [176, 132] on input "Selecionar Todos" at bounding box center [173, 132] width 6 height 6
click at [208, 132] on span "Selecionar Todos" at bounding box center [207, 132] width 55 height 9
click at [176, 132] on input "Selecionar Todos" at bounding box center [173, 132] width 6 height 6
checkbox input "false"
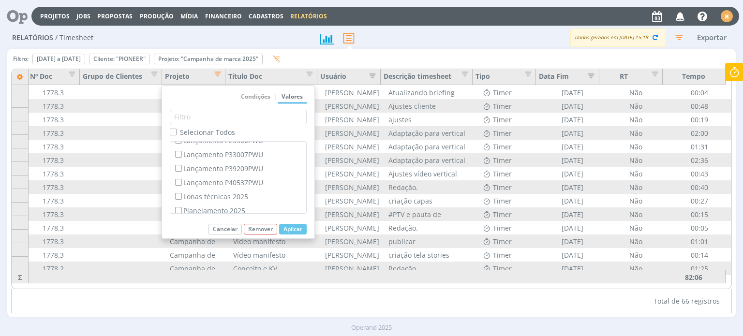
scroll to position [242, 0]
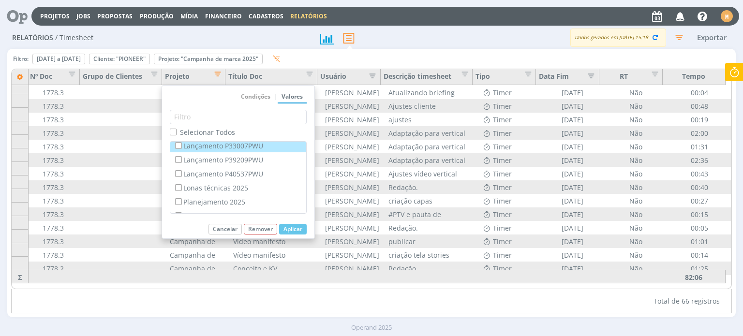
click at [205, 146] on label "Lançamento P33007PWU" at bounding box center [238, 145] width 130 height 11
click at [181, 146] on input "Lançamento P33007PWU" at bounding box center [178, 145] width 6 height 6
checkbox input "true"
checkbox input "false"
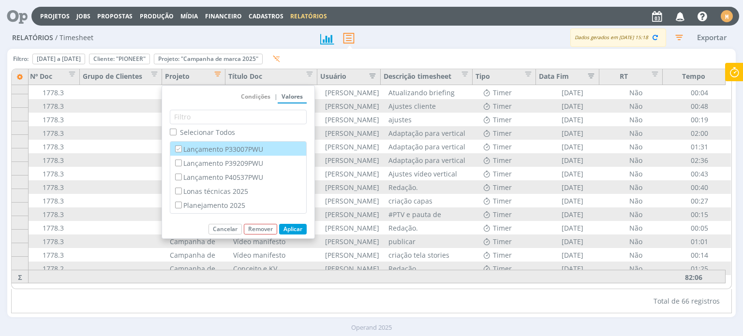
click at [297, 224] on button "Aplicar" at bounding box center [293, 229] width 28 height 11
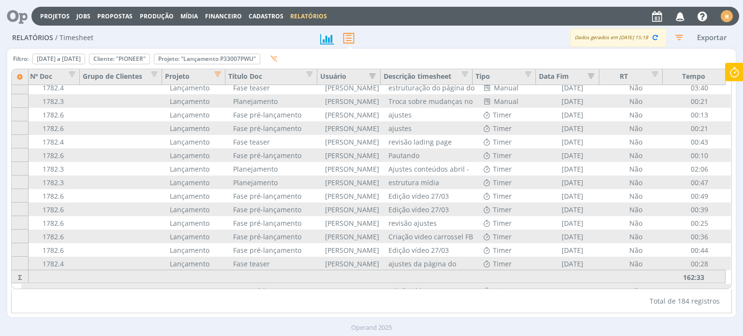
click at [533, 321] on div "Operand 2025" at bounding box center [371, 327] width 743 height 17
click at [220, 69] on span "Editar filtro para Coluna Projeto" at bounding box center [215, 73] width 10 height 10
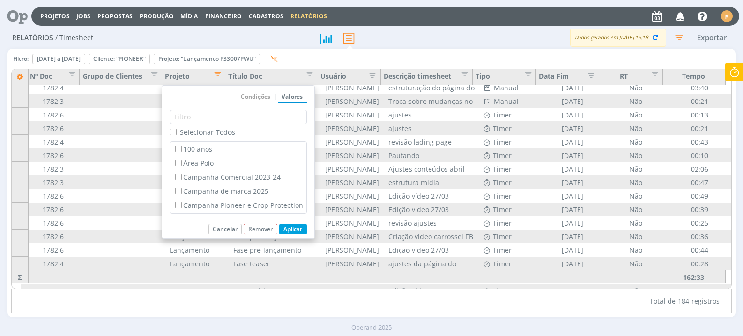
click at [205, 132] on span "Selecionar Todos" at bounding box center [207, 132] width 55 height 9
click at [176, 132] on input "Selecionar Todos" at bounding box center [173, 132] width 6 height 6
click at [205, 132] on span "Selecionar Todos" at bounding box center [207, 132] width 55 height 9
click at [176, 132] on input "Selecionar Todos" at bounding box center [173, 132] width 6 height 6
checkbox input "false"
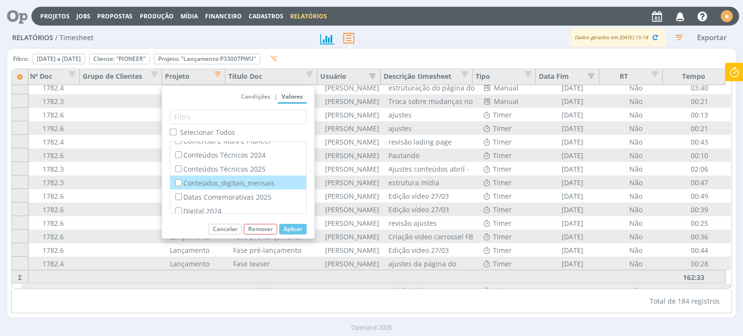
scroll to position [97, 0]
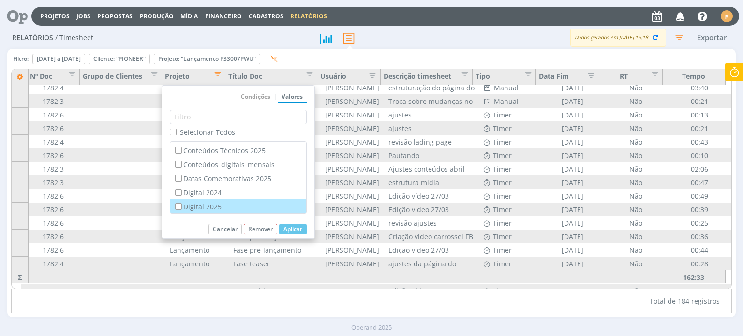
click at [209, 201] on label "Digital 2025" at bounding box center [238, 206] width 130 height 11
click at [181, 203] on input "Digital 2025" at bounding box center [178, 206] width 6 height 6
checkbox input "true"
checkbox input "false"
click at [292, 227] on button "Aplicar" at bounding box center [293, 229] width 28 height 11
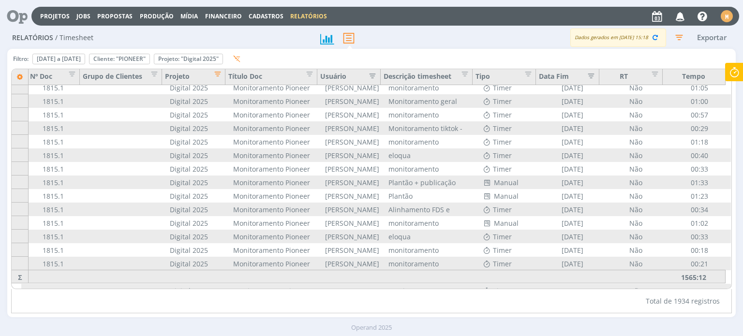
click at [545, 308] on div "Total de 1934 registros" at bounding box center [371, 301] width 720 height 24
click at [214, 75] on span "Editar filtro para Coluna Projeto" at bounding box center [215, 73] width 10 height 10
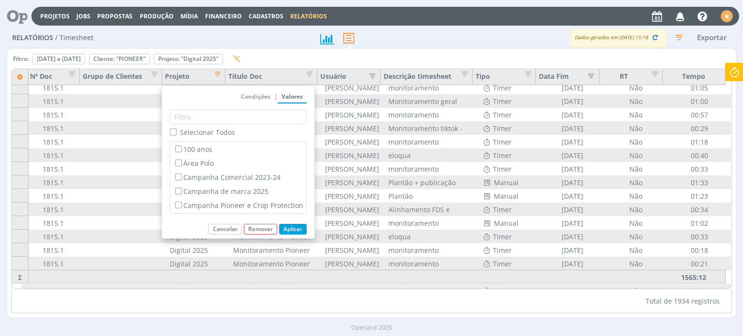
click at [194, 136] on span "Selecionar Todos" at bounding box center [207, 132] width 55 height 9
click at [176, 135] on input "Selecionar Todos" at bounding box center [173, 132] width 6 height 6
click at [192, 134] on span "Selecionar Todos" at bounding box center [207, 132] width 55 height 9
click at [176, 134] on input "Selecionar Todos" at bounding box center [173, 132] width 6 height 6
checkbox input "false"
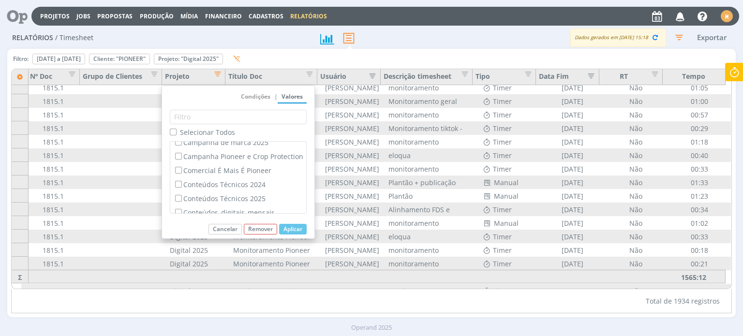
scroll to position [48, 0]
click at [213, 181] on label "Conteúdos Técnicos 2024" at bounding box center [238, 184] width 130 height 11
click at [181, 181] on input "Conteúdos Técnicos 2024" at bounding box center [178, 184] width 6 height 6
checkbox input "true"
checkbox input "false"
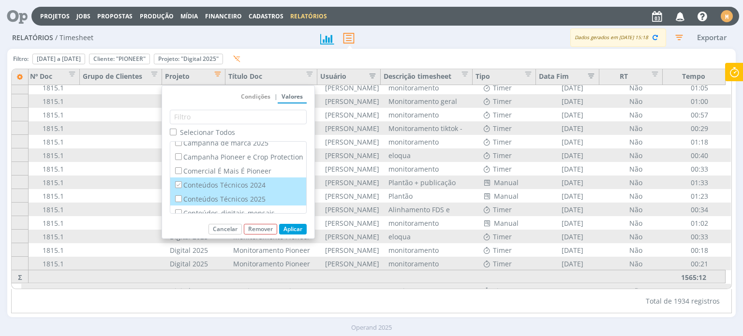
click at [212, 197] on label "Conteúdos Técnicos 2025" at bounding box center [238, 198] width 130 height 11
click at [181, 197] on input "Conteúdos Técnicos 2025" at bounding box center [178, 198] width 6 height 6
checkbox input "true"
checkbox input "false"
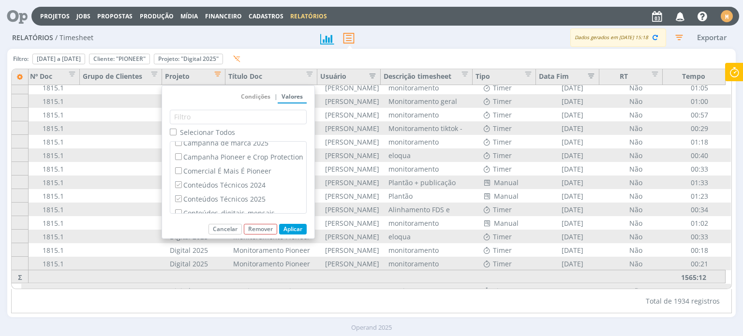
click at [294, 228] on button "Aplicar" at bounding box center [293, 229] width 28 height 11
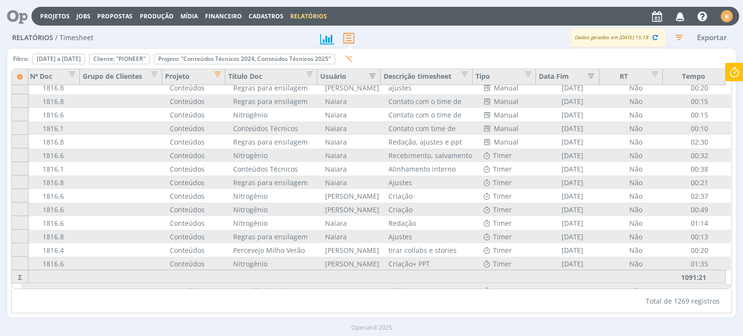
click at [559, 308] on div "Total de 1269 registros" at bounding box center [371, 301] width 720 height 24
click at [215, 75] on span "Editar filtro para Coluna Projeto" at bounding box center [215, 73] width 10 height 10
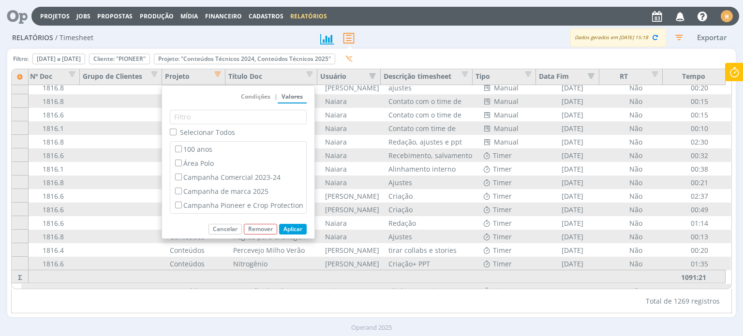
click at [197, 133] on span "Selecionar Todos" at bounding box center [207, 132] width 55 height 9
click at [176, 133] on input "Selecionar Todos" at bounding box center [173, 132] width 6 height 6
click at [197, 133] on span "Selecionar Todos" at bounding box center [207, 132] width 55 height 9
click at [176, 133] on input "Selecionar Todos" at bounding box center [173, 132] width 6 height 6
checkbox input "false"
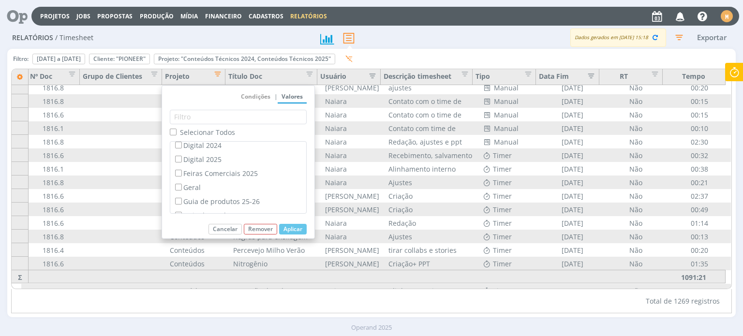
scroll to position [145, 0]
click at [215, 176] on label "Feiras Comerciais 2025" at bounding box center [238, 172] width 130 height 11
click at [181, 175] on input "Feiras Comerciais 2025" at bounding box center [178, 172] width 6 height 6
checkbox input "true"
checkbox input "false"
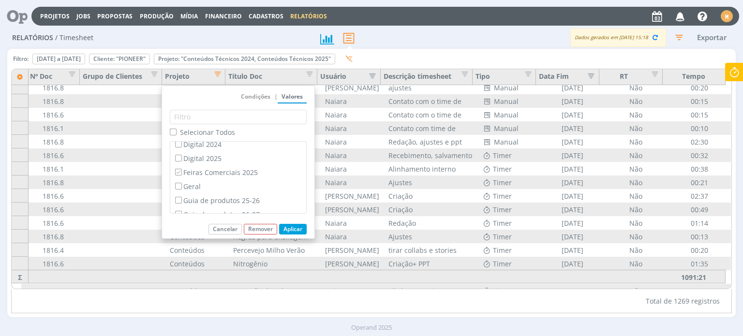
click at [293, 232] on button "Aplicar" at bounding box center [293, 229] width 28 height 11
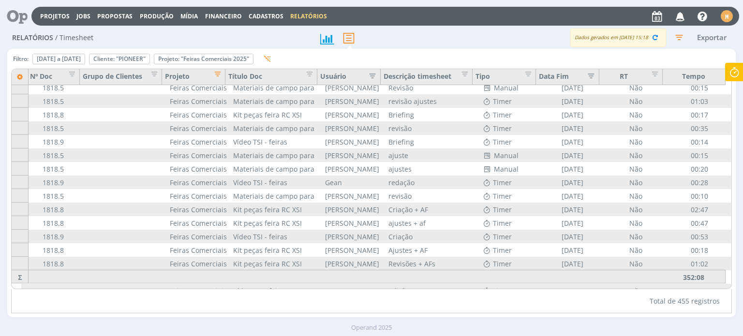
click at [182, 305] on div "Total de 455 registros" at bounding box center [371, 301] width 720 height 24
click at [217, 73] on span "Editar filtro para Coluna Projeto" at bounding box center [215, 73] width 10 height 10
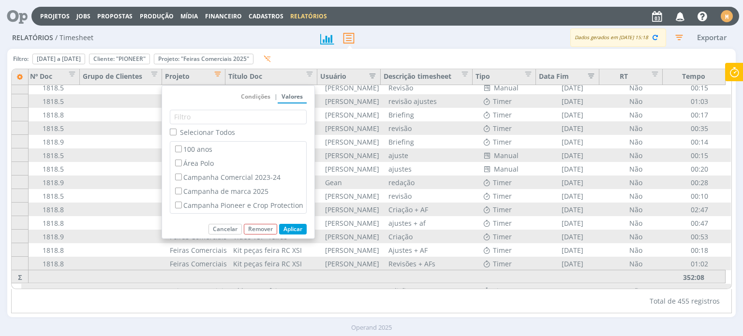
click at [201, 132] on span "Selecionar Todos" at bounding box center [207, 132] width 55 height 9
click at [176, 132] on input "Selecionar Todos" at bounding box center [173, 132] width 6 height 6
click at [201, 132] on span "Selecionar Todos" at bounding box center [207, 132] width 55 height 9
click at [176, 132] on input "Selecionar Todos" at bounding box center [173, 132] width 6 height 6
checkbox input "false"
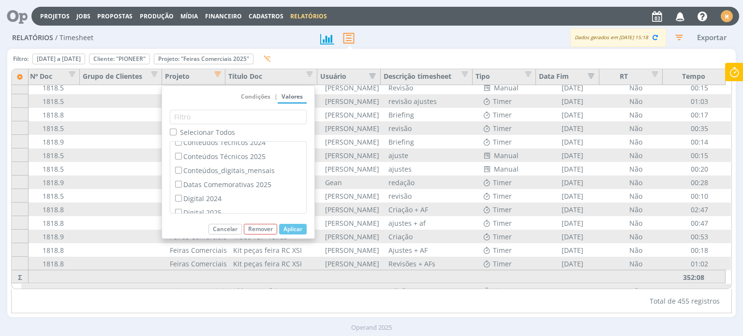
scroll to position [97, 0]
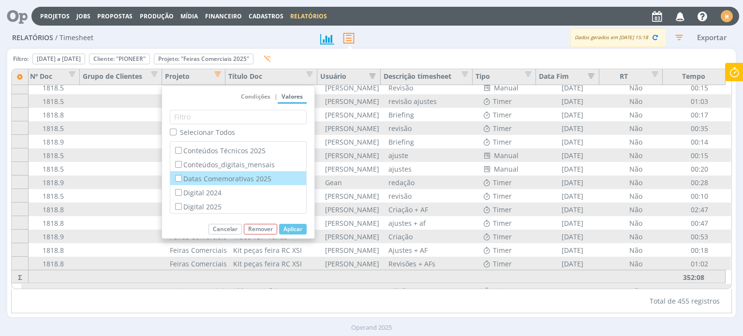
click at [205, 181] on label "Datas Comemorativas 2025" at bounding box center [238, 178] width 130 height 11
click at [181, 181] on input "Datas Comemorativas 2025" at bounding box center [178, 178] width 6 height 6
checkbox input "true"
checkbox input "false"
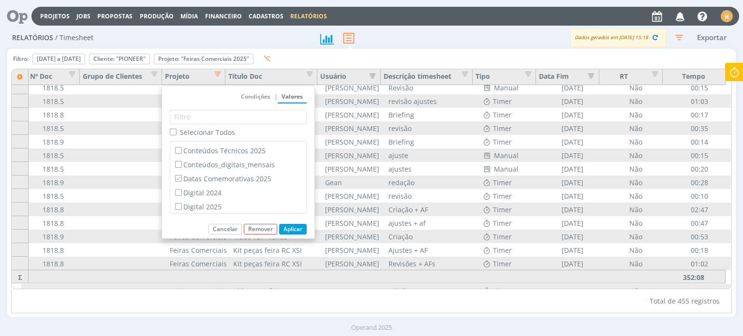
click at [302, 227] on button "Aplicar" at bounding box center [293, 229] width 28 height 11
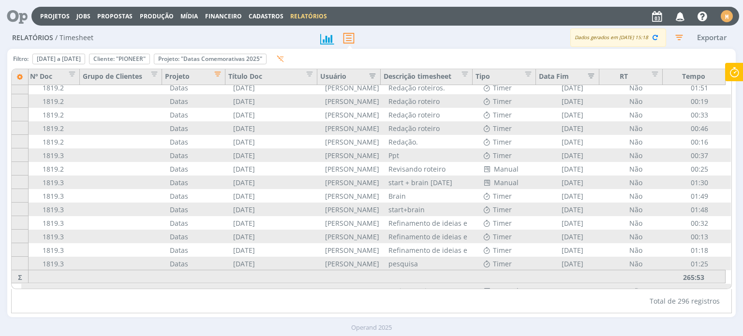
click at [195, 308] on div "Total de 296 registros" at bounding box center [371, 301] width 720 height 24
click at [312, 75] on span "Editar filtro para Coluna Título Doc" at bounding box center [307, 73] width 10 height 10
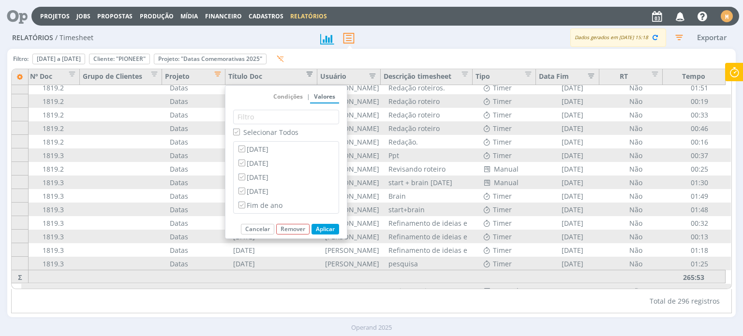
click at [312, 75] on span "Editar filtro para Coluna Título Doc" at bounding box center [307, 73] width 10 height 10
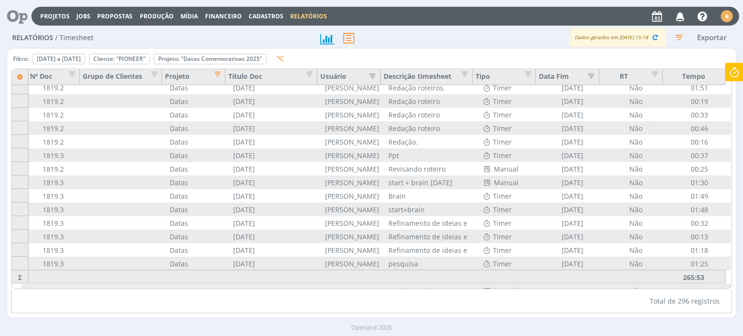
click at [215, 77] on span "Editar filtro para Coluna Projeto" at bounding box center [215, 73] width 10 height 10
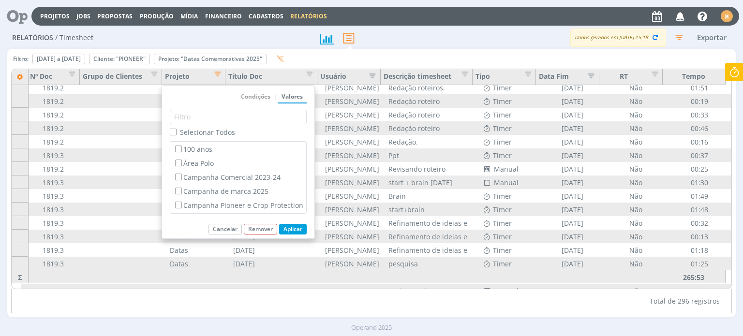
click at [209, 128] on span "Selecionar Todos" at bounding box center [207, 132] width 55 height 9
click at [176, 129] on input "Selecionar Todos" at bounding box center [173, 132] width 6 height 6
click at [209, 128] on span "Selecionar Todos" at bounding box center [207, 132] width 55 height 9
click at [176, 129] on input "Selecionar Todos" at bounding box center [173, 132] width 6 height 6
checkbox input "false"
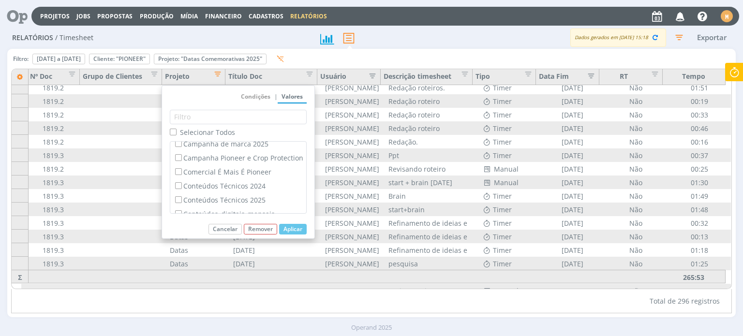
scroll to position [48, 0]
click at [233, 172] on label "Comercial É Mais É Pioneer" at bounding box center [238, 170] width 130 height 11
click at [181, 172] on input "Comercial É Mais É Pioneer" at bounding box center [178, 170] width 6 height 6
checkbox input "true"
checkbox input "false"
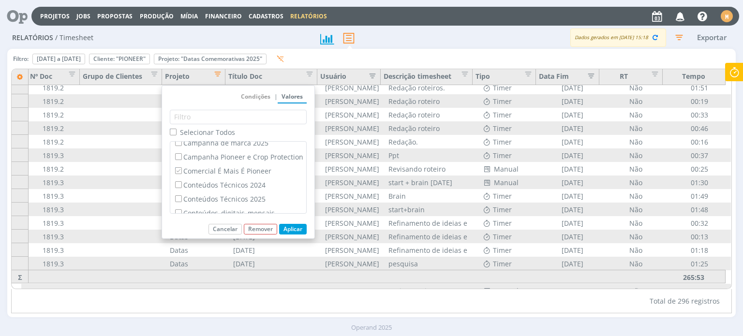
click at [294, 230] on button "Aplicar" at bounding box center [293, 229] width 28 height 11
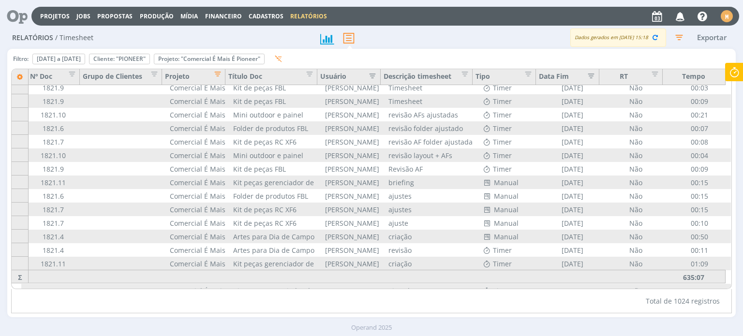
click at [538, 311] on div "Total de 1024 registros" at bounding box center [371, 301] width 720 height 24
click at [219, 73] on span "Editar filtro para Coluna Projeto" at bounding box center [215, 73] width 10 height 10
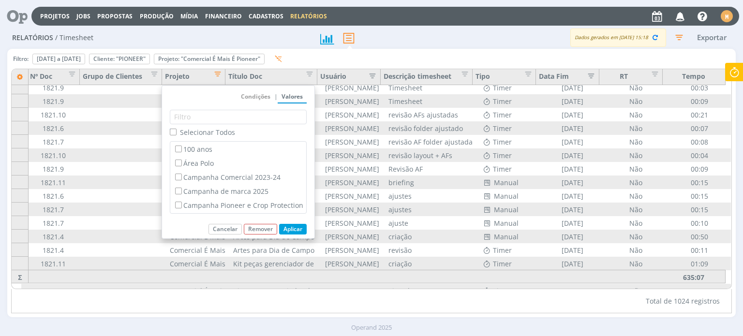
click at [192, 133] on span "Selecionar Todos" at bounding box center [207, 132] width 55 height 9
click at [176, 133] on input "Selecionar Todos" at bounding box center [173, 132] width 6 height 6
click at [192, 133] on span "Selecionar Todos" at bounding box center [207, 132] width 55 height 9
click at [176, 133] on input "Selecionar Todos" at bounding box center [173, 132] width 6 height 6
checkbox input "false"
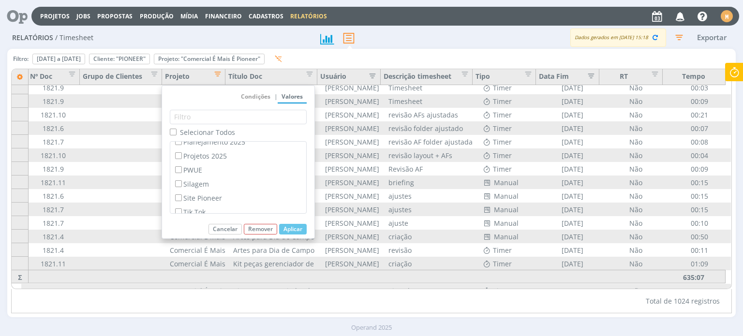
scroll to position [300, 0]
click at [204, 161] on label "Projetos 2025" at bounding box center [238, 157] width 130 height 11
click at [181, 160] on input "Projetos 2025" at bounding box center [178, 157] width 6 height 6
checkbox input "true"
checkbox input "false"
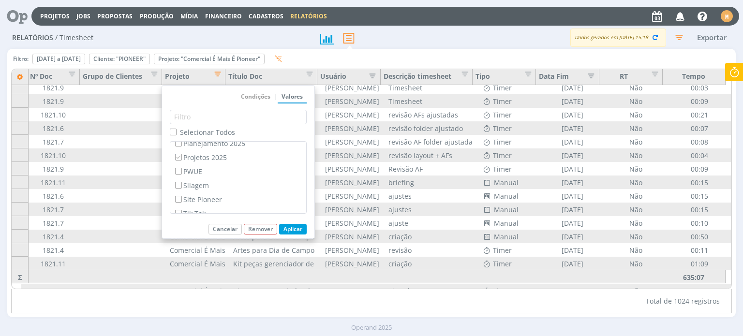
click at [291, 227] on button "Aplicar" at bounding box center [293, 229] width 28 height 11
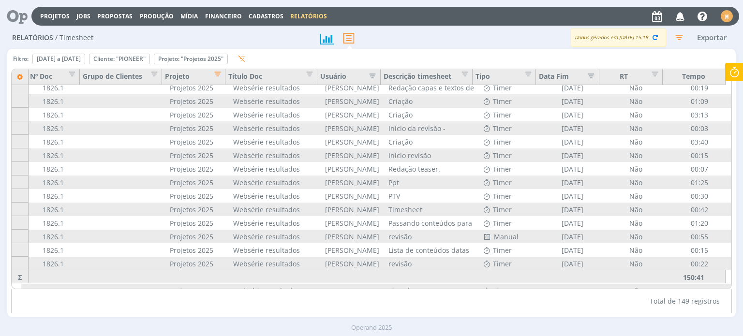
click at [181, 307] on div "Total de 149 registros" at bounding box center [371, 301] width 720 height 24
click at [207, 58] on icon "Remover" at bounding box center [191, 59] width 32 height 6
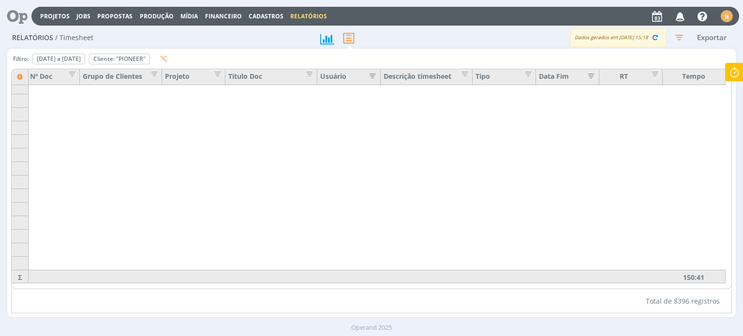
scroll to position [1832, 75]
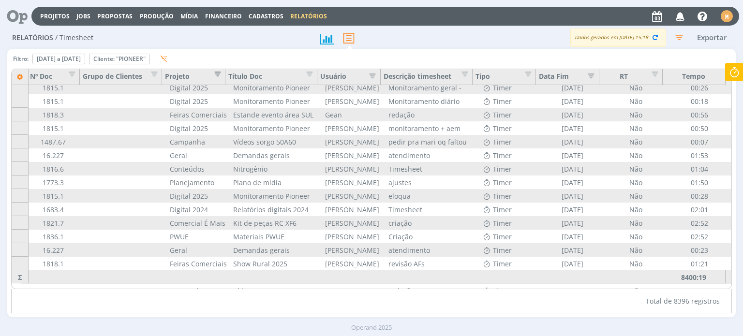
click at [218, 72] on span "Editar filtro para Coluna Projeto" at bounding box center [215, 73] width 10 height 10
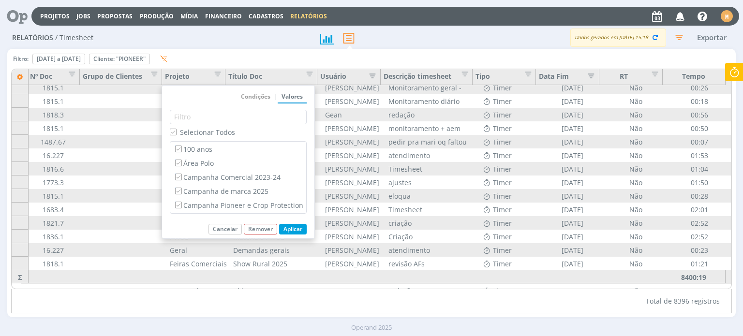
click at [185, 133] on span "Selecionar Todos" at bounding box center [207, 132] width 55 height 9
click at [176, 133] on input "Selecionar Todos" at bounding box center [173, 132] width 6 height 6
checkbox input "false"
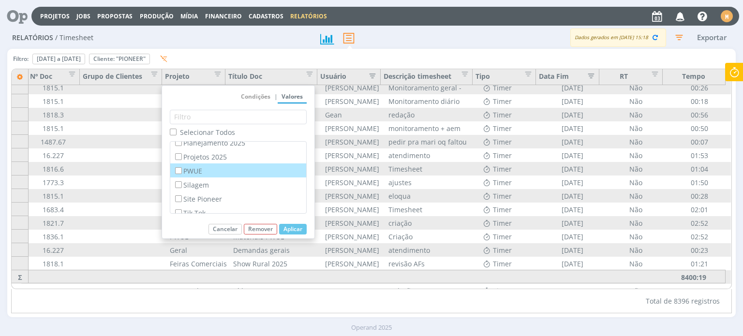
scroll to position [300, 0]
click at [211, 174] on label "PWUE" at bounding box center [238, 171] width 130 height 11
click at [181, 174] on input "PWUE" at bounding box center [178, 171] width 6 height 6
checkbox input "true"
checkbox input "false"
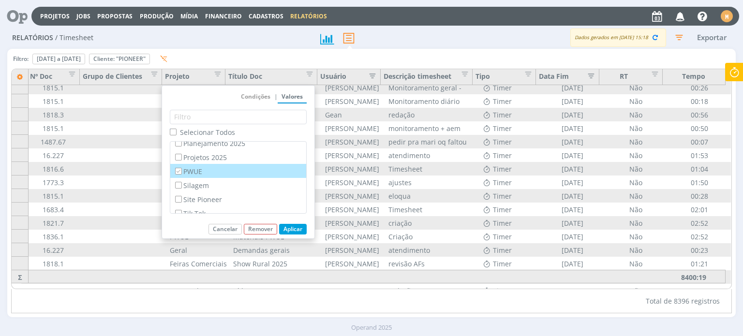
click at [303, 226] on button "Aplicar" at bounding box center [293, 229] width 28 height 11
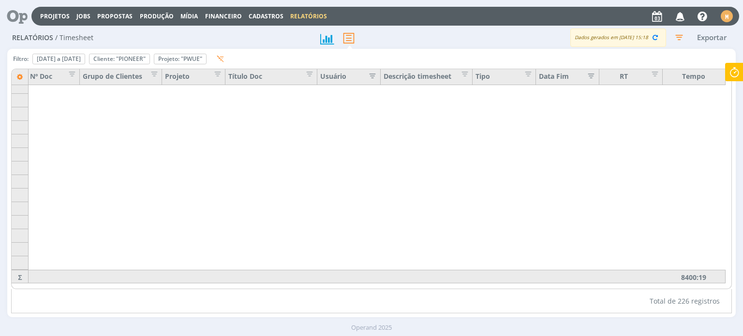
scroll to position [2874, 75]
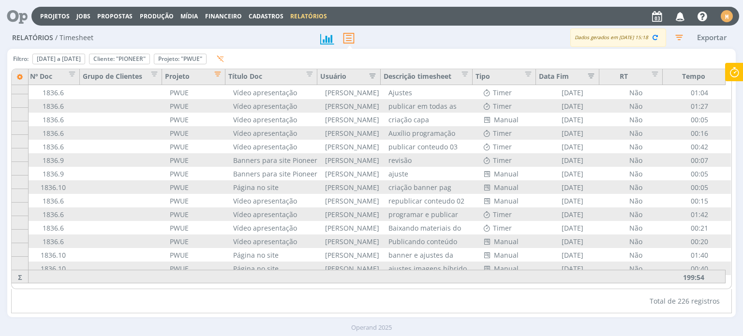
click at [549, 313] on div "Total de 226 registros" at bounding box center [371, 301] width 720 height 24
click at [214, 73] on span "Editar filtro para Coluna Projeto" at bounding box center [215, 73] width 10 height 10
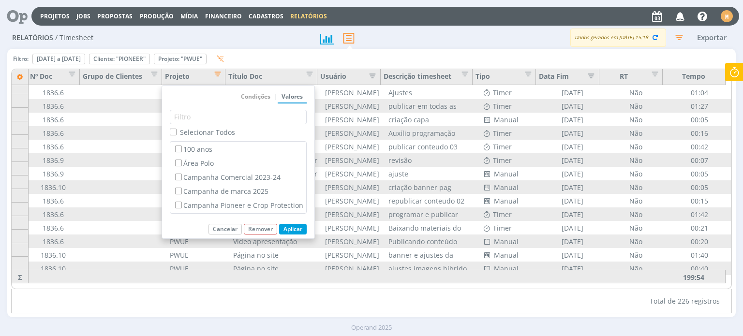
click at [222, 135] on span "Selecionar Todos" at bounding box center [207, 132] width 55 height 9
click at [176, 135] on input "Selecionar Todos" at bounding box center [173, 132] width 6 height 6
click at [221, 134] on span "Selecionar Todos" at bounding box center [207, 132] width 55 height 9
click at [176, 134] on input "Selecionar Todos" at bounding box center [173, 132] width 6 height 6
checkbox input "false"
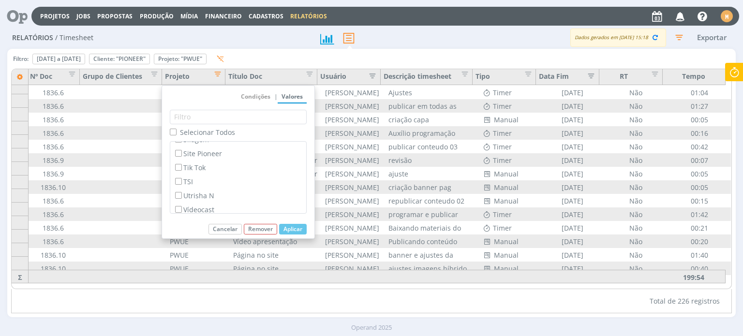
scroll to position [349, 0]
click at [215, 205] on label "Vídeocast" at bounding box center [238, 207] width 130 height 11
click at [181, 205] on input "Vídeocast" at bounding box center [178, 207] width 6 height 6
checkbox input "true"
checkbox input "false"
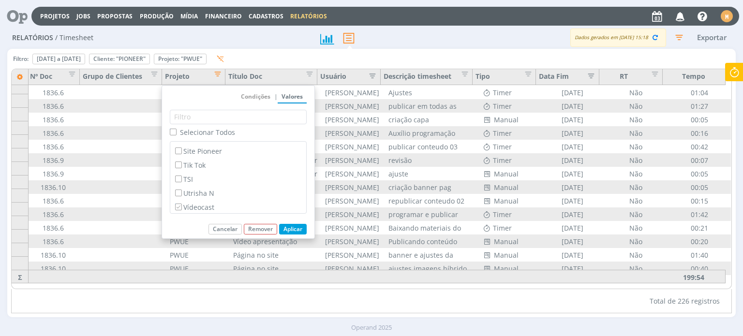
click at [296, 230] on button "Aplicar" at bounding box center [293, 229] width 28 height 11
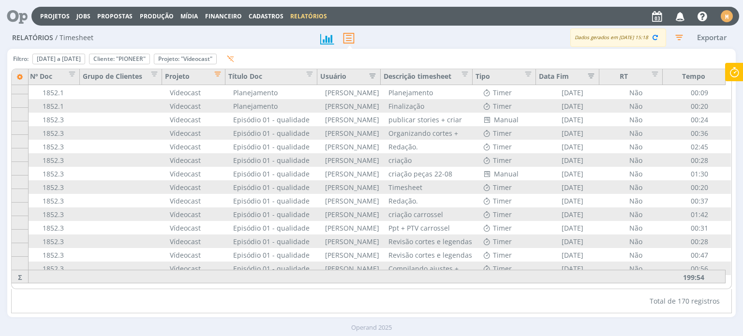
scroll to position [2116, 75]
click at [195, 309] on div "Total de 170 registros" at bounding box center [371, 301] width 720 height 24
click at [217, 75] on span "Editar filtro para Coluna Projeto" at bounding box center [215, 73] width 10 height 10
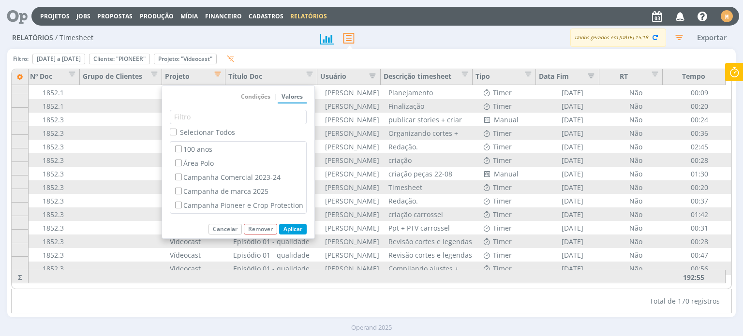
click at [189, 128] on span "Selecionar Todos" at bounding box center [207, 132] width 55 height 9
click at [176, 129] on input "Selecionar Todos" at bounding box center [173, 132] width 6 height 6
click at [192, 131] on span "Selecionar Todos" at bounding box center [207, 132] width 55 height 9
click at [176, 131] on input "Selecionar Todos" at bounding box center [173, 132] width 6 height 6
checkbox input "false"
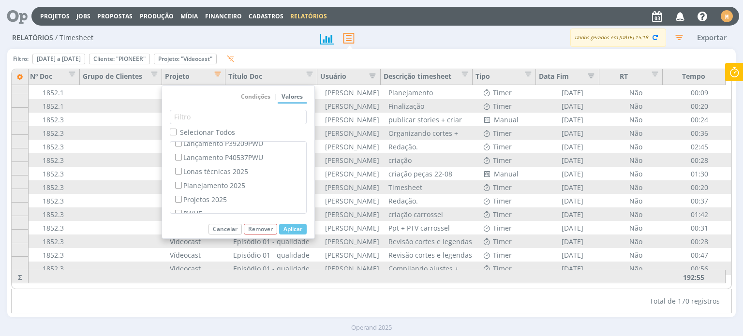
scroll to position [242, 0]
click at [220, 182] on label "Lonas técnicas 2025" at bounding box center [238, 187] width 130 height 11
click at [181, 184] on input "Lonas técnicas 2025" at bounding box center [178, 187] width 6 height 6
checkbox input "true"
checkbox input "false"
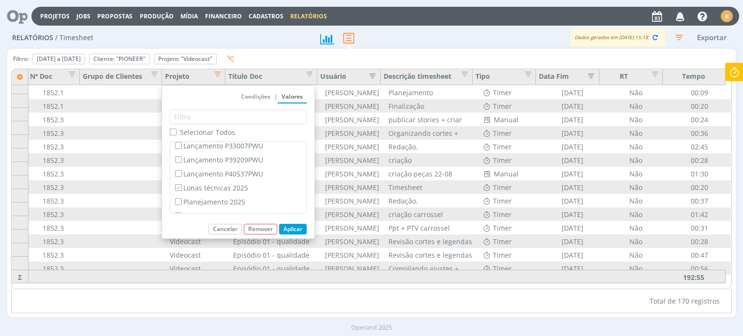
click at [298, 228] on button "Aplicar" at bounding box center [293, 229] width 28 height 11
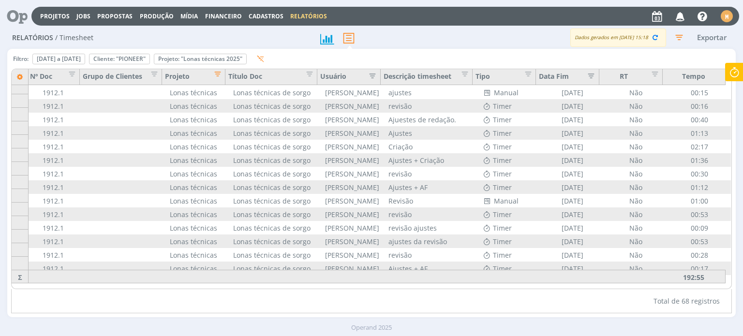
scroll to position [735, 75]
click at [540, 298] on div "Total de 68 registros" at bounding box center [371, 301] width 720 height 24
click at [215, 77] on span "Editar filtro para Coluna Projeto" at bounding box center [215, 73] width 10 height 10
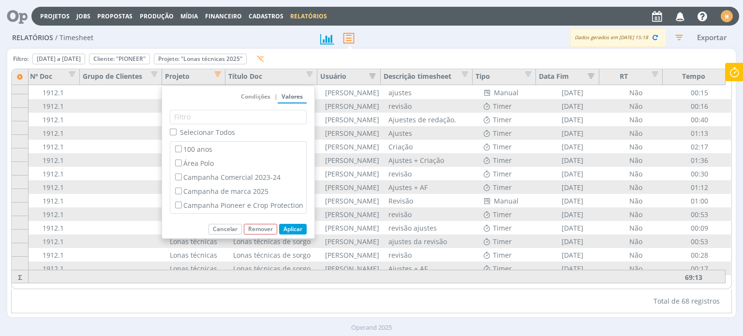
click at [200, 137] on div "Selecionar Todos" at bounding box center [238, 134] width 137 height 14
click at [193, 131] on span "Selecionar Todos" at bounding box center [207, 132] width 55 height 9
click at [176, 131] on input "Selecionar Todos" at bounding box center [173, 132] width 6 height 6
click at [191, 129] on span "Selecionar Todos" at bounding box center [207, 132] width 55 height 9
click at [176, 129] on input "Selecionar Todos" at bounding box center [173, 132] width 6 height 6
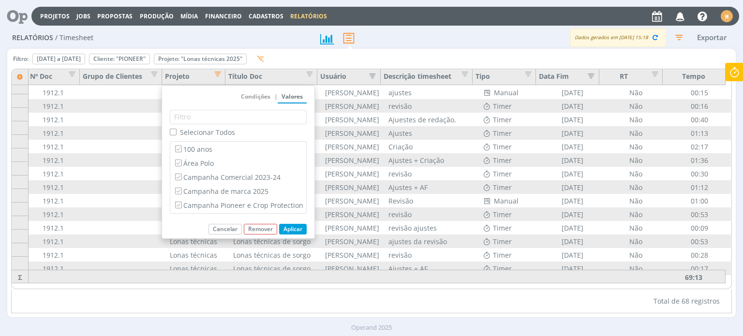
checkbox input "false"
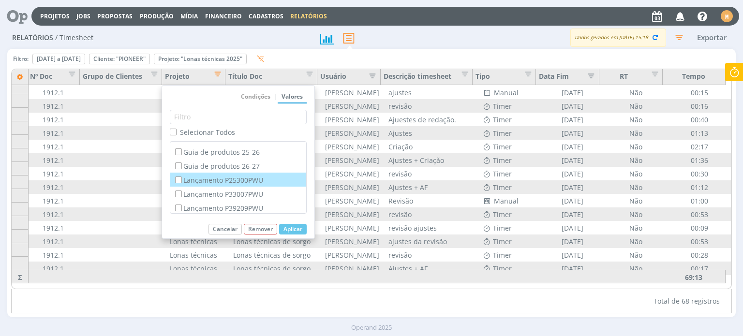
click at [249, 182] on label "Lançamento P25300PWU" at bounding box center [238, 180] width 130 height 11
click at [181, 182] on input "Lançamento P25300PWU" at bounding box center [178, 179] width 6 height 6
checkbox input "true"
checkbox input "false"
click at [299, 228] on button "Aplicar" at bounding box center [293, 229] width 28 height 11
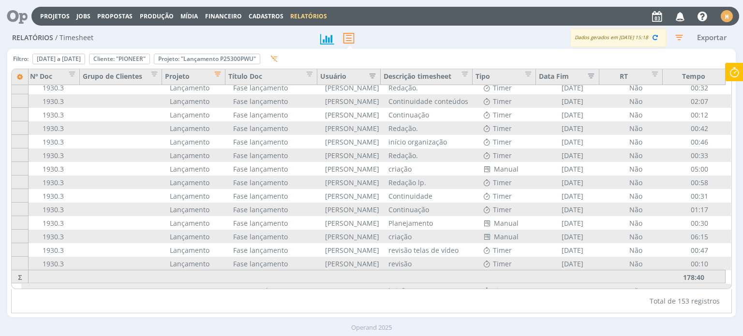
click at [195, 307] on div "Total de 153 registros" at bounding box center [371, 301] width 720 height 24
click at [215, 74] on span "Editar filtro para Coluna Projeto" at bounding box center [215, 73] width 10 height 10
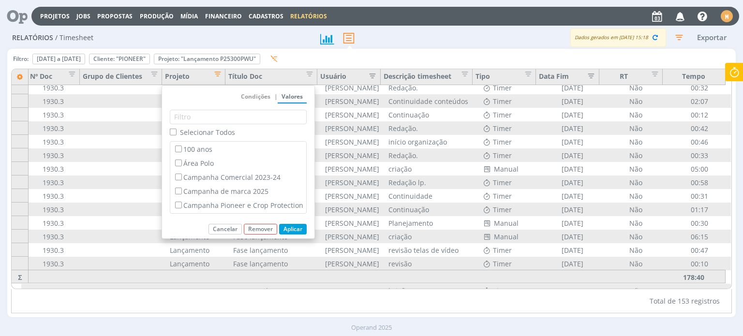
click at [190, 136] on span "Selecionar Todos" at bounding box center [207, 132] width 55 height 9
click at [176, 135] on input "Selecionar Todos" at bounding box center [173, 132] width 6 height 6
click at [187, 133] on span "Selecionar Todos" at bounding box center [207, 132] width 55 height 9
click at [176, 133] on input "Selecionar Todos" at bounding box center [173, 132] width 6 height 6
checkbox input "false"
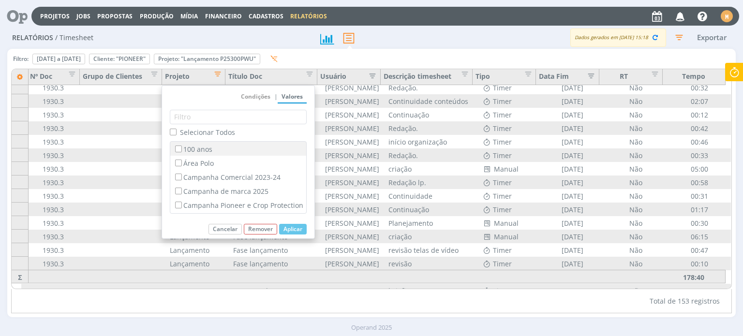
click at [199, 151] on label "100 anos" at bounding box center [238, 149] width 130 height 11
click at [181, 151] on input "100 anos" at bounding box center [178, 149] width 6 height 6
checkbox input "true"
checkbox input "false"
click at [284, 227] on button "Aplicar" at bounding box center [293, 229] width 28 height 11
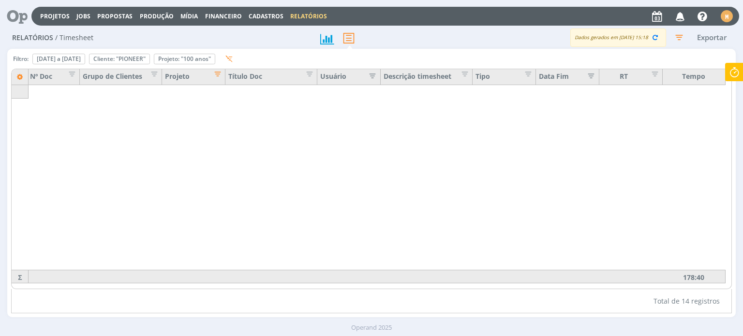
scroll to position [4, 75]
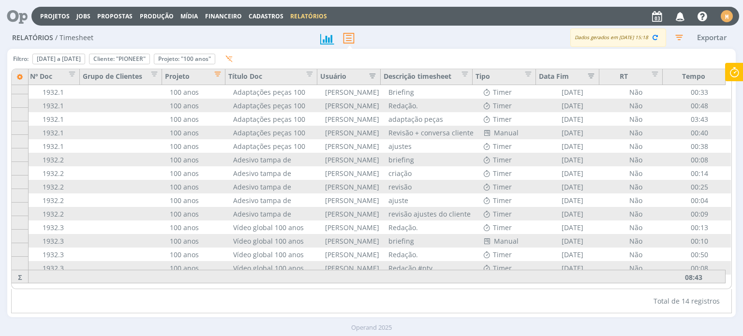
click at [553, 314] on div "Filtro: [DATE] a [DATE] Definir padrão Cliente: "PIONEER" Remover Projeto: "100…" at bounding box center [371, 183] width 728 height 268
click at [217, 74] on span "Editar filtro para Coluna Projeto" at bounding box center [215, 73] width 10 height 10
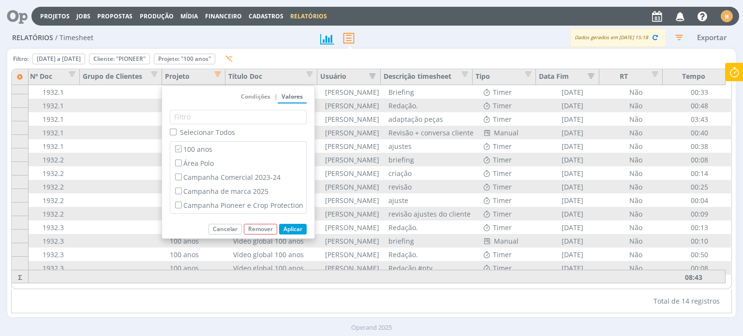
click at [195, 135] on span "Selecionar Todos" at bounding box center [207, 132] width 55 height 9
click at [176, 135] on input "Selecionar Todos" at bounding box center [173, 132] width 6 height 6
click at [195, 135] on span "Selecionar Todos" at bounding box center [207, 132] width 55 height 9
click at [176, 135] on input "Selecionar Todos" at bounding box center [173, 132] width 6 height 6
checkbox input "false"
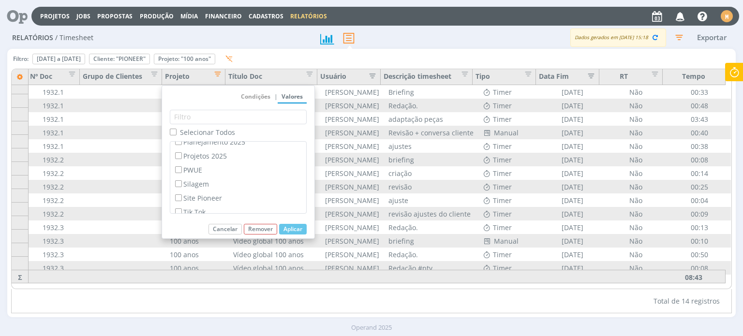
scroll to position [300, 0]
click at [195, 182] on label "Silagem" at bounding box center [238, 185] width 130 height 11
click at [181, 182] on input "Silagem" at bounding box center [178, 185] width 6 height 6
checkbox input "true"
checkbox input "false"
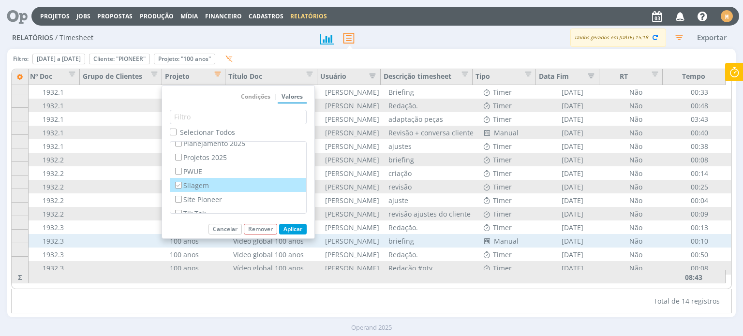
click at [297, 230] on button "Aplicar" at bounding box center [293, 229] width 28 height 11
